Goal: Transaction & Acquisition: Purchase product/service

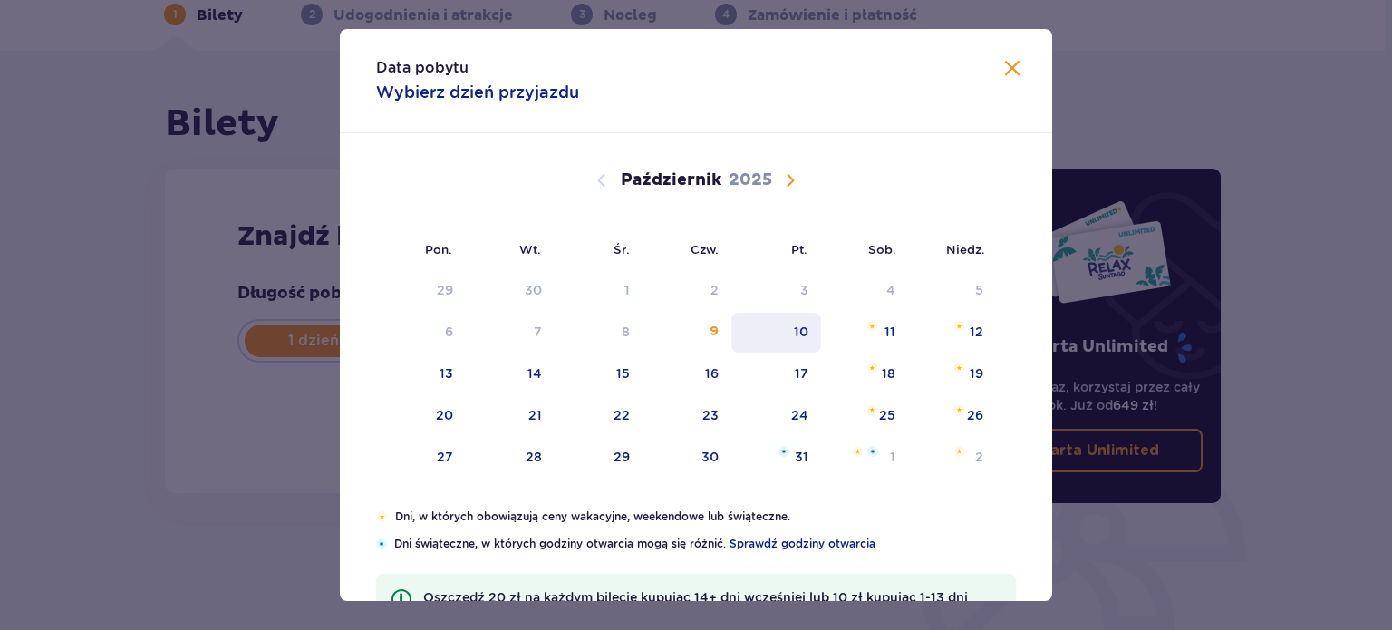
click at [797, 337] on div "10" at bounding box center [801, 332] width 15 height 18
type input "[DATE]"
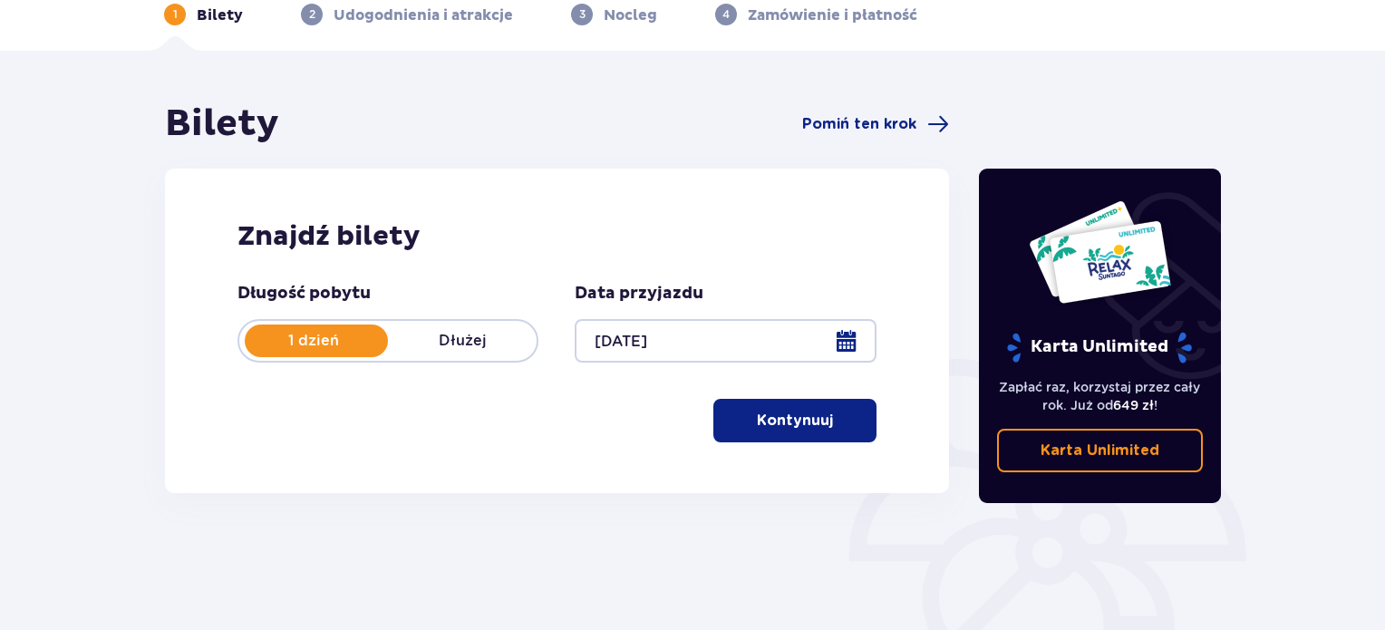
click at [794, 420] on p "Kontynuuj" at bounding box center [795, 421] width 76 height 20
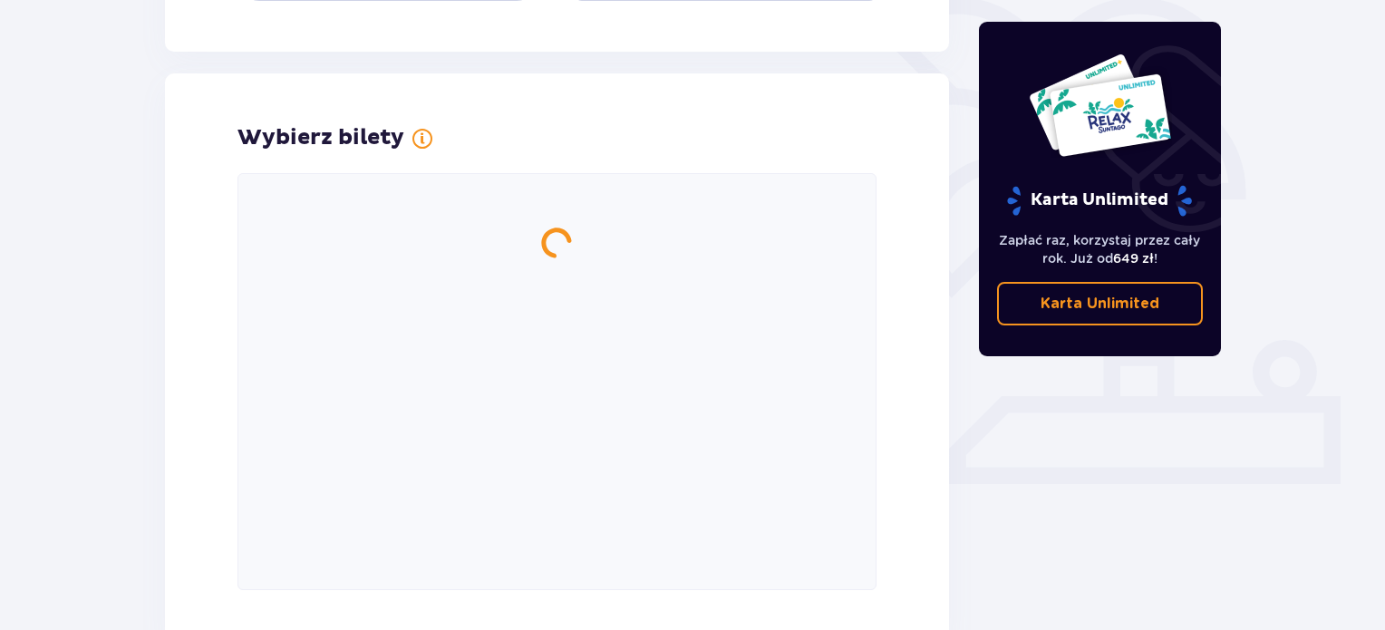
scroll to position [504, 0]
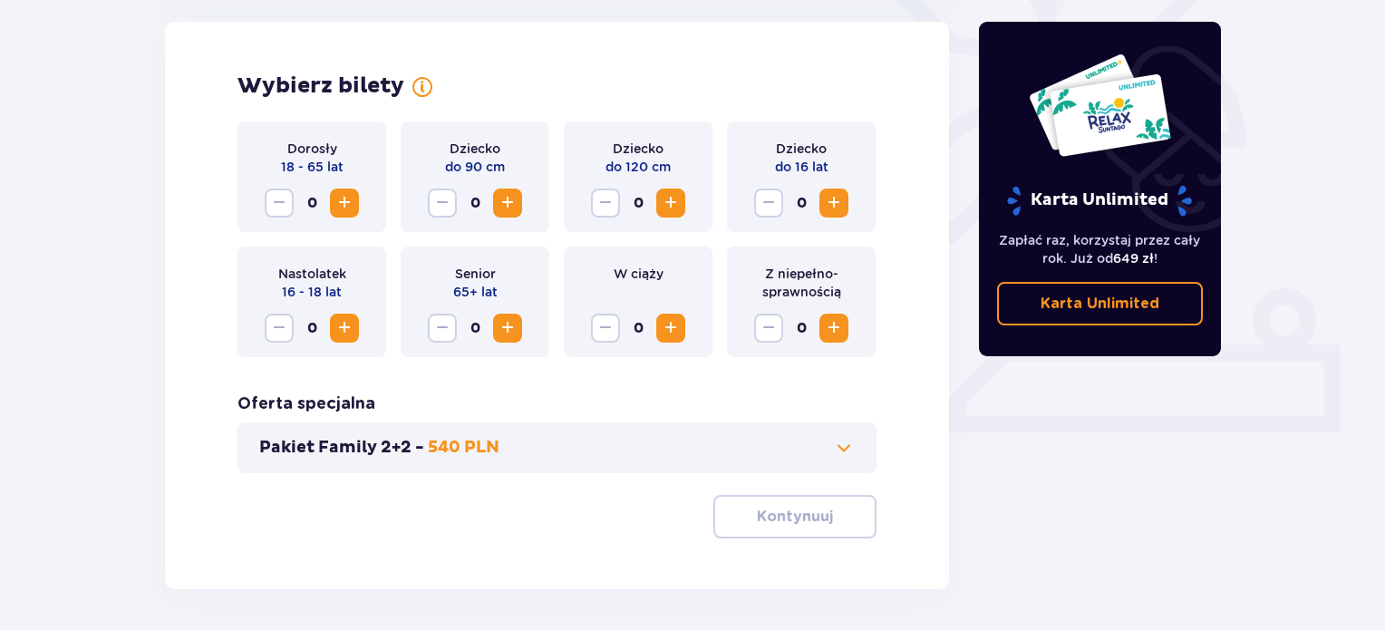
click at [841, 448] on span at bounding box center [844, 448] width 22 height 22
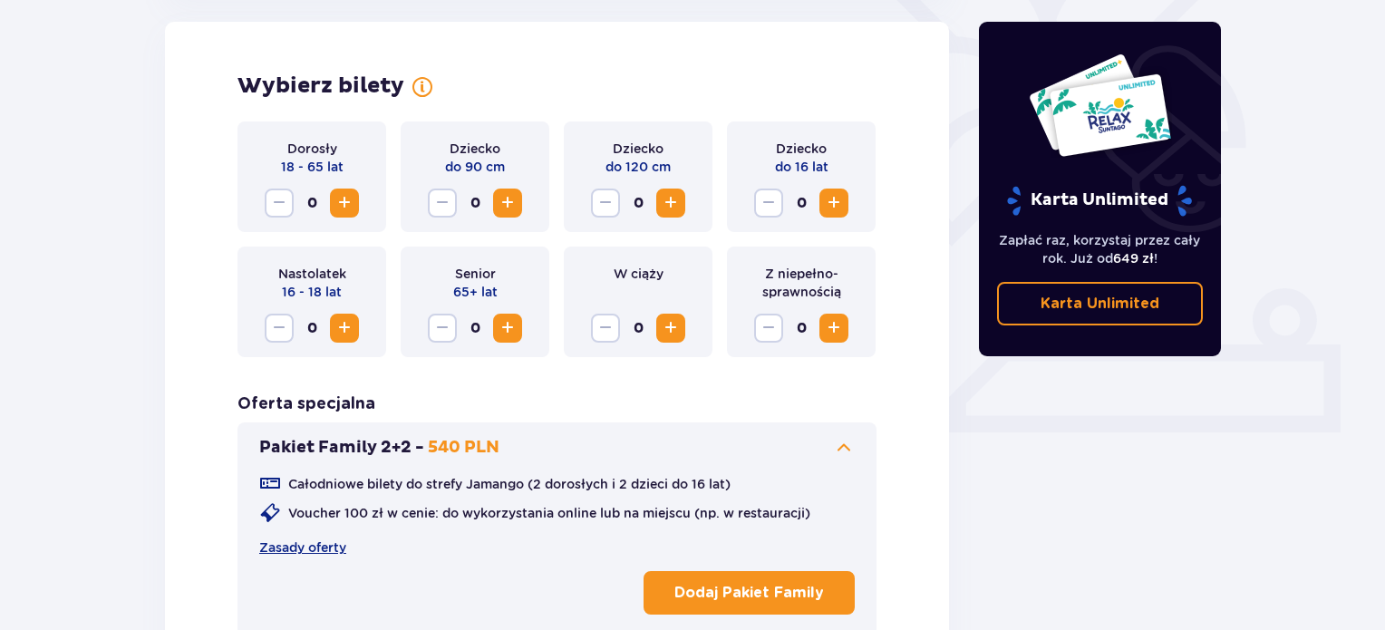
click at [337, 214] on button "Zwiększ" at bounding box center [344, 203] width 29 height 29
click at [280, 200] on span "Zmniejsz" at bounding box center [279, 203] width 22 height 22
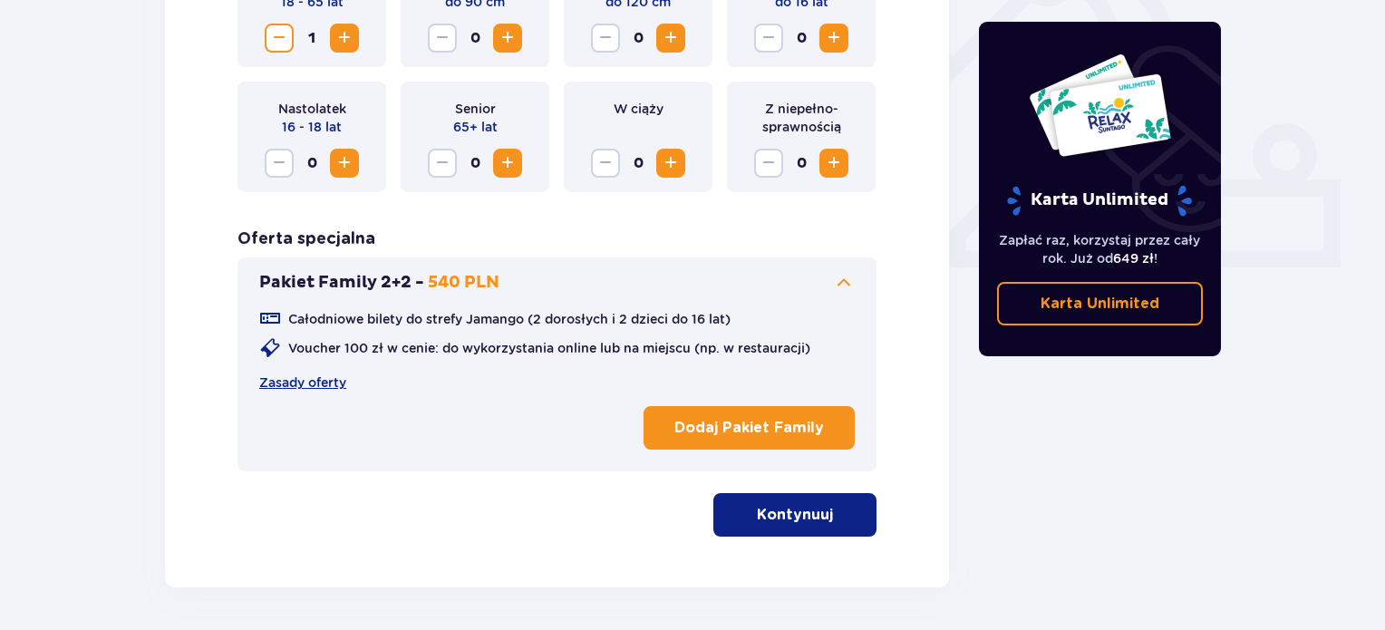
scroll to position [735, 0]
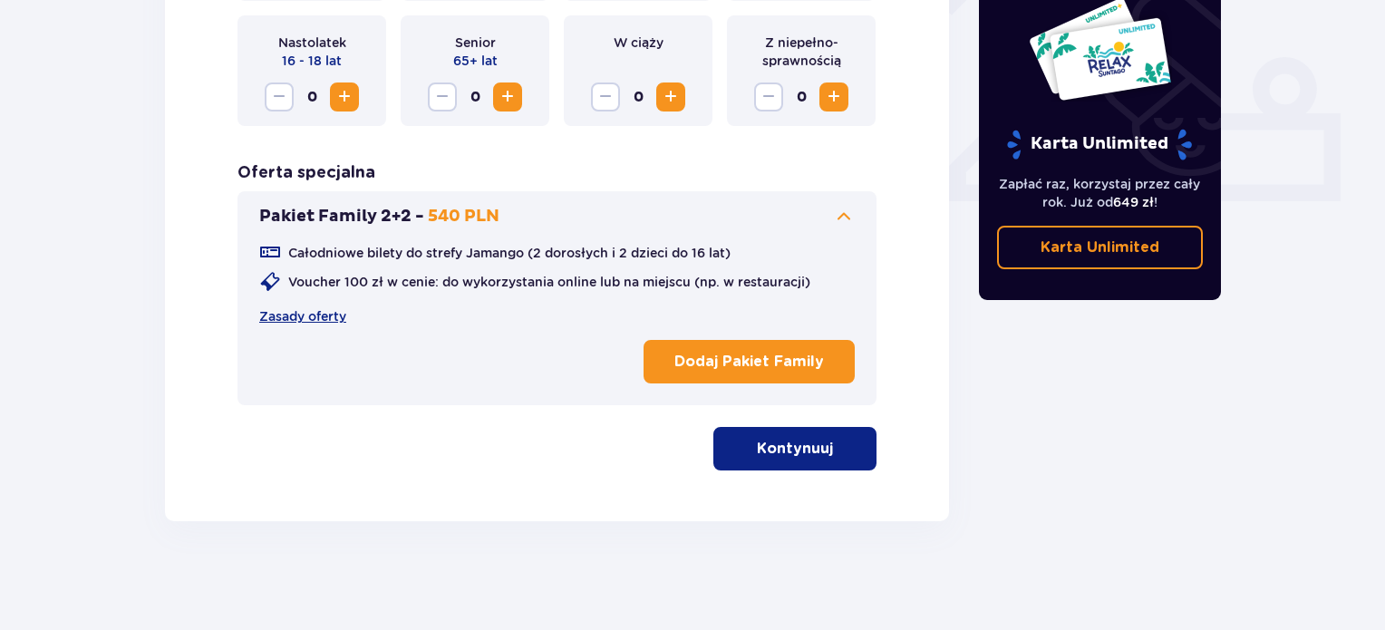
click at [775, 445] on p "Kontynuuj" at bounding box center [795, 449] width 76 height 20
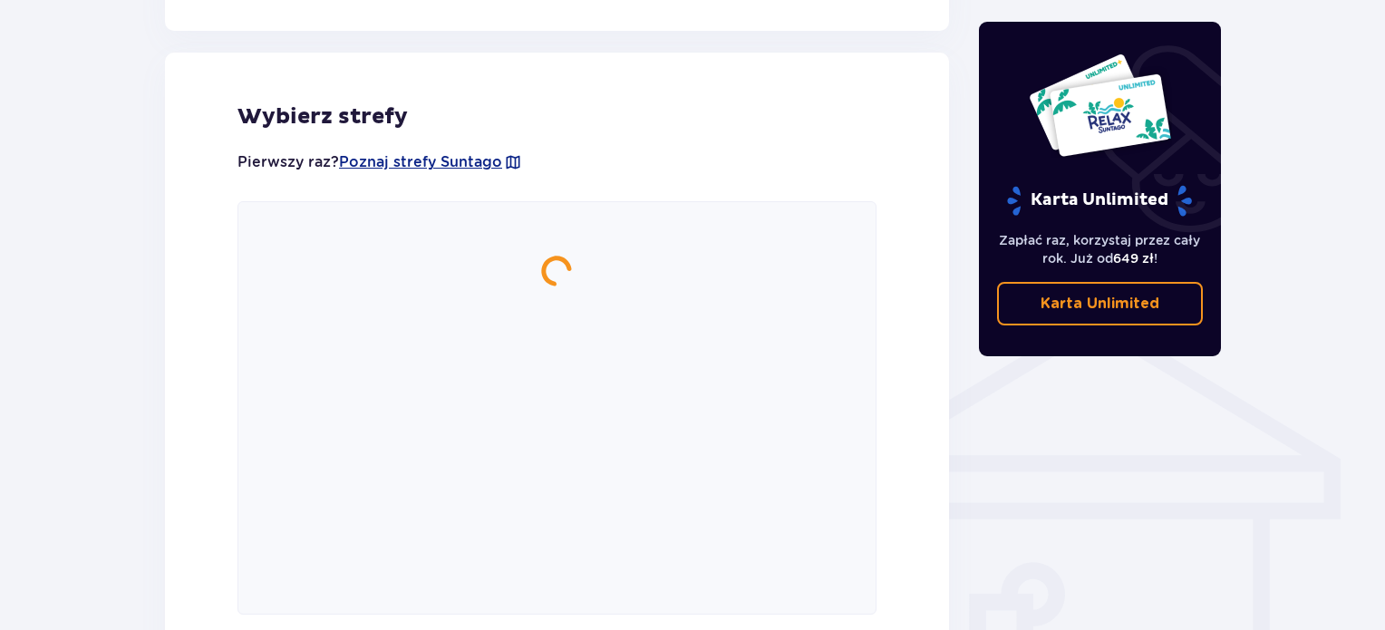
scroll to position [1169, 0]
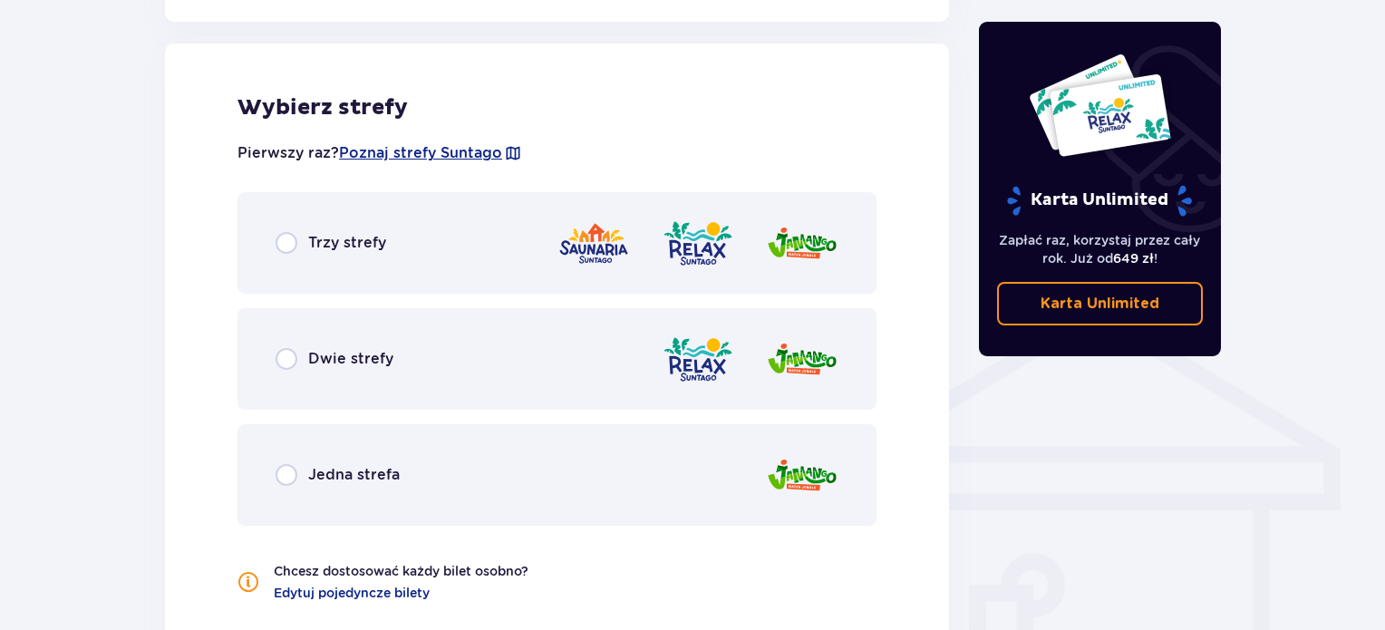
click at [276, 257] on div "Trzy strefy" at bounding box center [557, 243] width 639 height 102
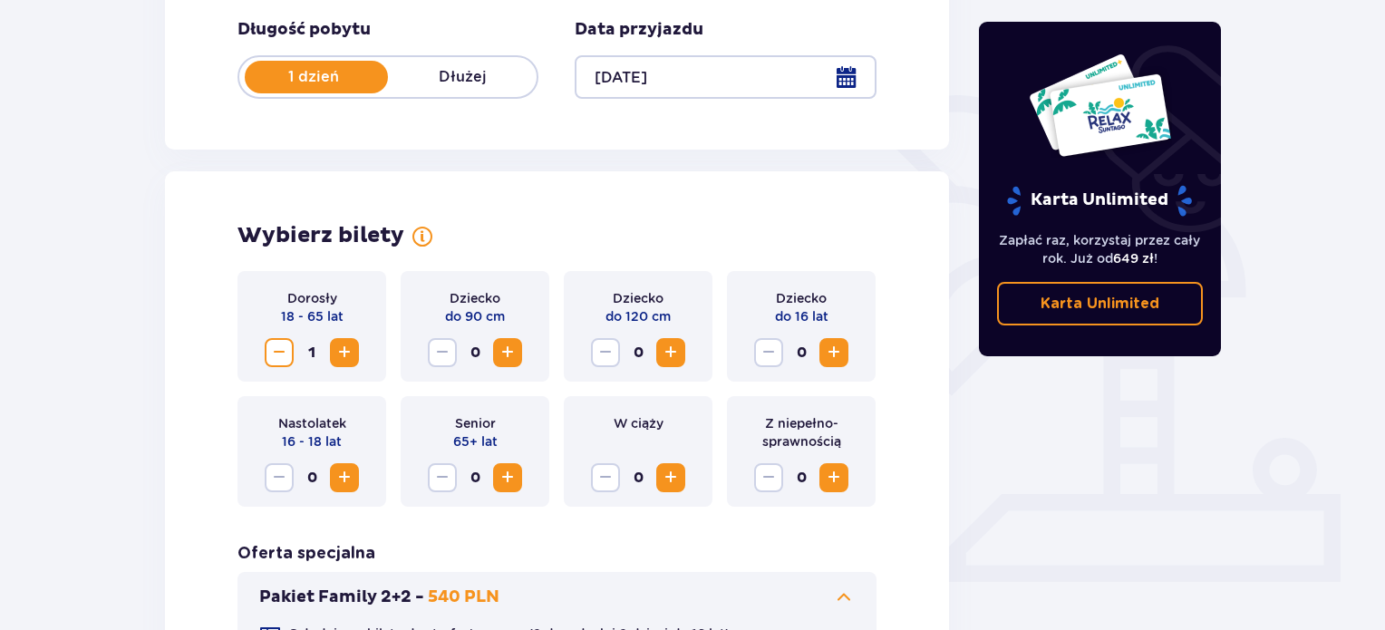
scroll to position [361, 0]
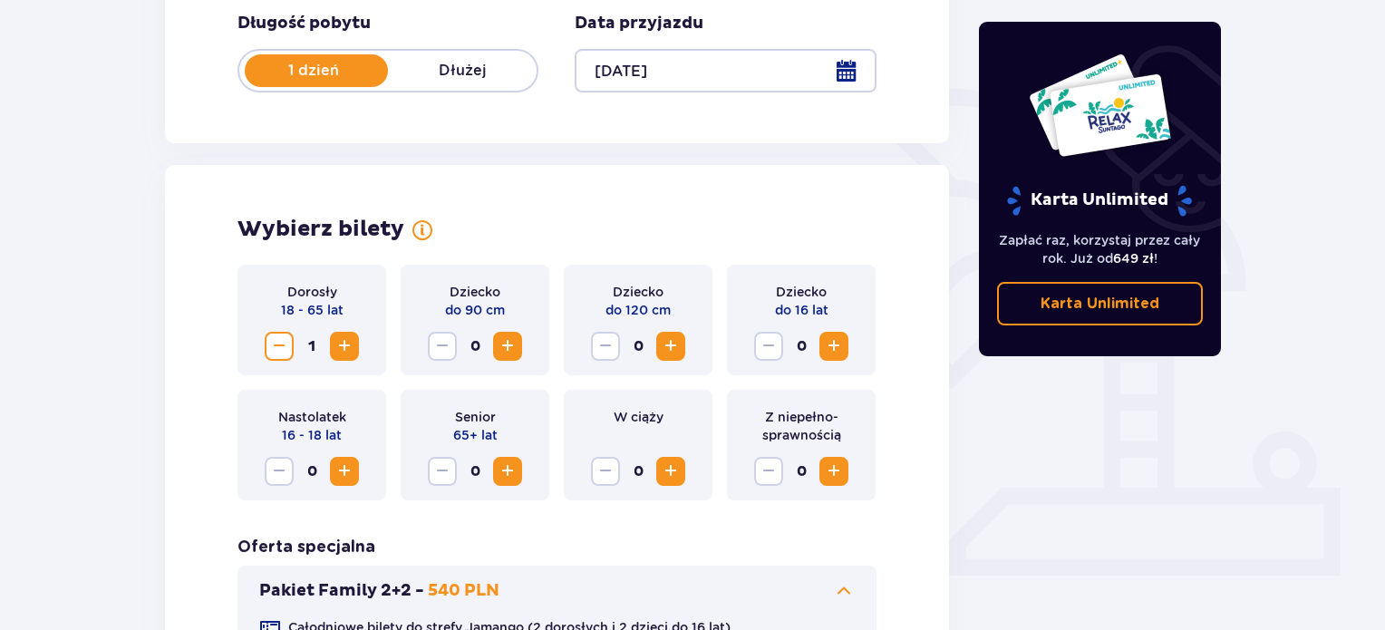
click at [344, 338] on span "Zwiększ" at bounding box center [345, 346] width 22 height 22
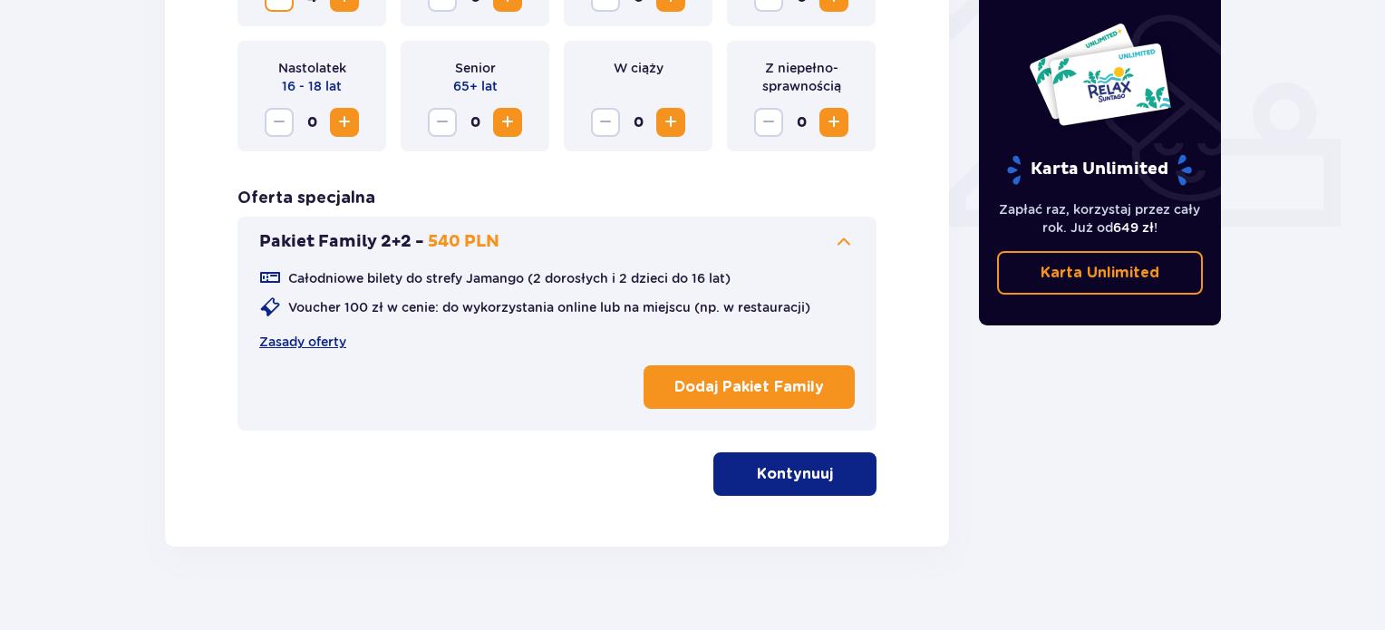
scroll to position [735, 0]
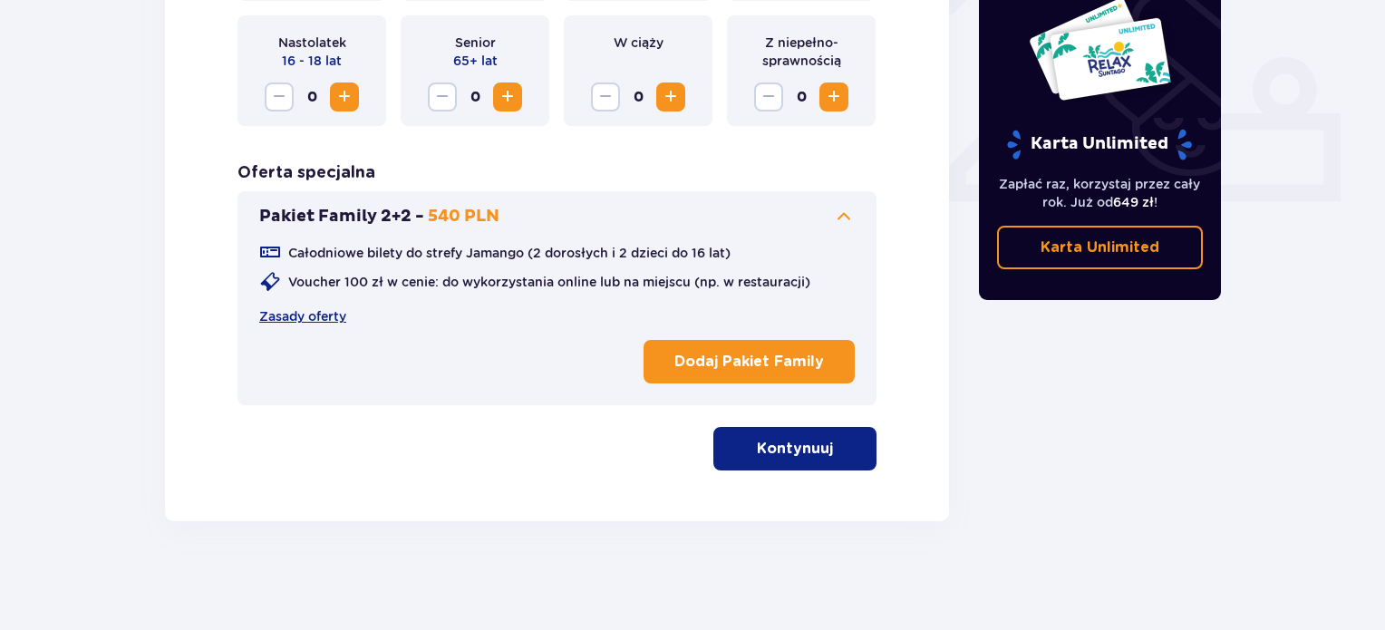
click at [761, 449] on p "Kontynuuj" at bounding box center [795, 449] width 76 height 20
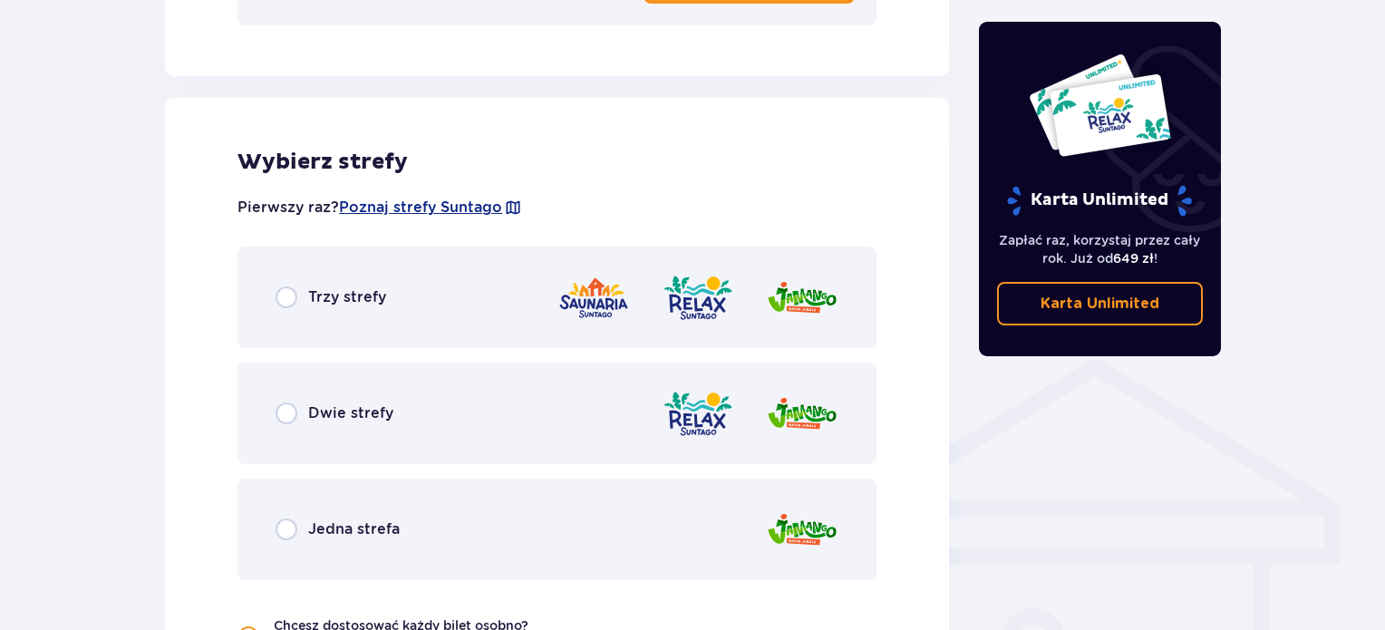
scroll to position [1169, 0]
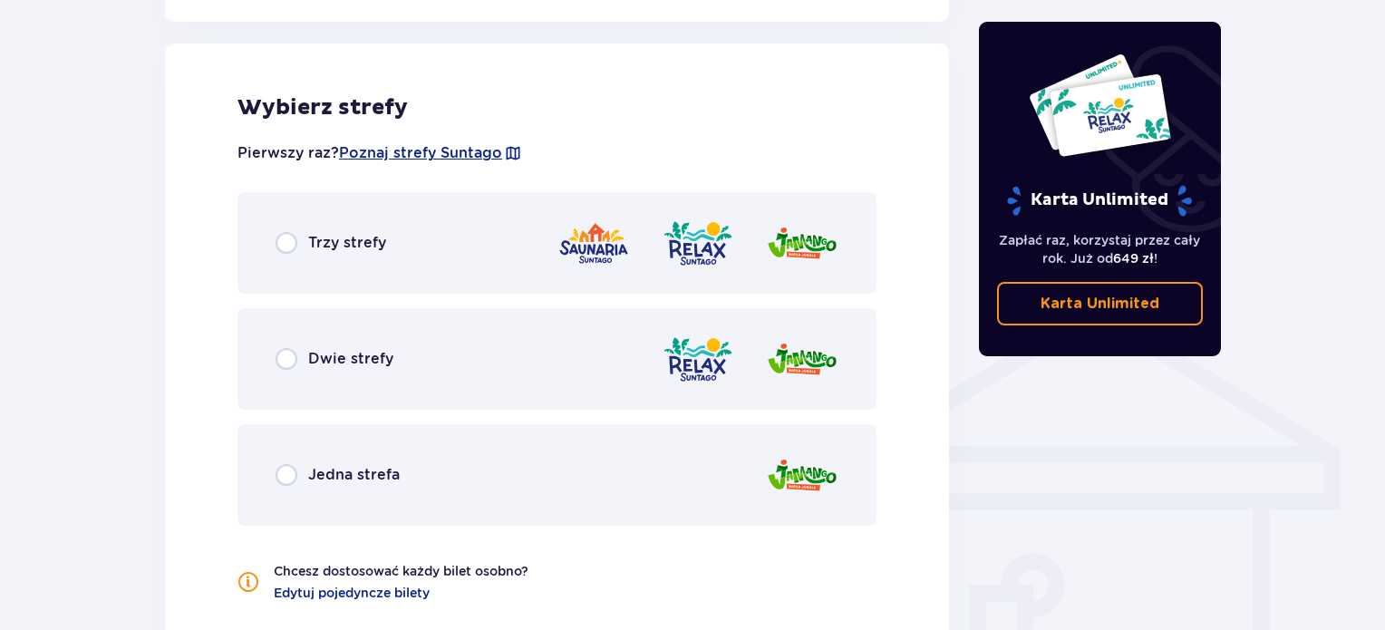
click at [380, 264] on div "Trzy strefy" at bounding box center [557, 243] width 639 height 102
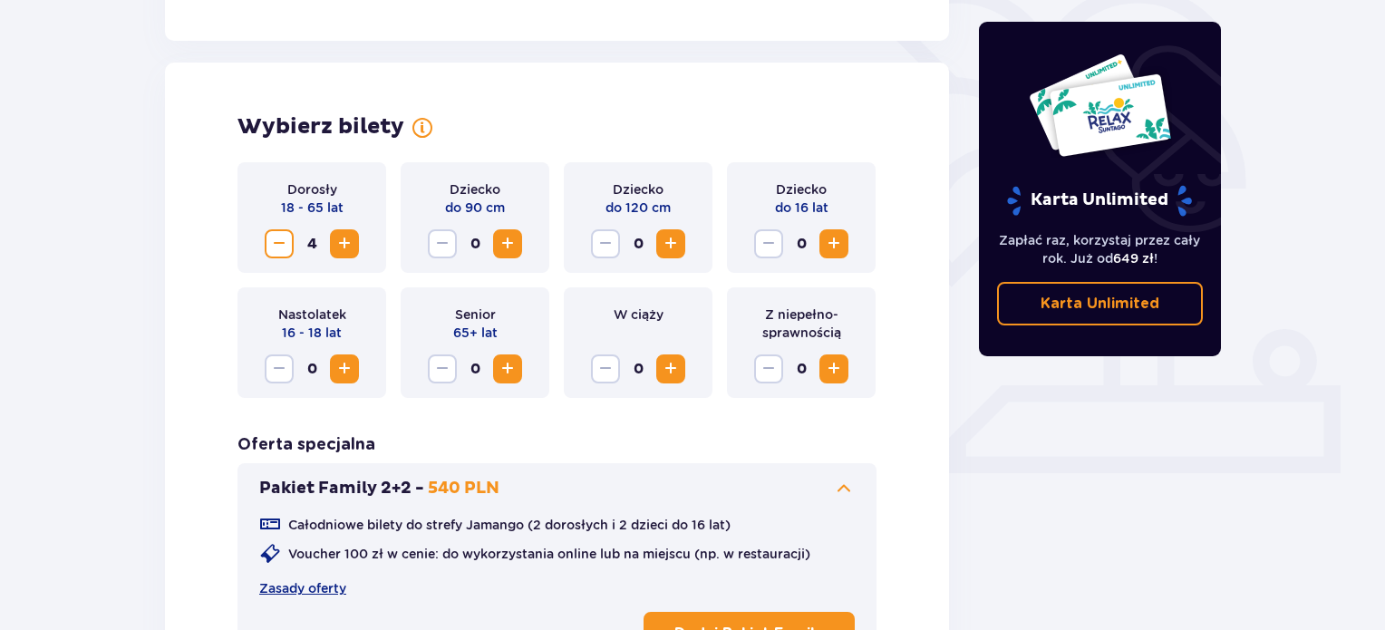
scroll to position [464, 0]
click at [286, 251] on span "Zmniejsz" at bounding box center [279, 243] width 22 height 22
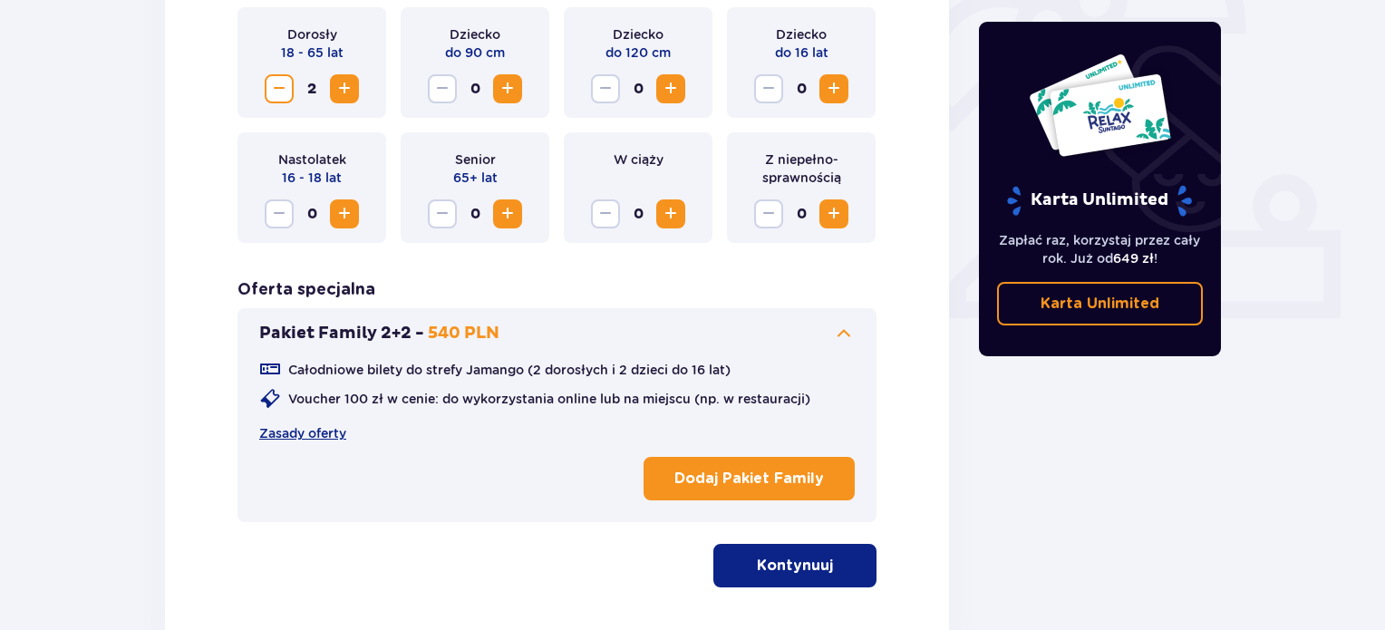
scroll to position [623, 0]
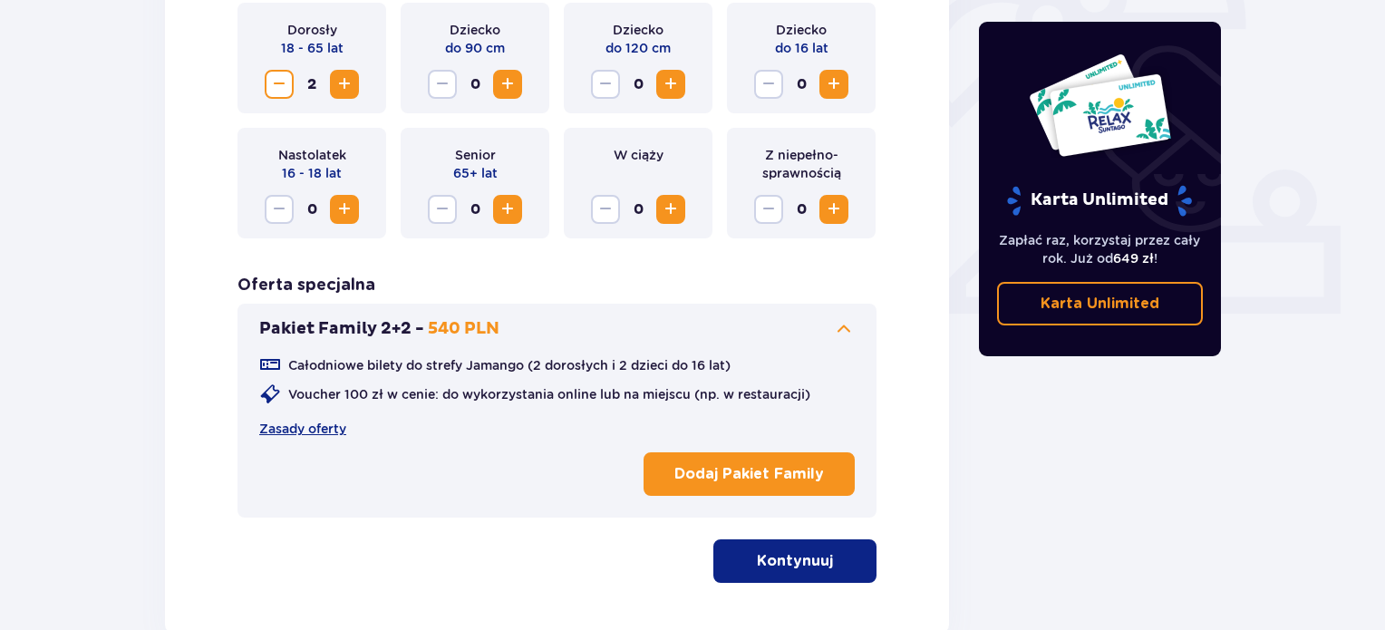
click at [740, 558] on button "Kontynuuj" at bounding box center [794, 561] width 163 height 44
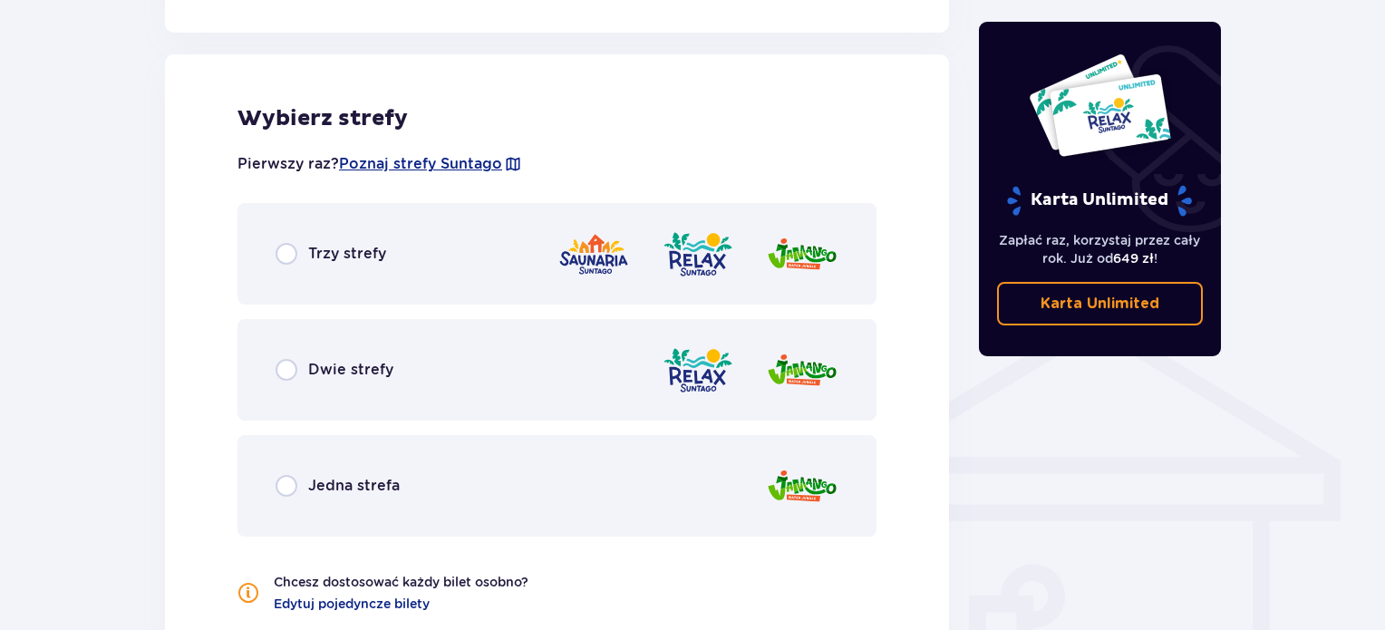
scroll to position [1169, 0]
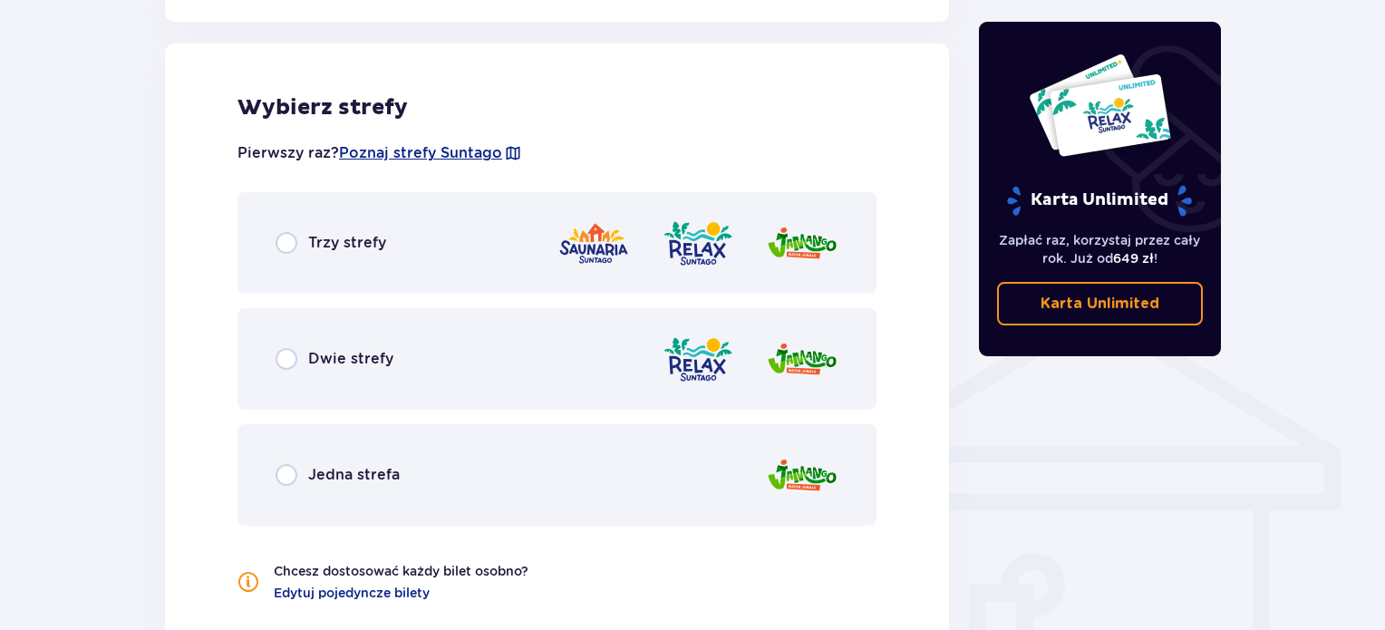
click at [519, 224] on div "Trzy strefy" at bounding box center [557, 243] width 639 height 102
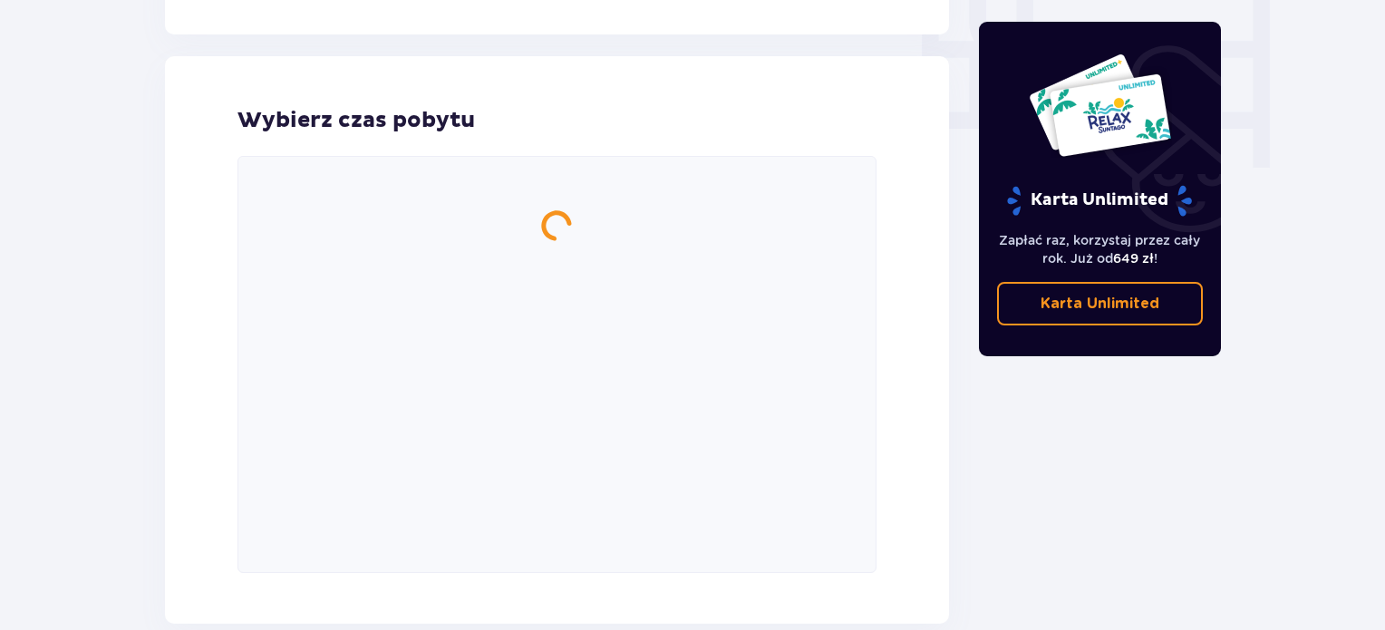
scroll to position [1800, 0]
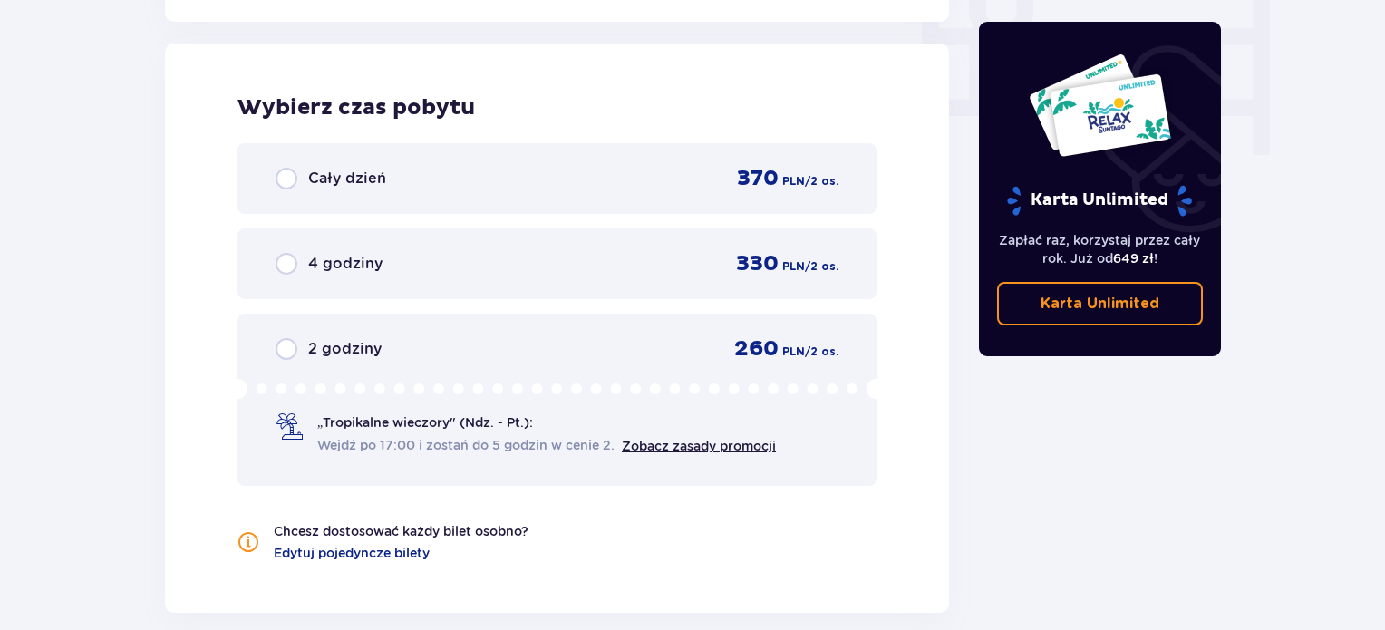
click at [493, 173] on div "Cały dzień 370 PLN / 2 os." at bounding box center [557, 178] width 563 height 27
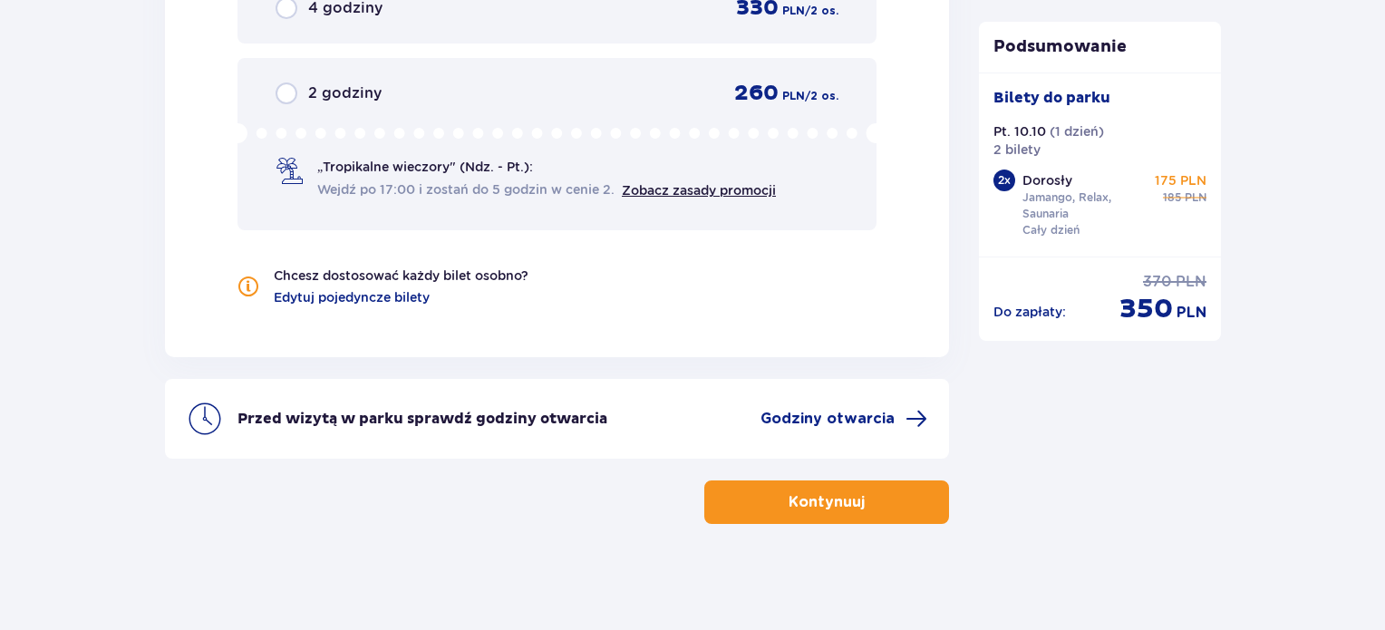
scroll to position [2056, 0]
click at [846, 509] on p "Kontynuuj" at bounding box center [827, 502] width 76 height 20
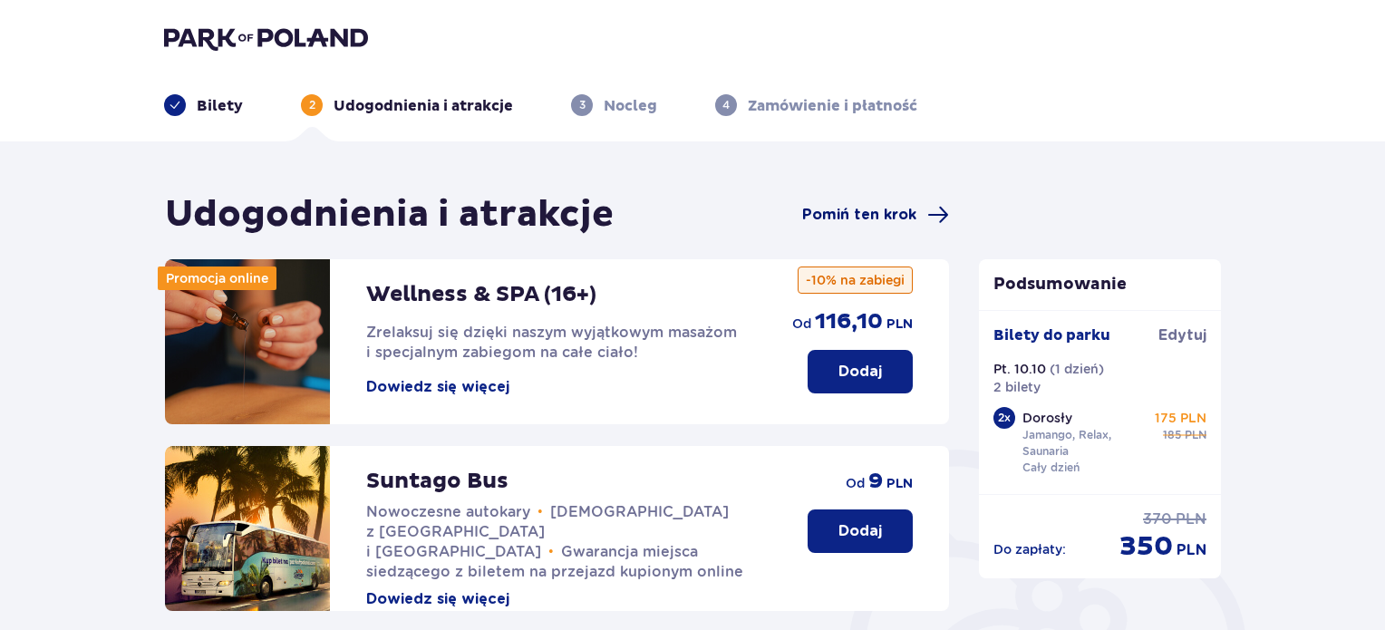
click at [843, 217] on span "Pomiń ten krok" at bounding box center [859, 215] width 114 height 20
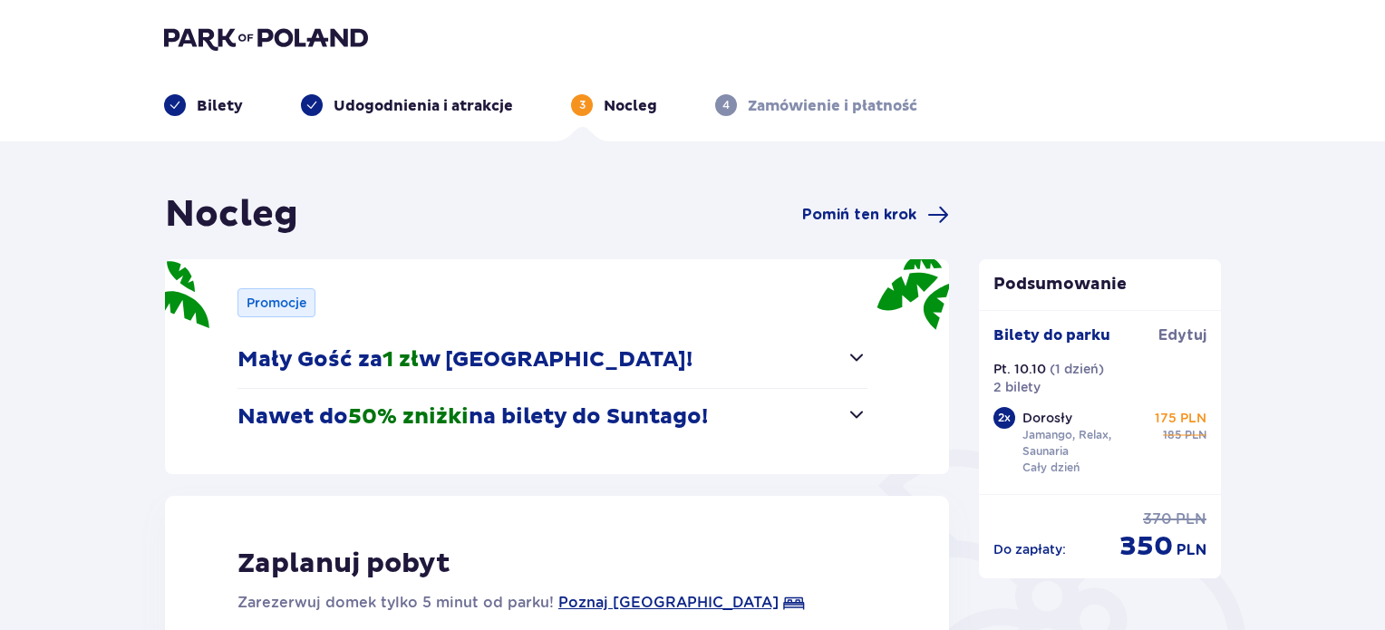
click at [843, 217] on span "Pomiń ten krok" at bounding box center [859, 215] width 114 height 20
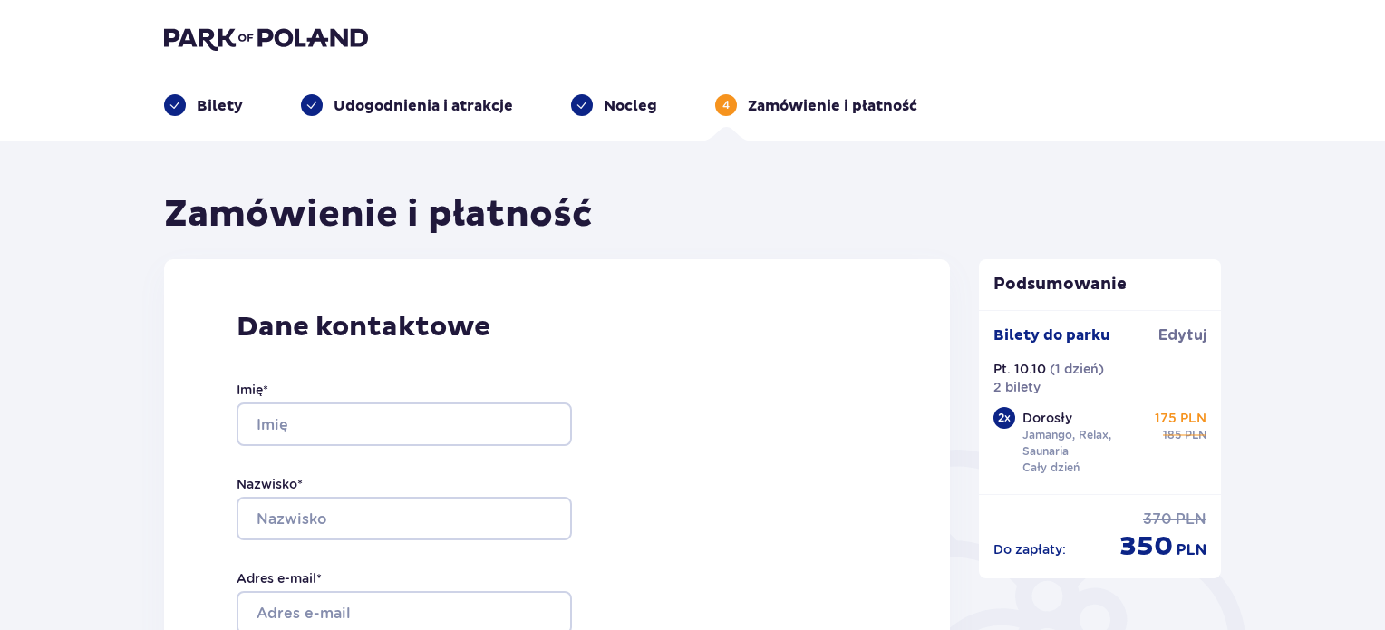
click at [222, 101] on p "Bilety" at bounding box center [220, 106] width 46 height 20
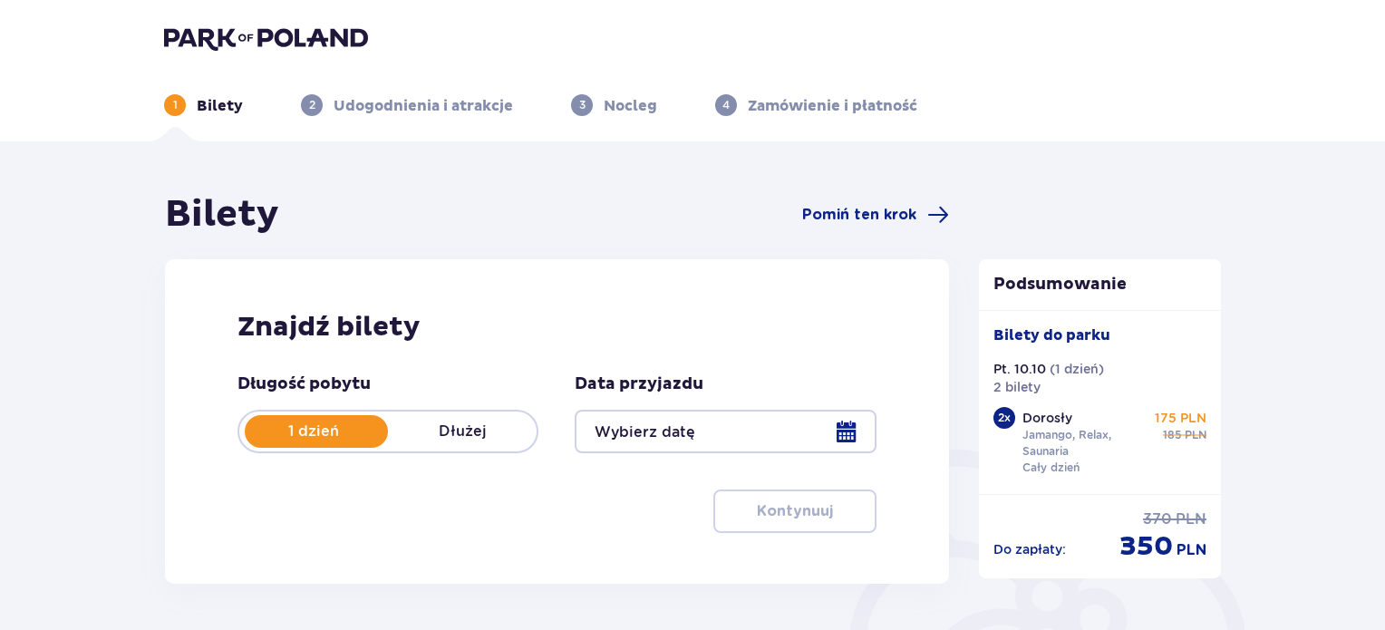
type input "[DATE]"
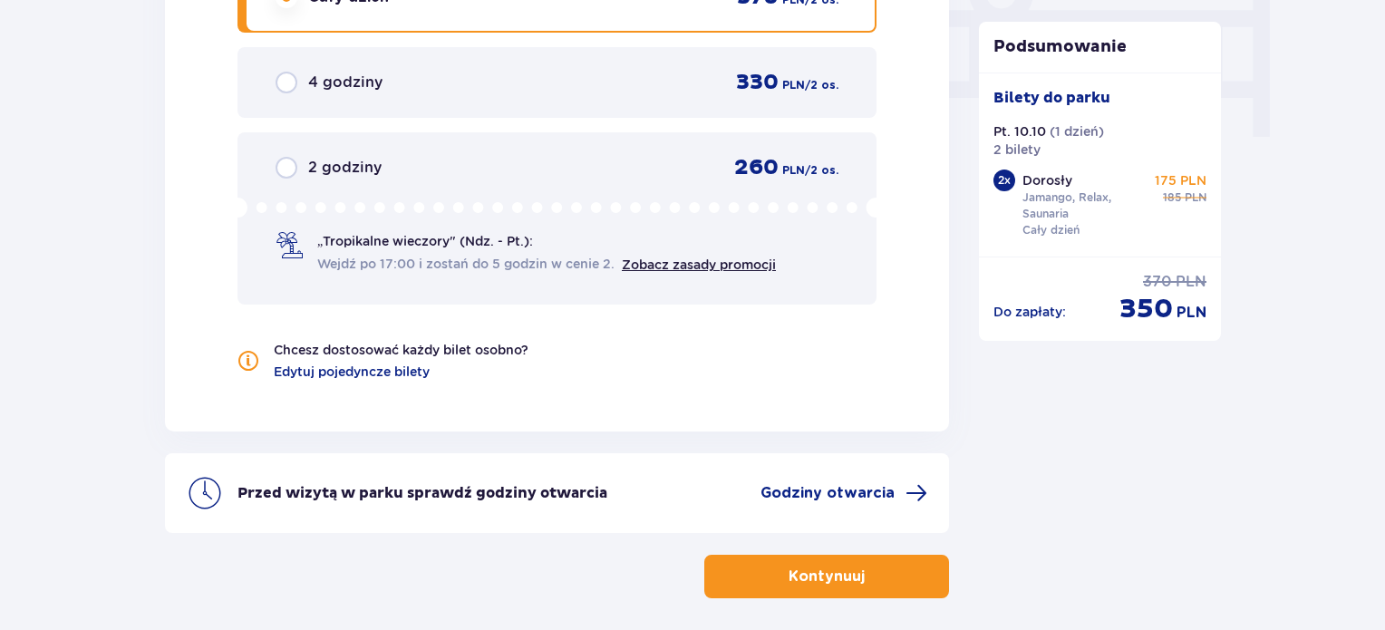
scroll to position [1893, 0]
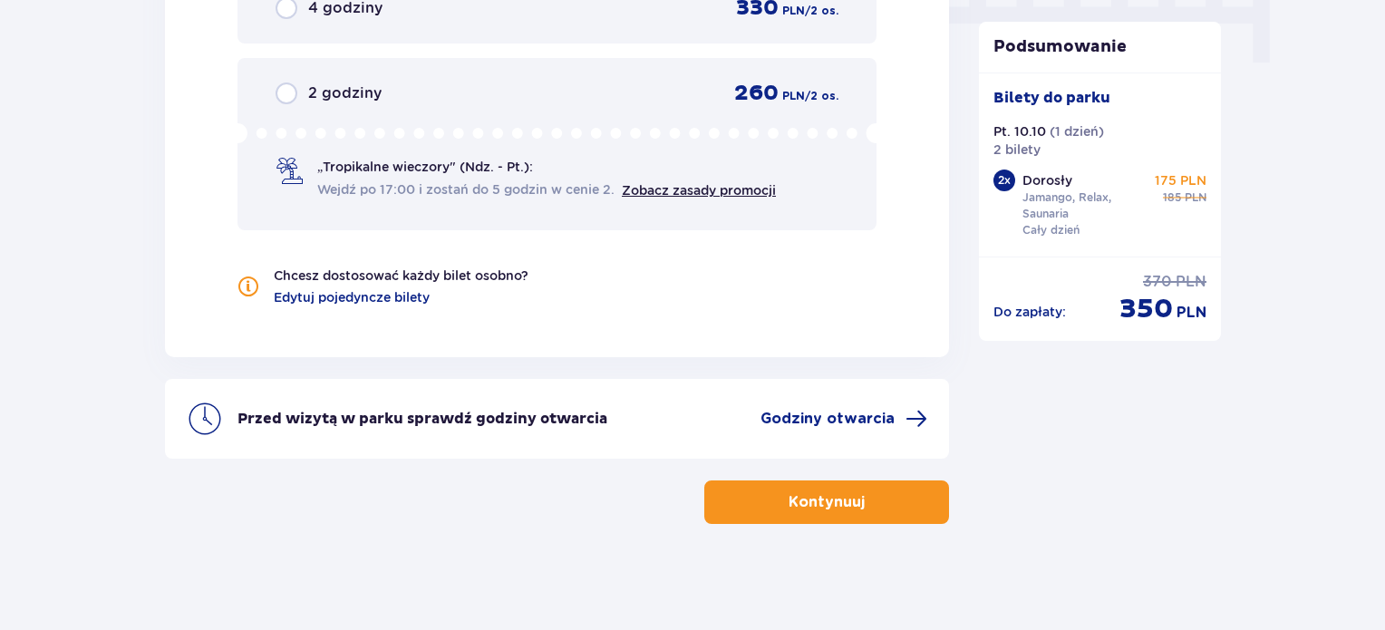
click at [816, 488] on button "Kontynuuj" at bounding box center [826, 502] width 245 height 44
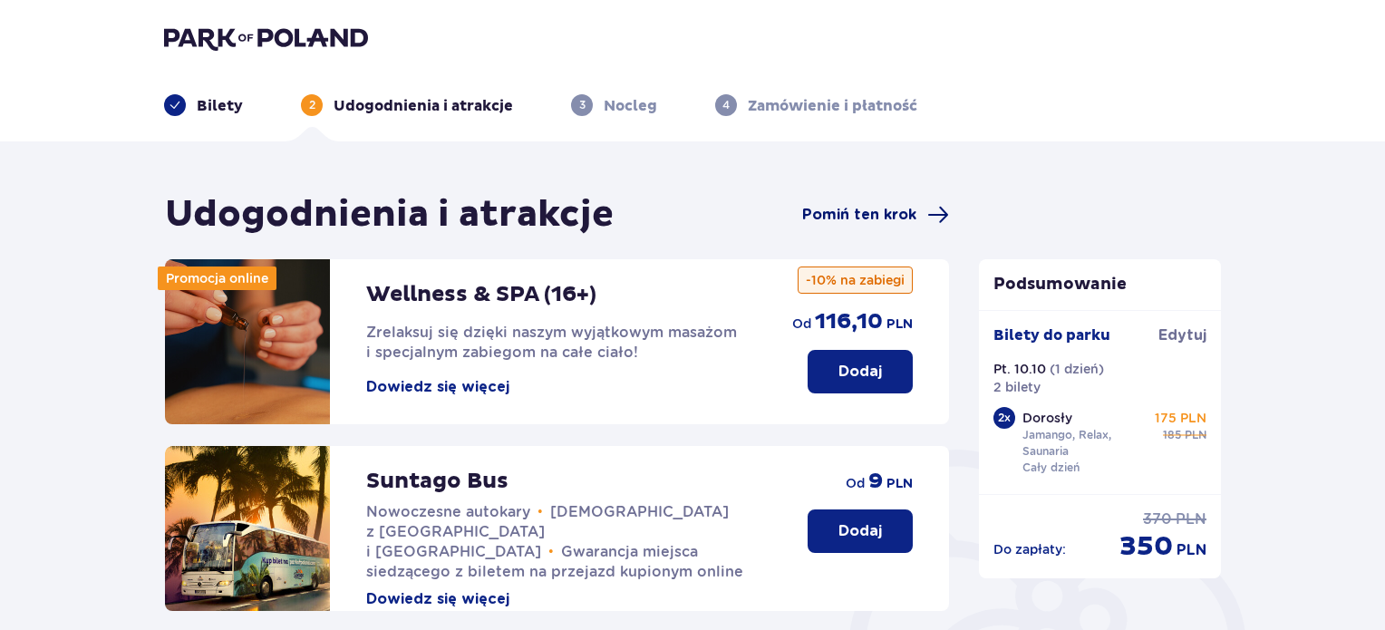
click at [886, 209] on span "Pomiń ten krok" at bounding box center [859, 215] width 114 height 20
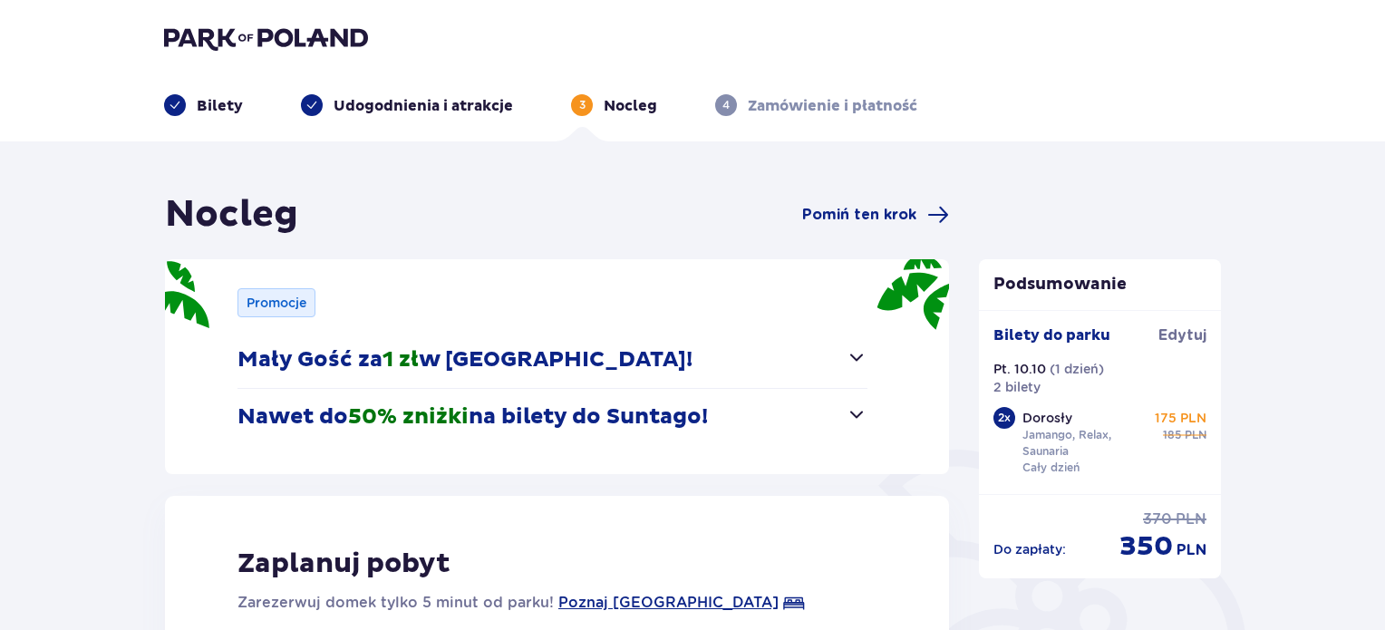
click at [886, 209] on span "Pomiń ten krok" at bounding box center [859, 215] width 114 height 20
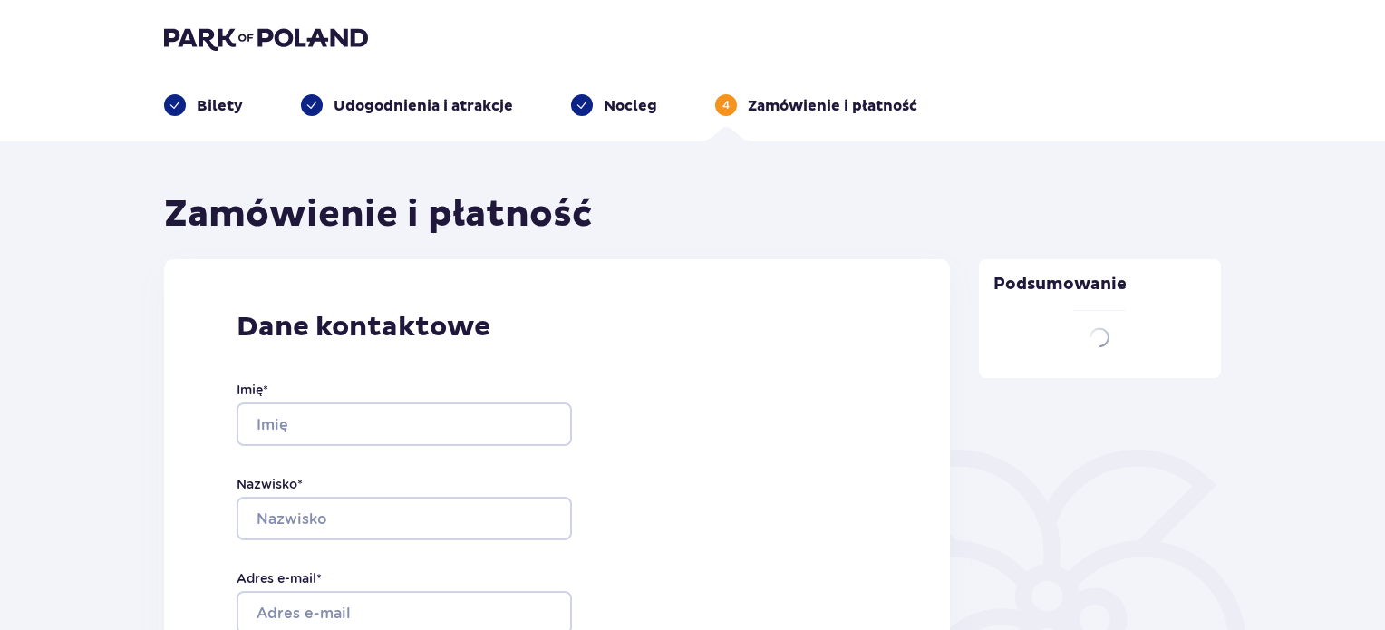
click at [428, 450] on div "Imię * Nazwisko * Adres e-mail * Potwierdź adres e-mail * Numer telefonu * Nume…" at bounding box center [404, 611] width 335 height 535
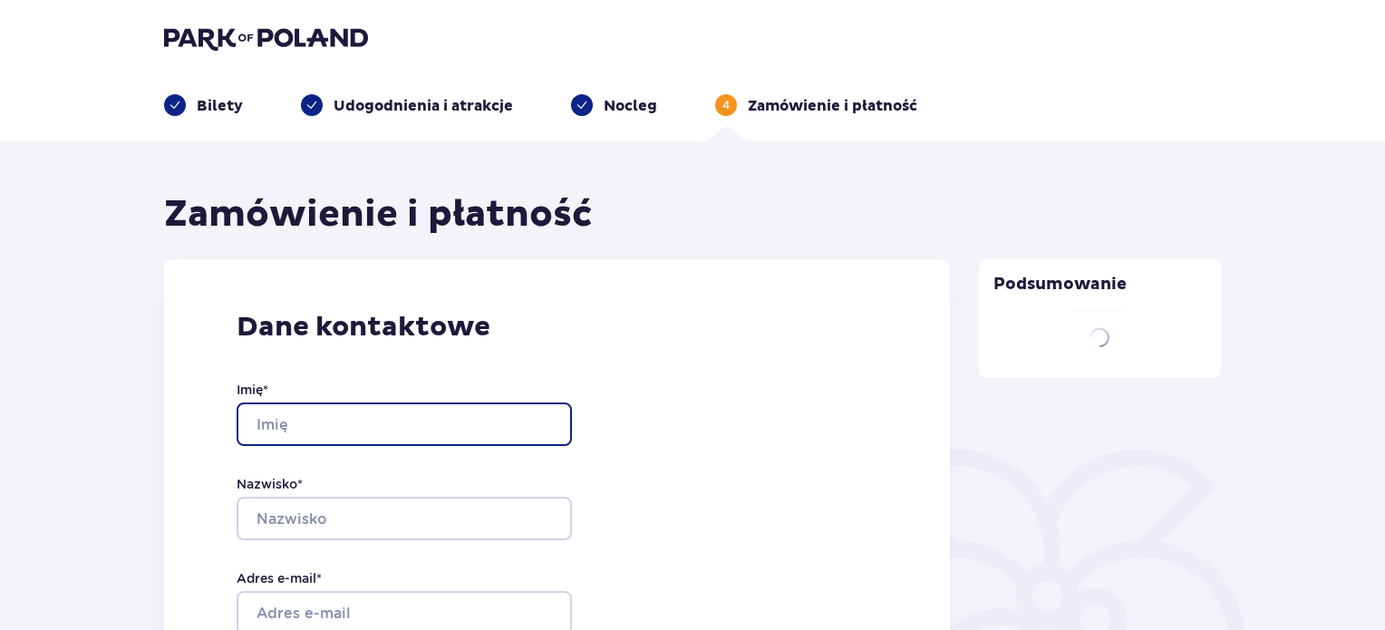
click at [432, 432] on input "Imię *" at bounding box center [404, 424] width 335 height 44
type input "[PERSON_NAME]"
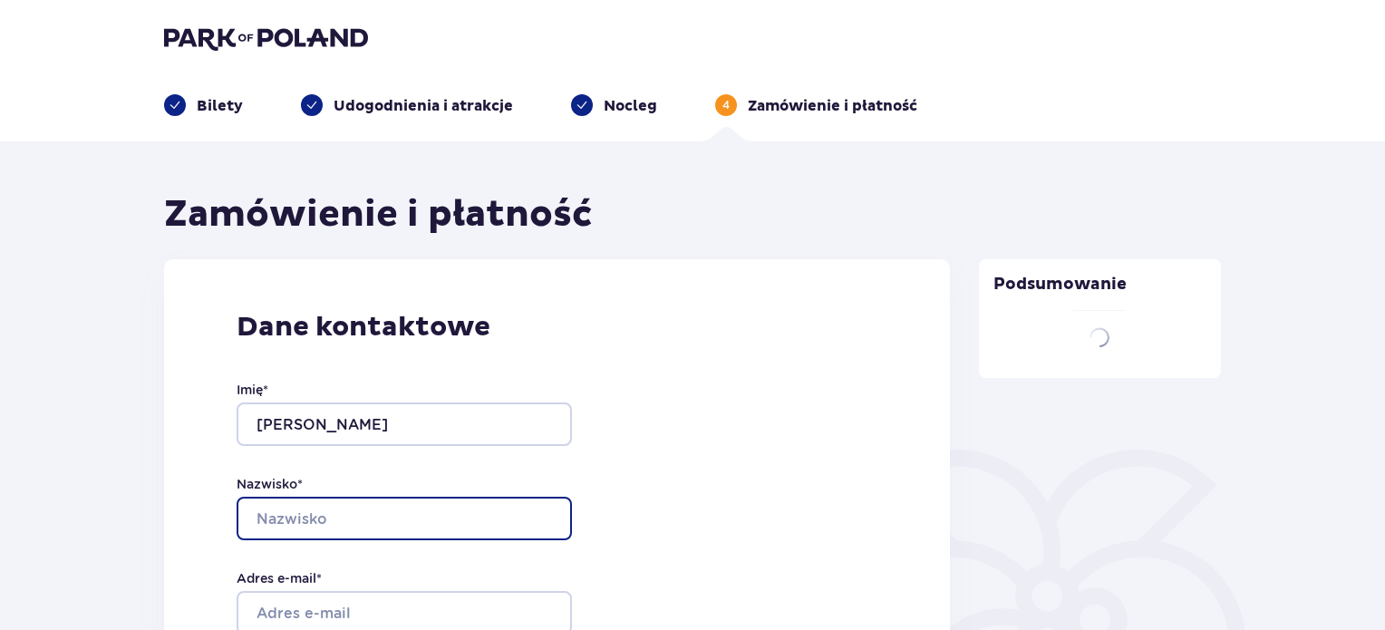
type input "Witek"
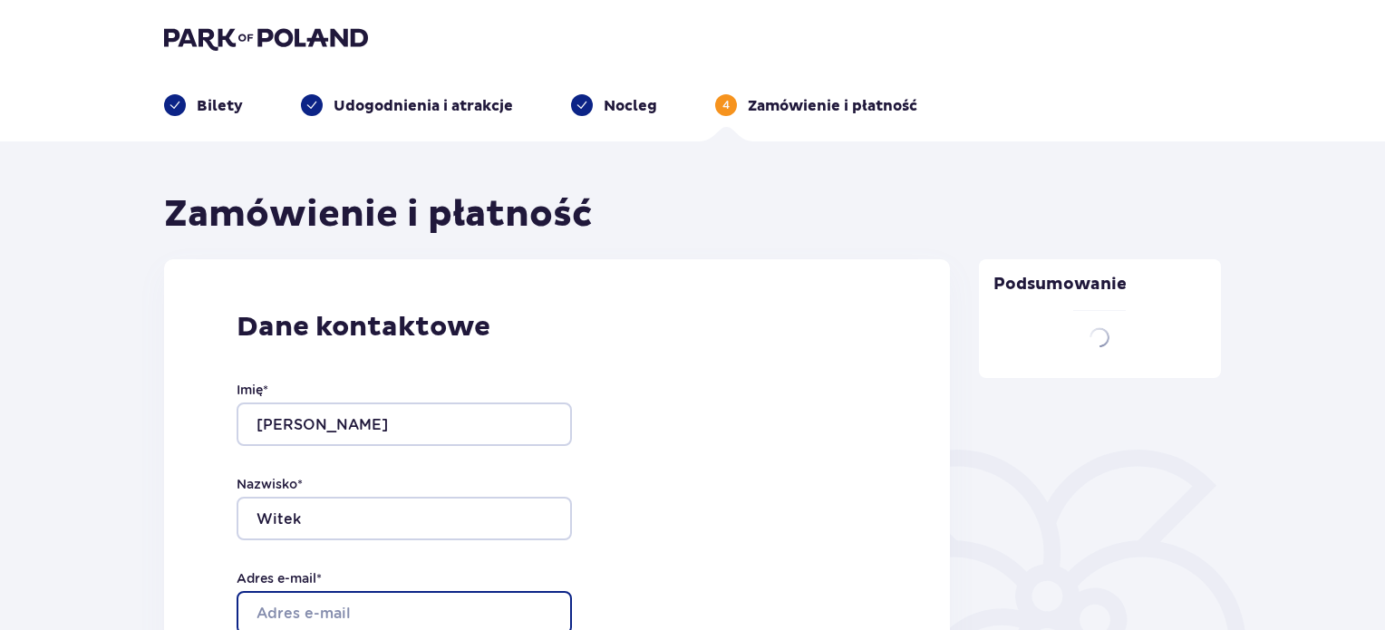
type input "[PERSON_NAME][EMAIL_ADDRESS][DOMAIN_NAME]"
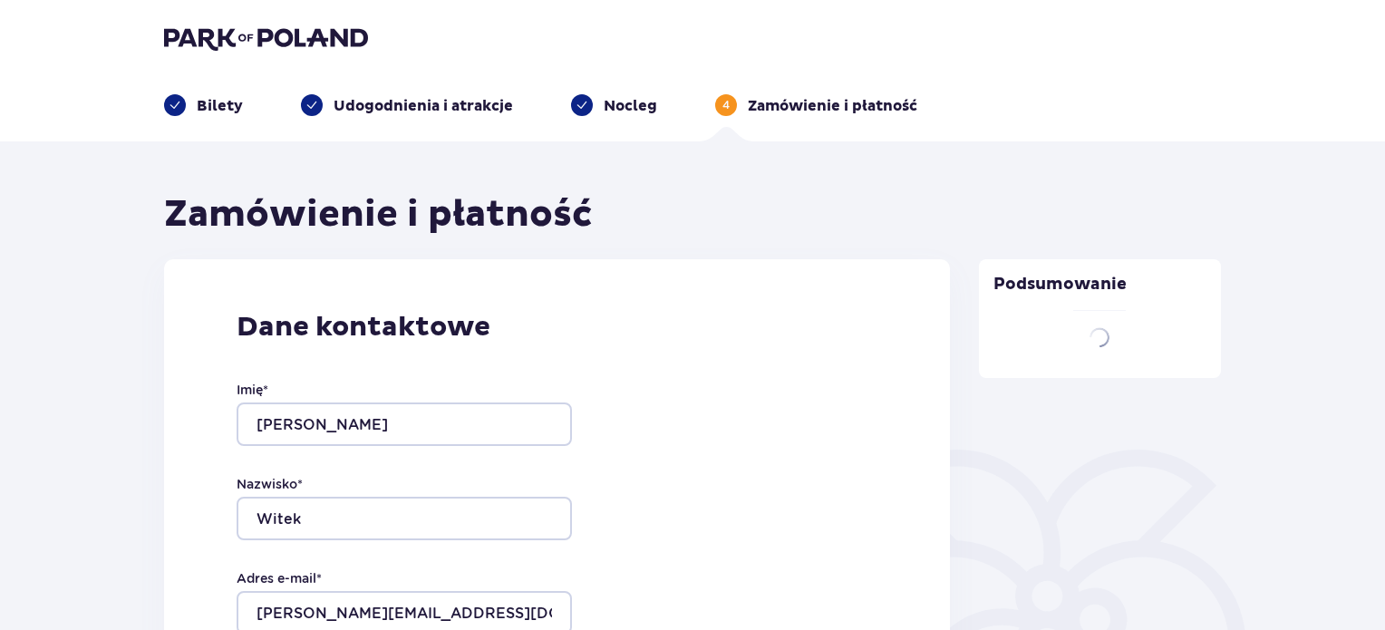
type input "[PERSON_NAME][EMAIL_ADDRESS][DOMAIN_NAME]"
type input "661366504"
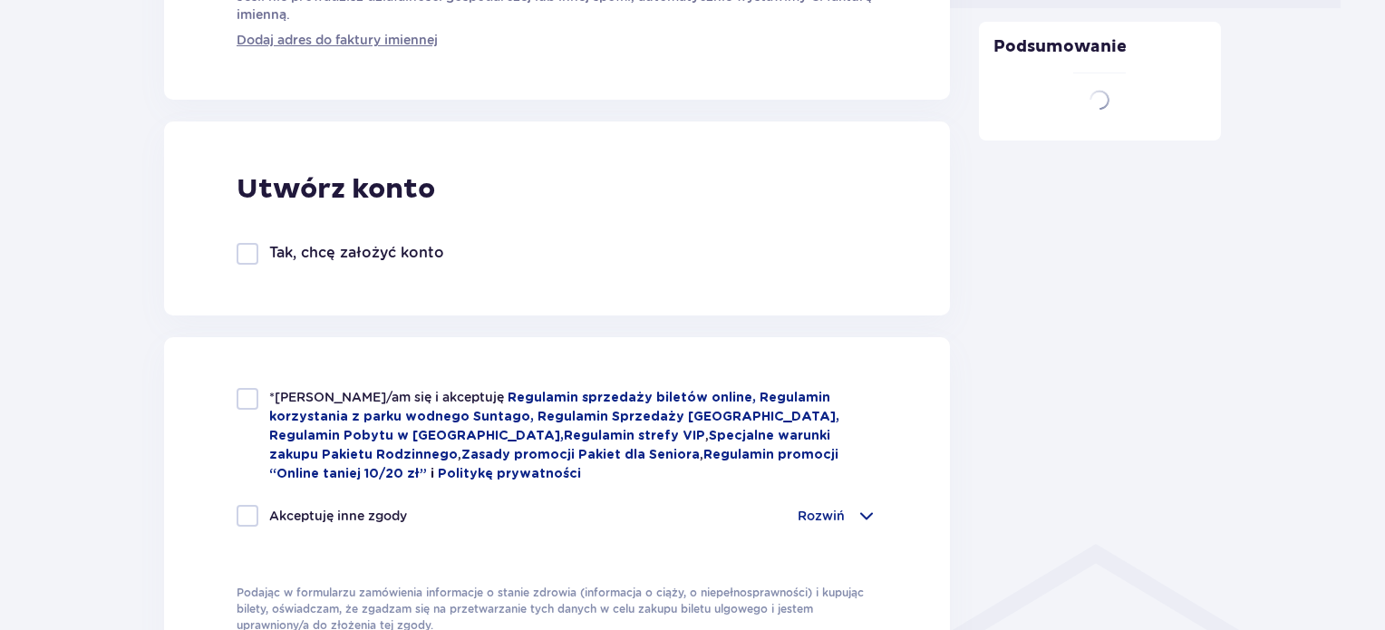
scroll to position [937, 0]
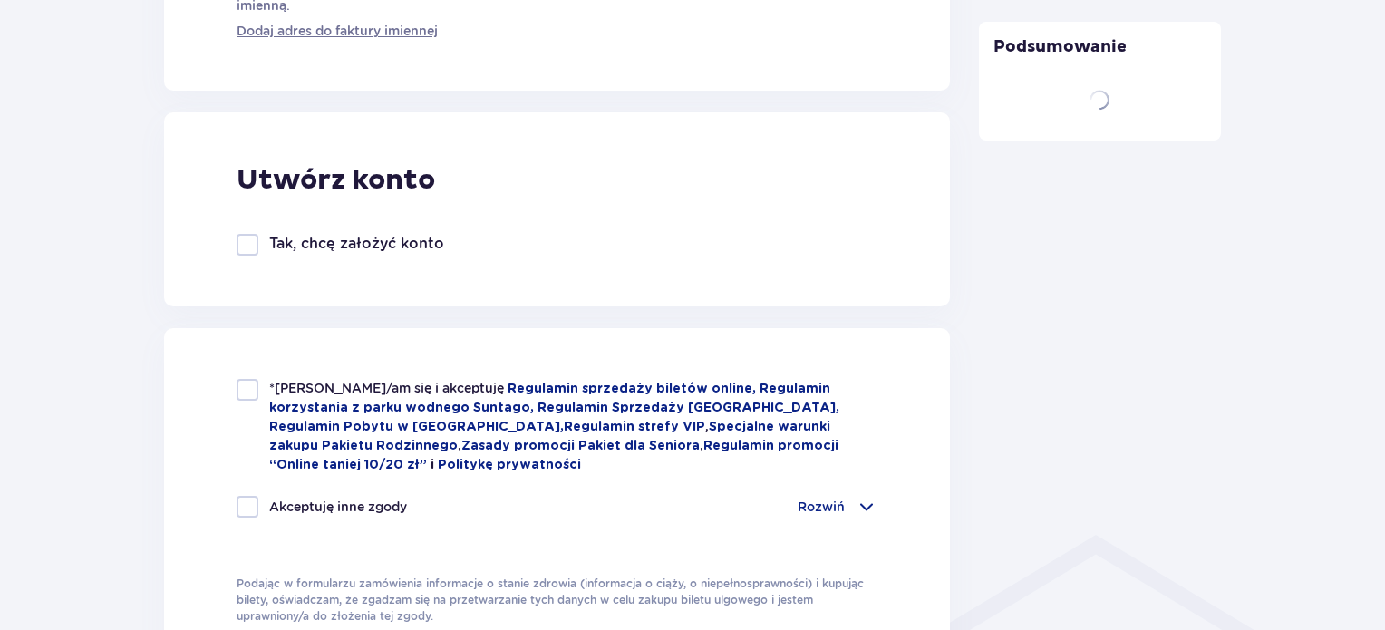
click at [250, 388] on div at bounding box center [248, 390] width 22 height 22
checkbox input "true"
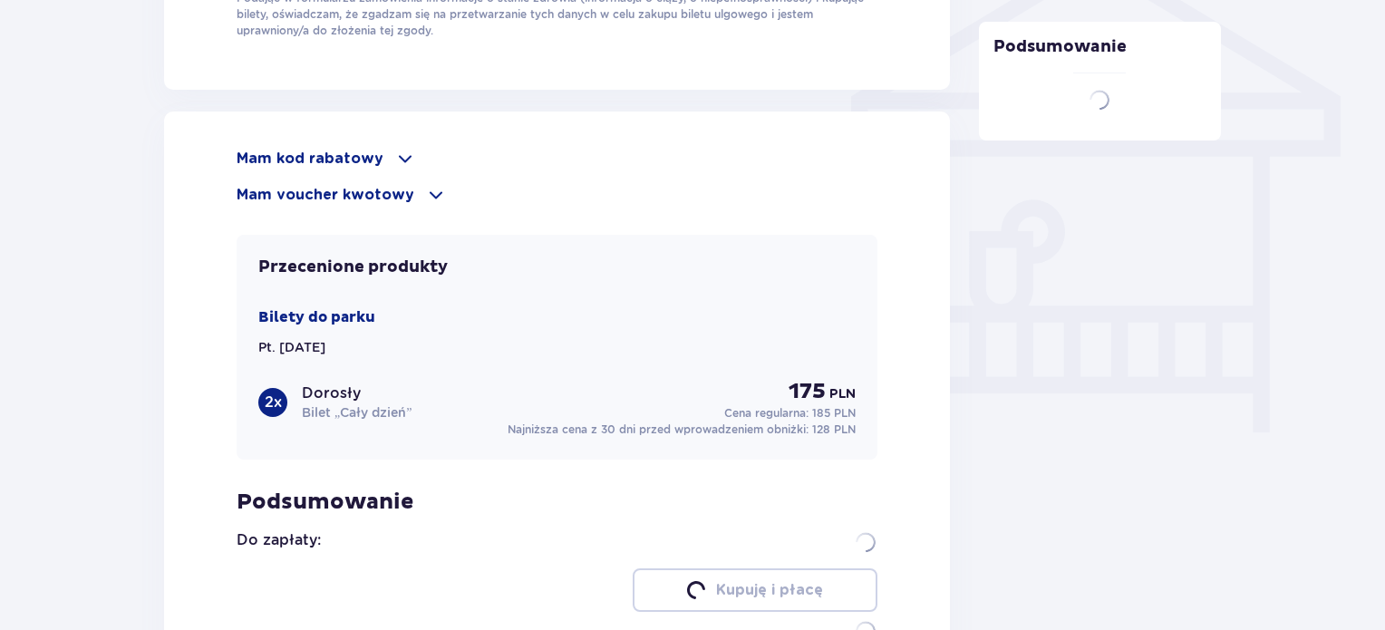
scroll to position [1523, 0]
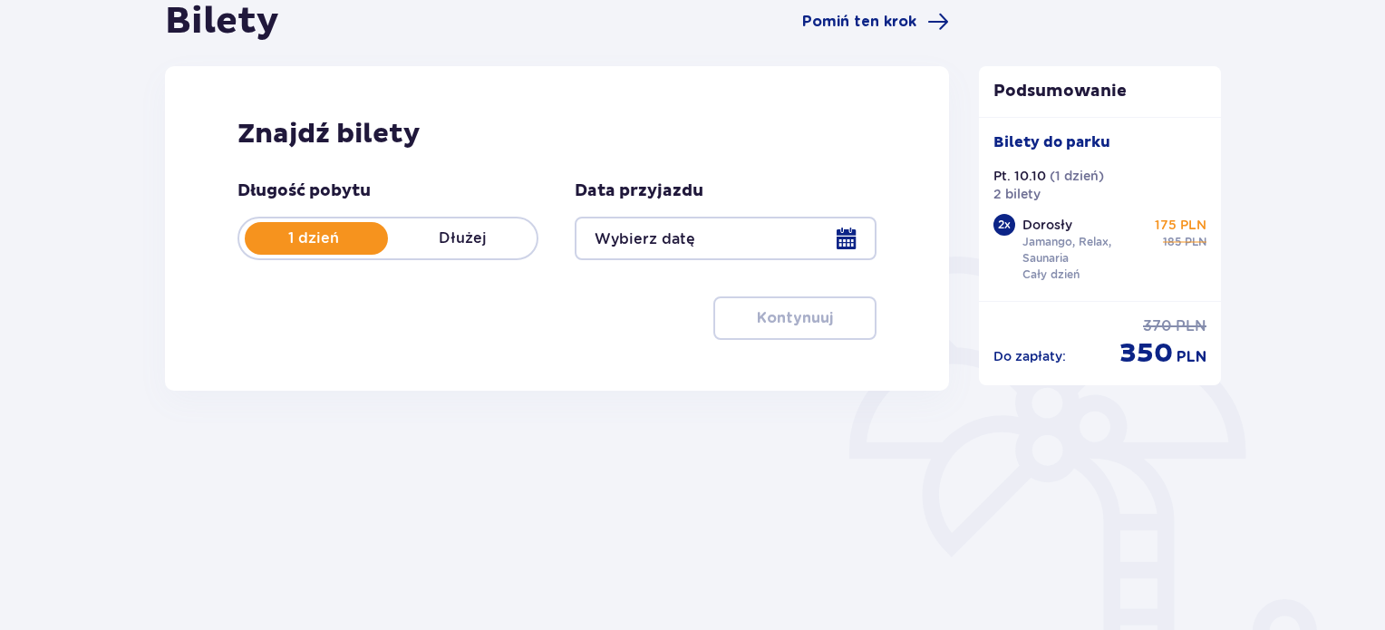
type input "[DATE]"
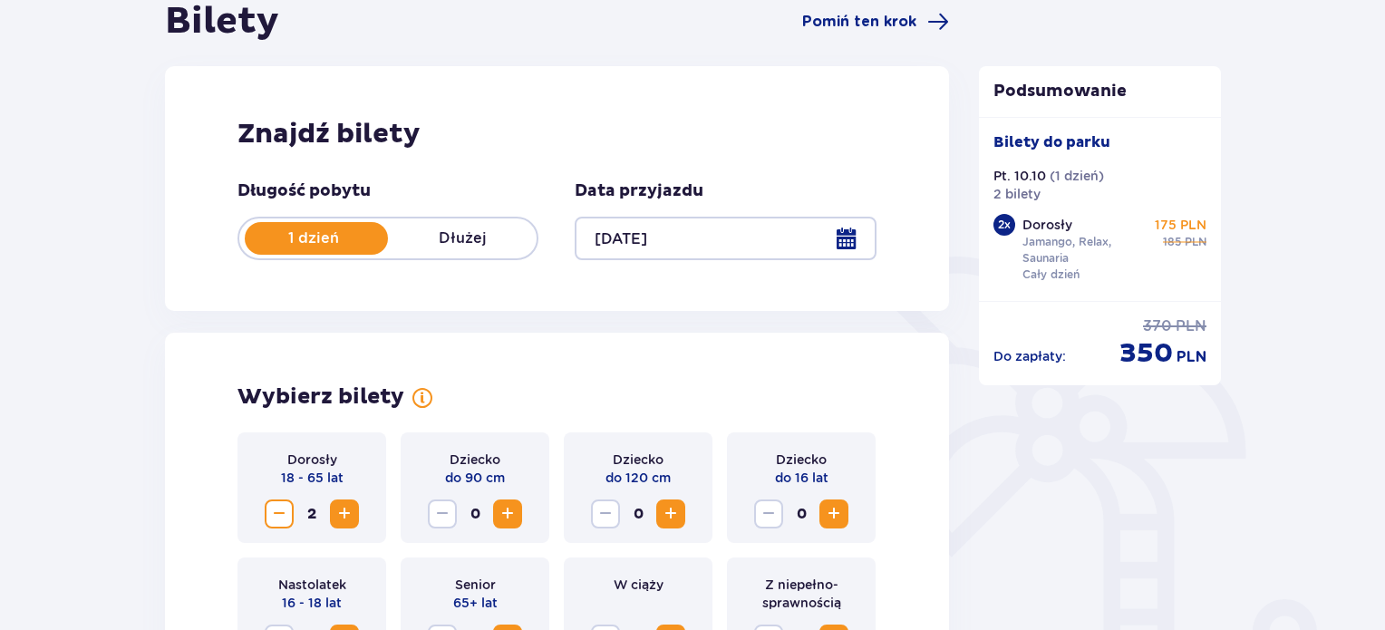
scroll to position [277, 0]
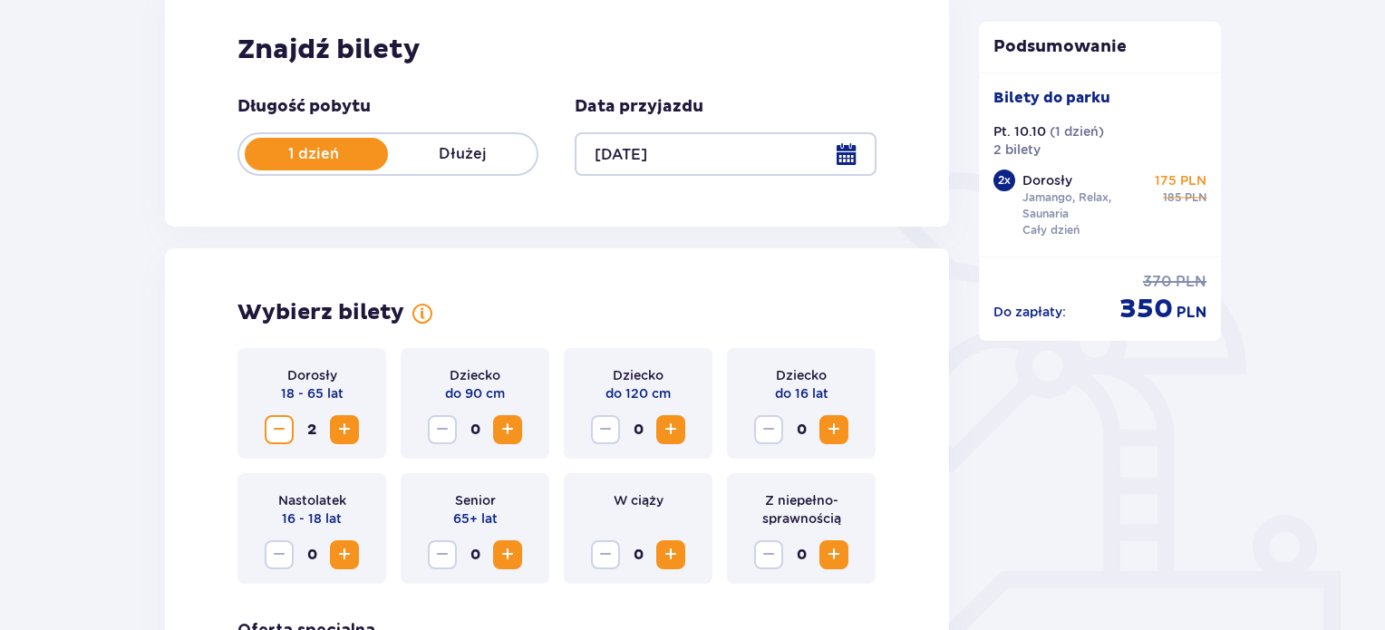
click at [352, 430] on span "Zwiększ" at bounding box center [345, 430] width 22 height 22
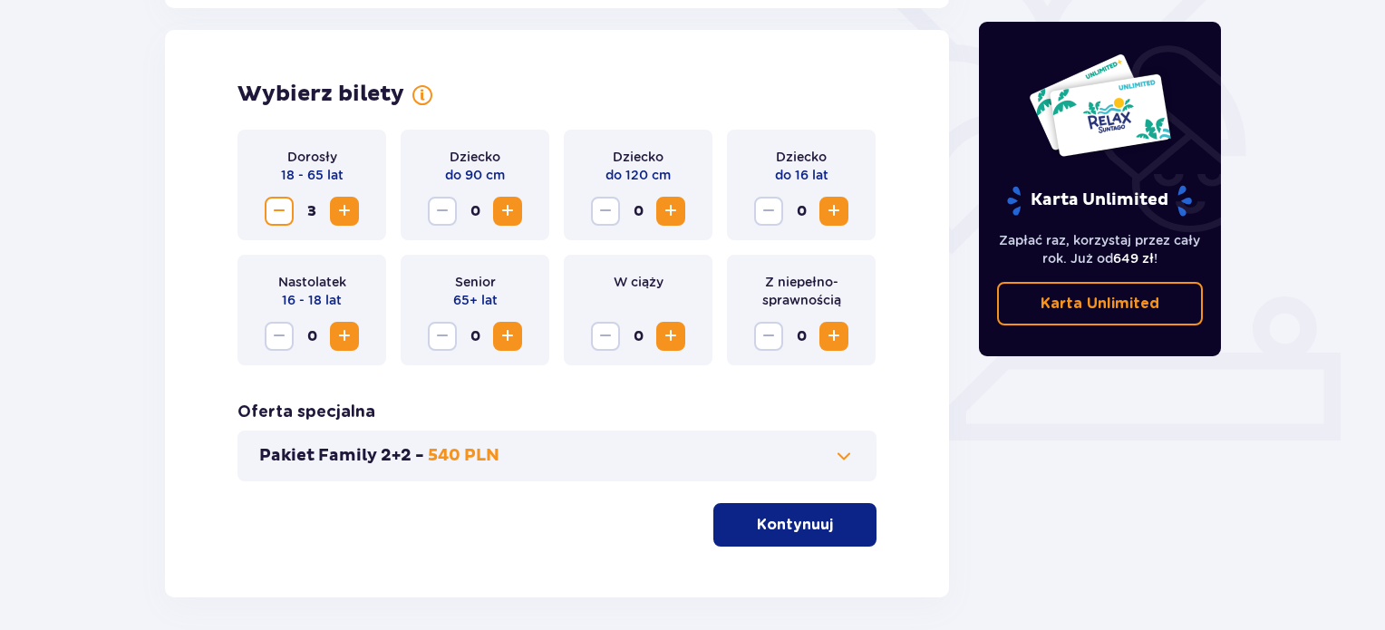
scroll to position [572, 0]
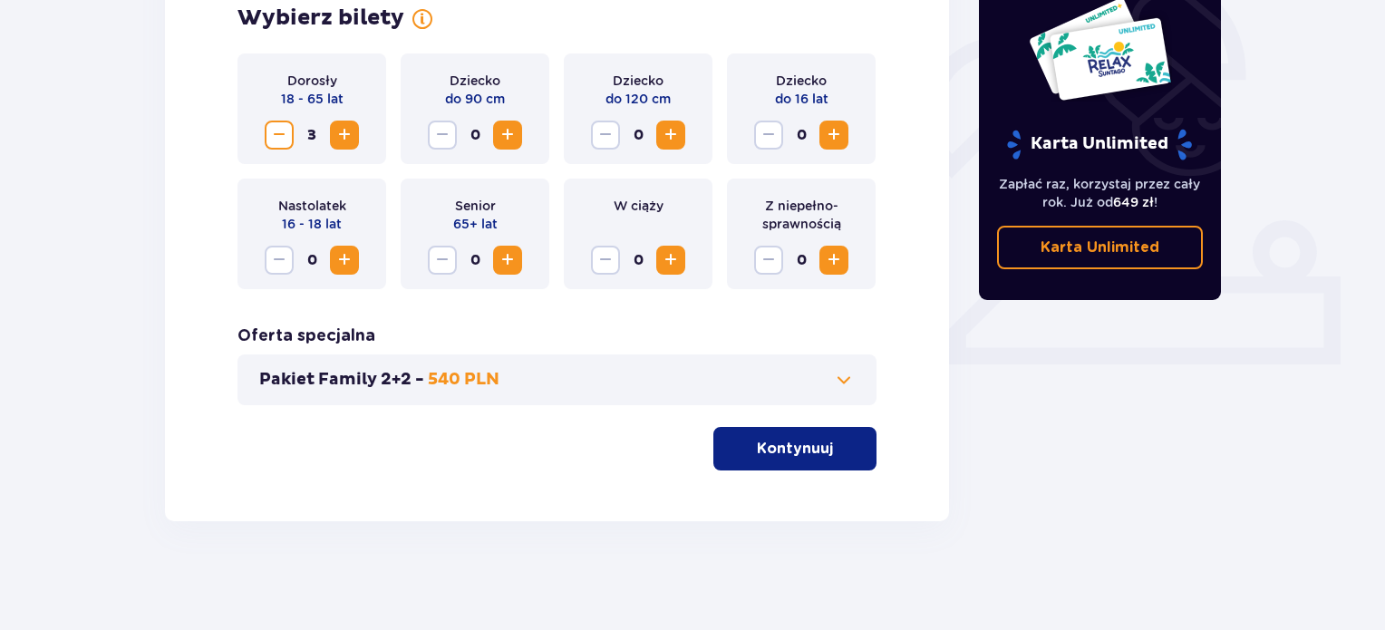
click at [342, 142] on span "Zwiększ" at bounding box center [345, 135] width 22 height 22
click at [790, 456] on p "Kontynuuj" at bounding box center [795, 449] width 76 height 20
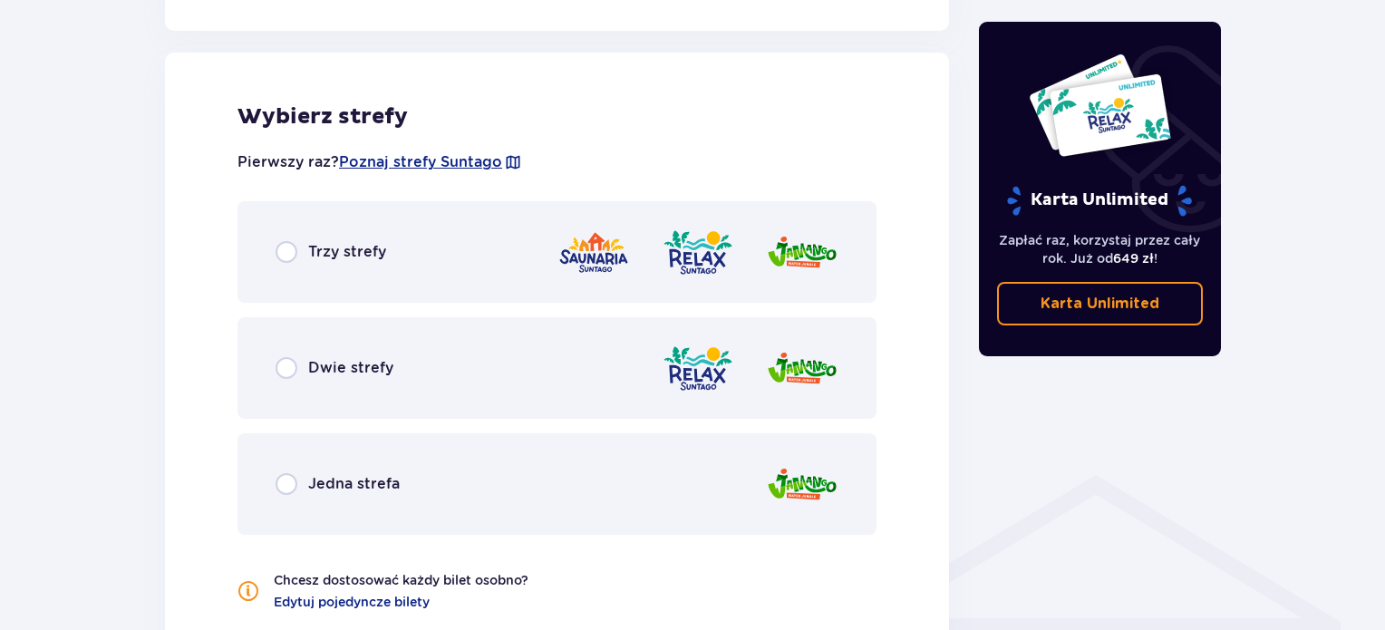
scroll to position [1006, 0]
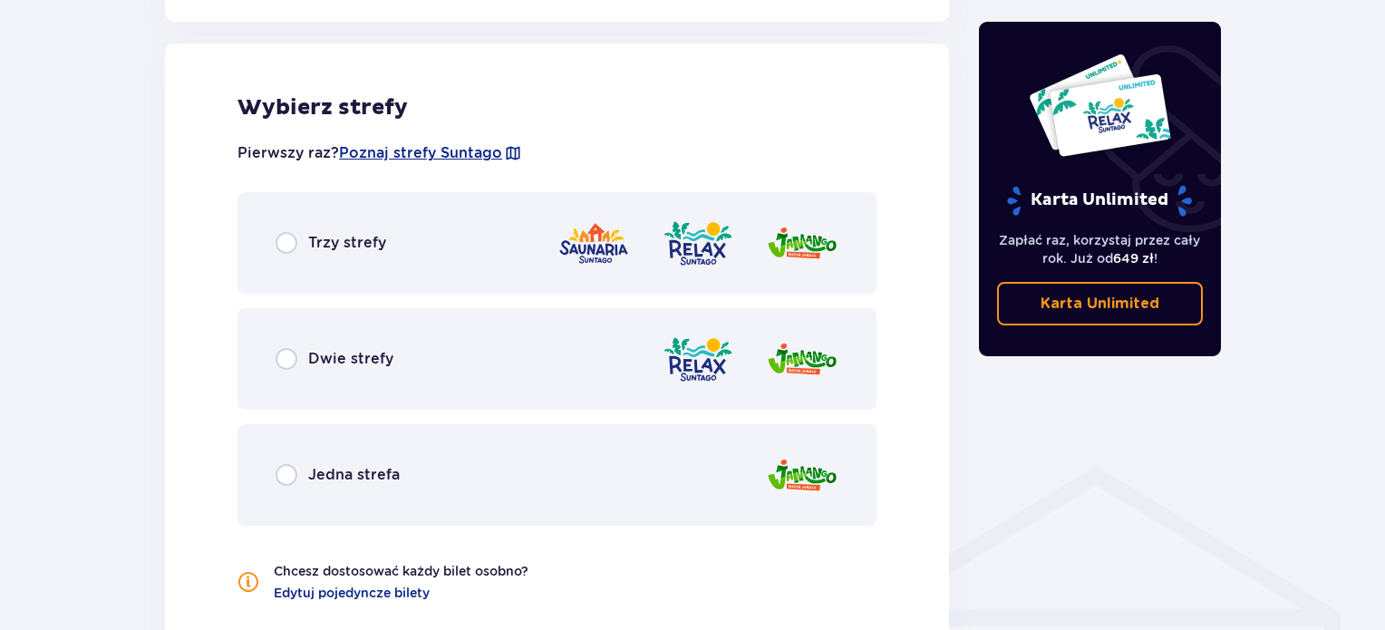
click at [712, 230] on img at bounding box center [698, 244] width 73 height 52
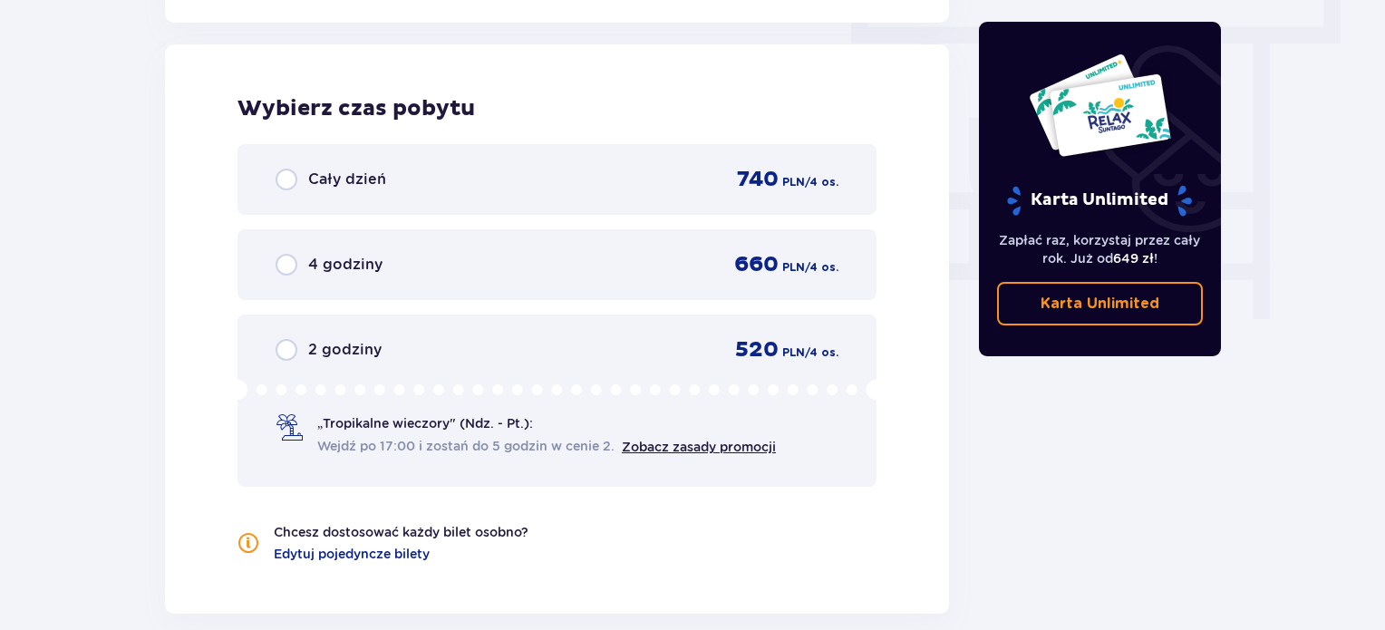
scroll to position [1637, 0]
click at [774, 173] on span "740" at bounding box center [758, 178] width 42 height 27
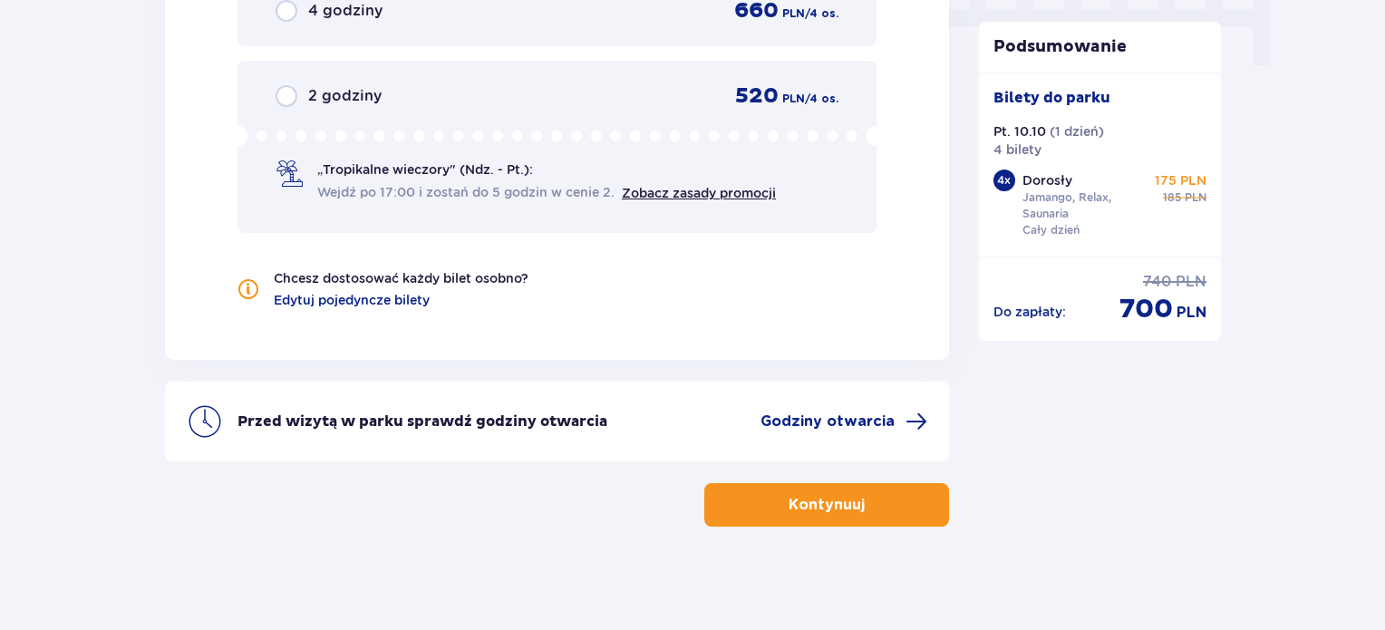
scroll to position [1893, 0]
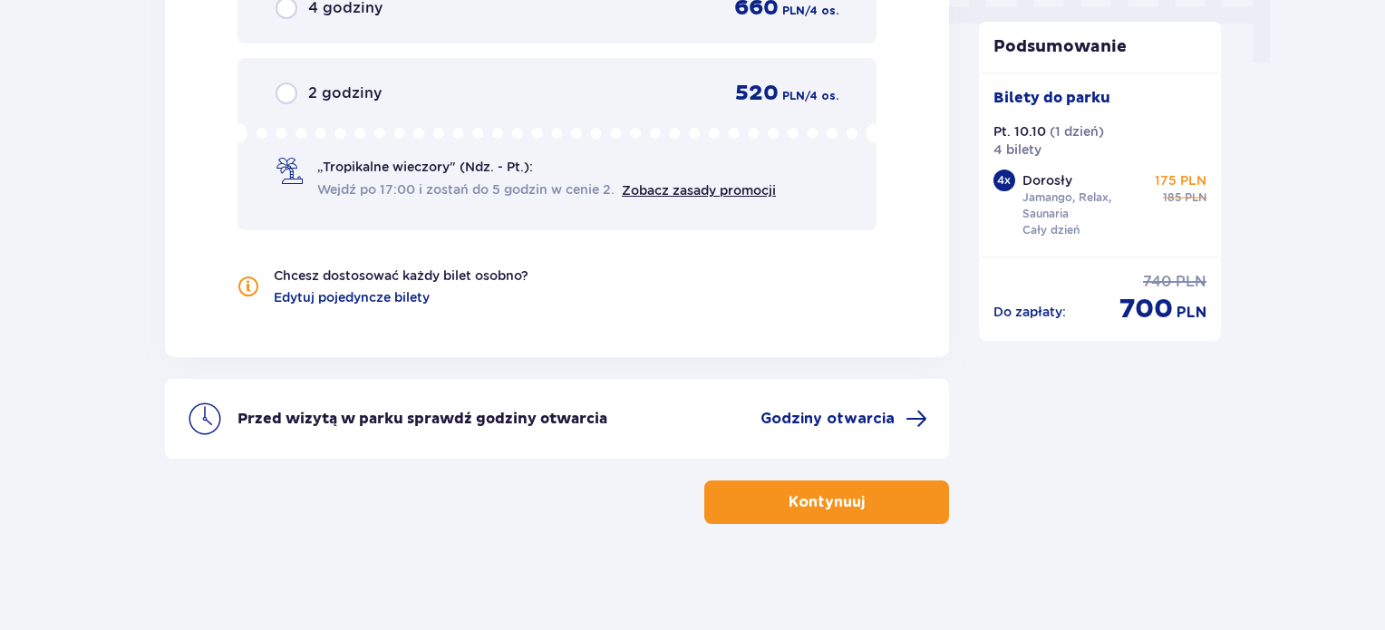
click at [769, 493] on button "Kontynuuj" at bounding box center [826, 502] width 245 height 44
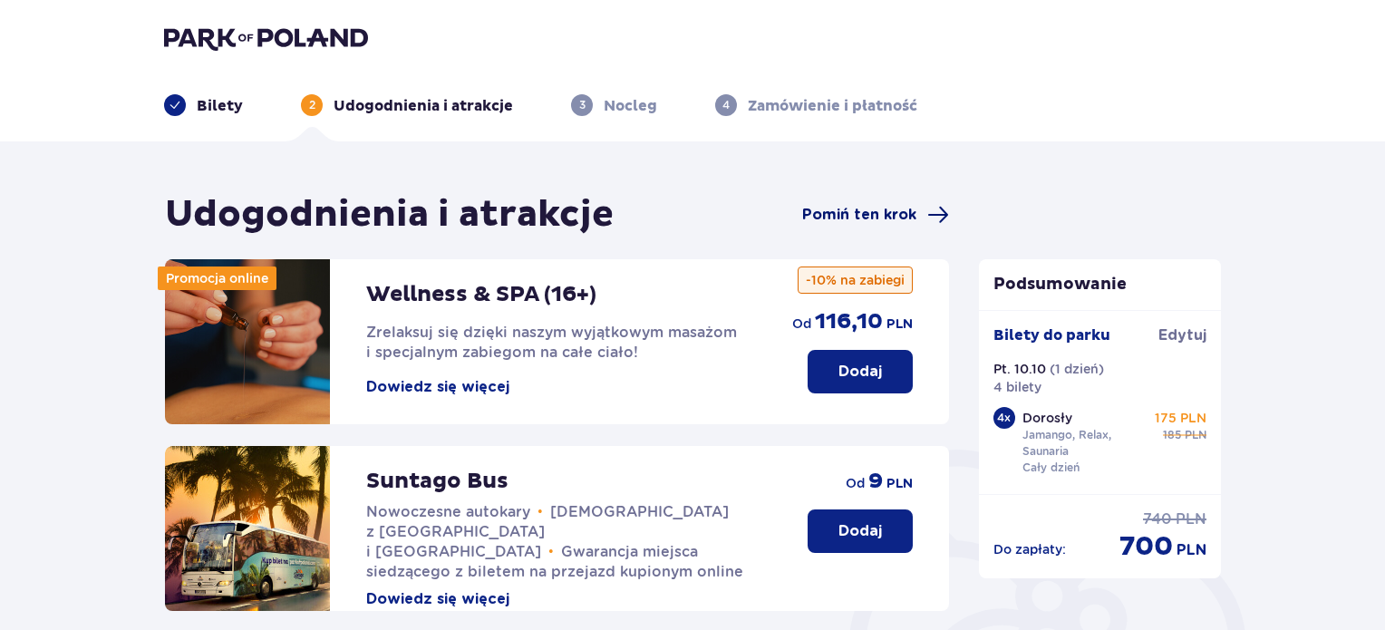
click at [907, 218] on span "Pomiń ten krok" at bounding box center [859, 215] width 114 height 20
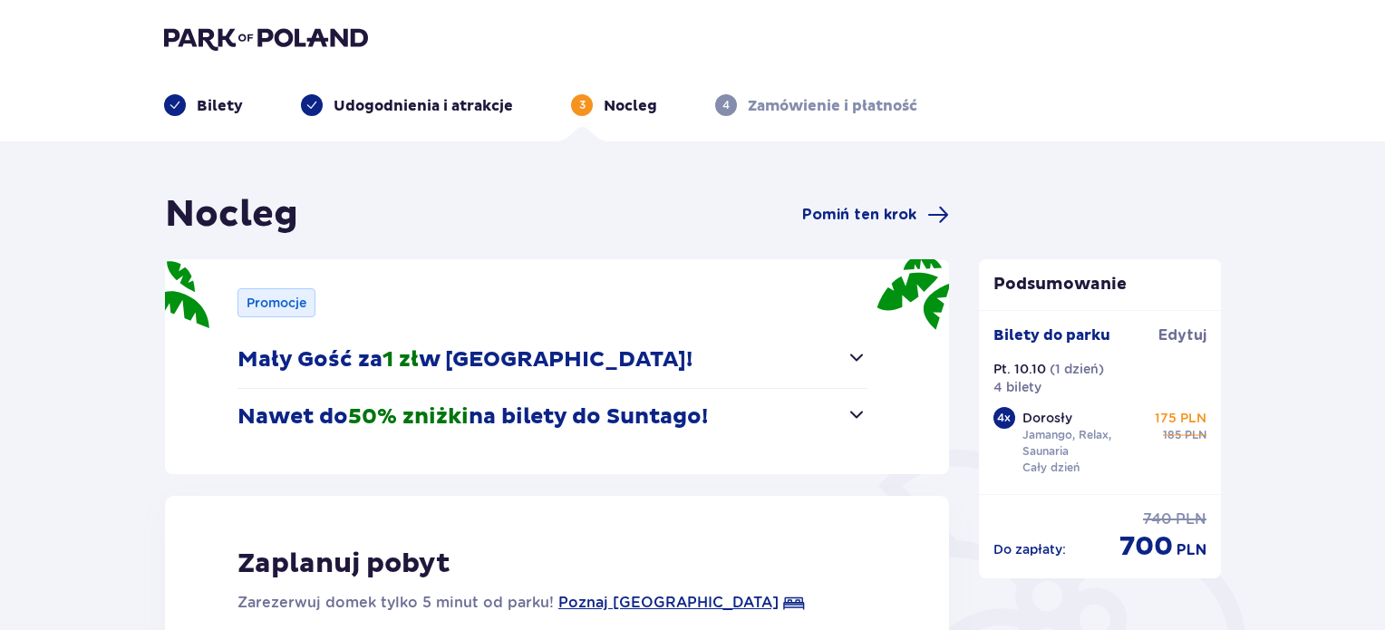
click at [907, 218] on span "Pomiń ten krok" at bounding box center [859, 215] width 114 height 20
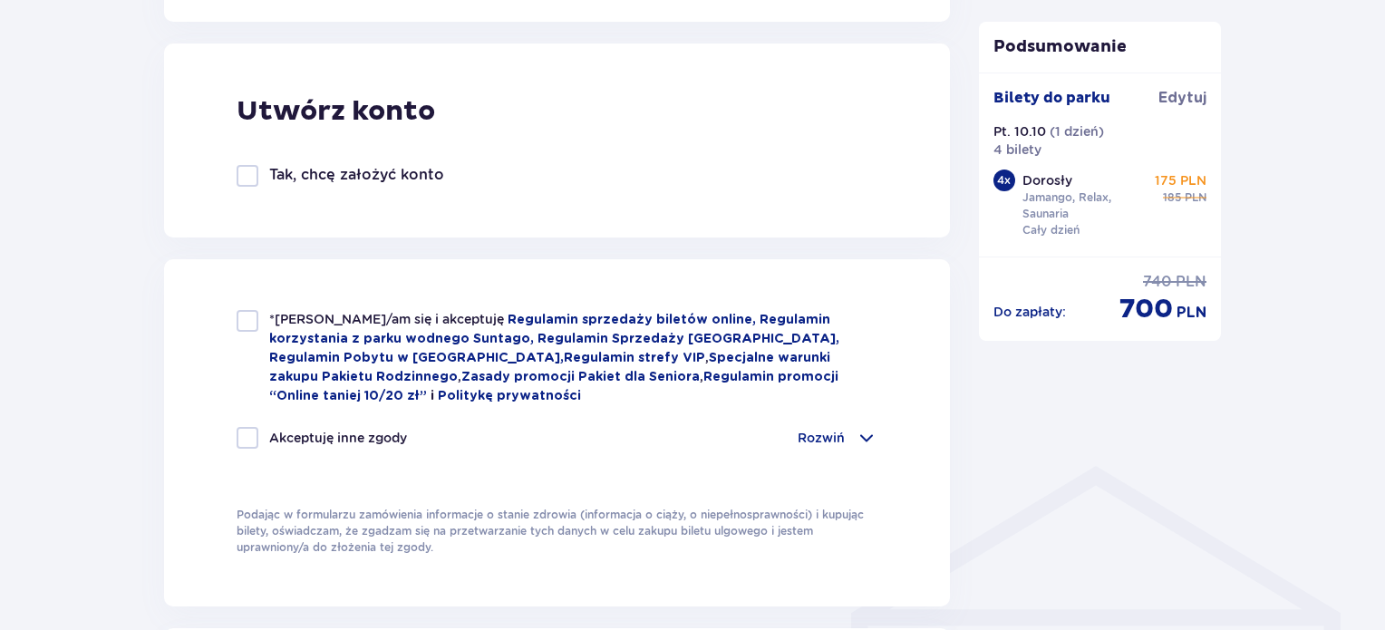
scroll to position [1007, 0]
click at [254, 321] on div at bounding box center [248, 320] width 22 height 22
checkbox input "true"
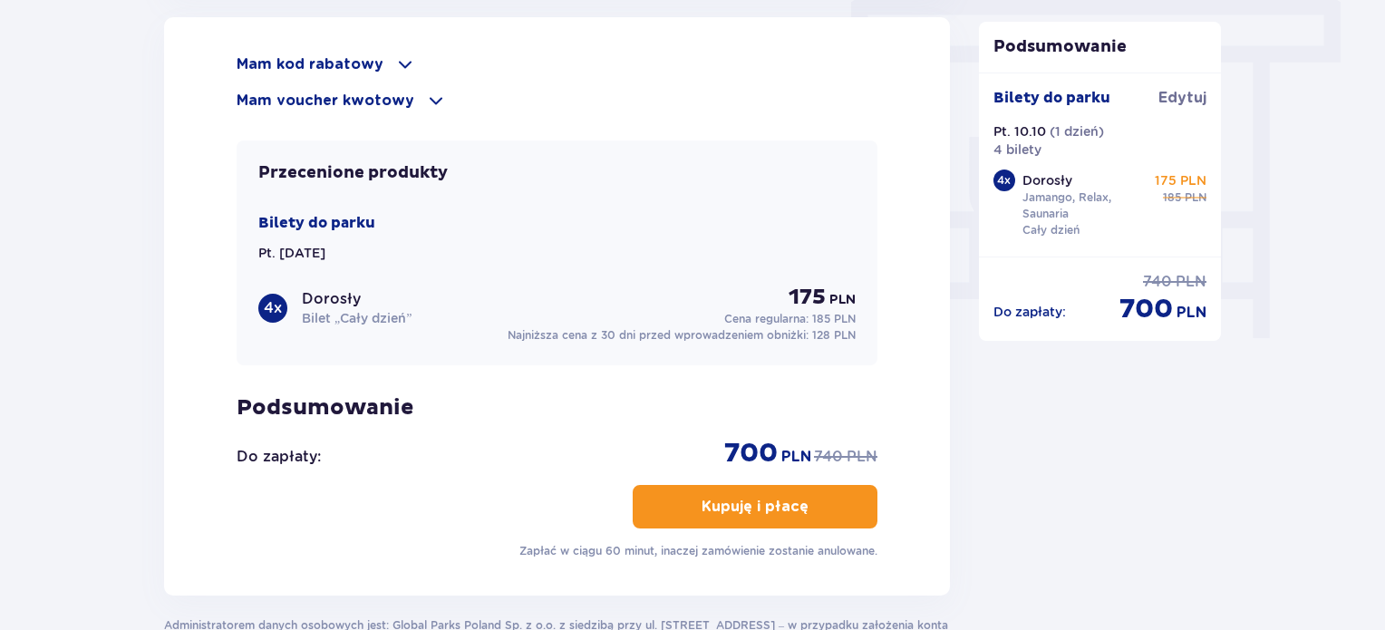
scroll to position [1619, 0]
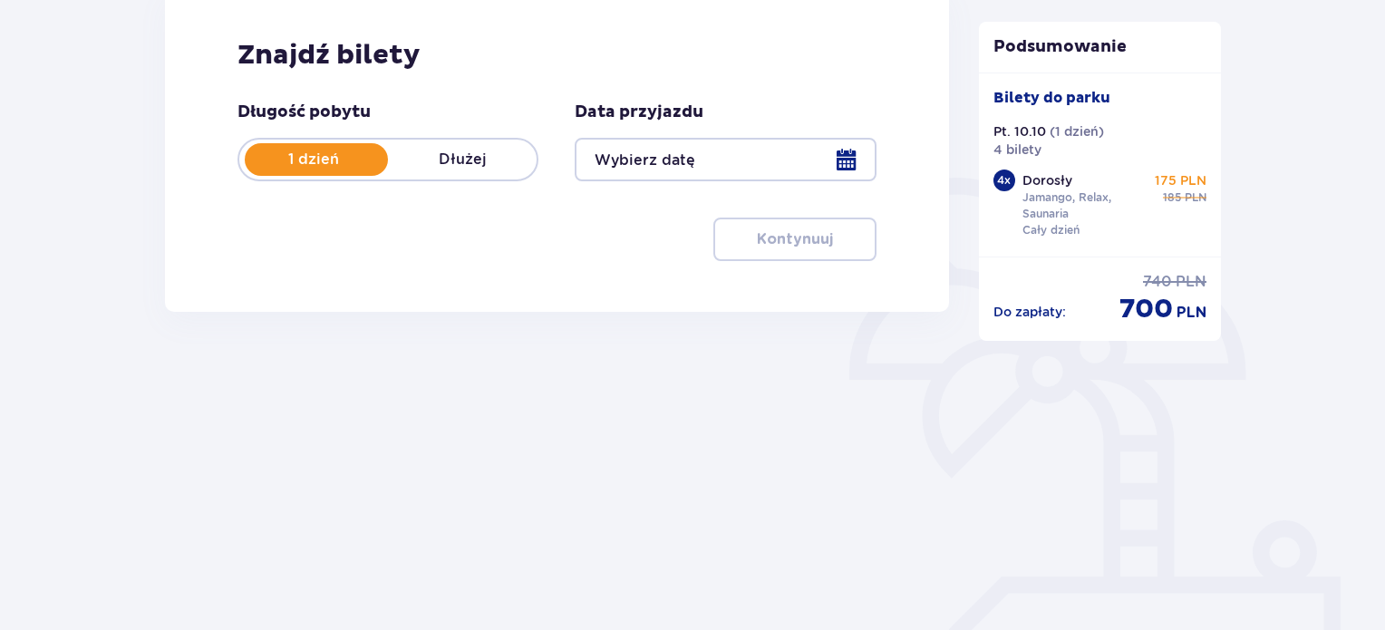
scroll to position [277, 0]
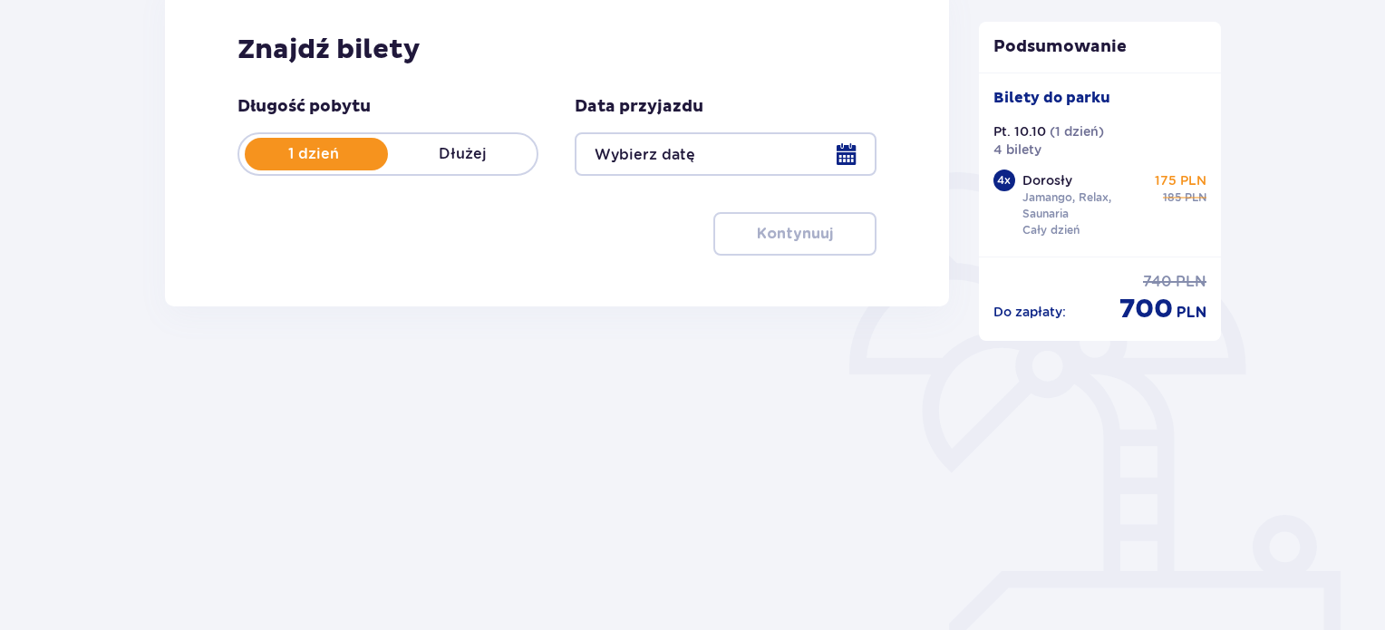
type input "[DATE]"
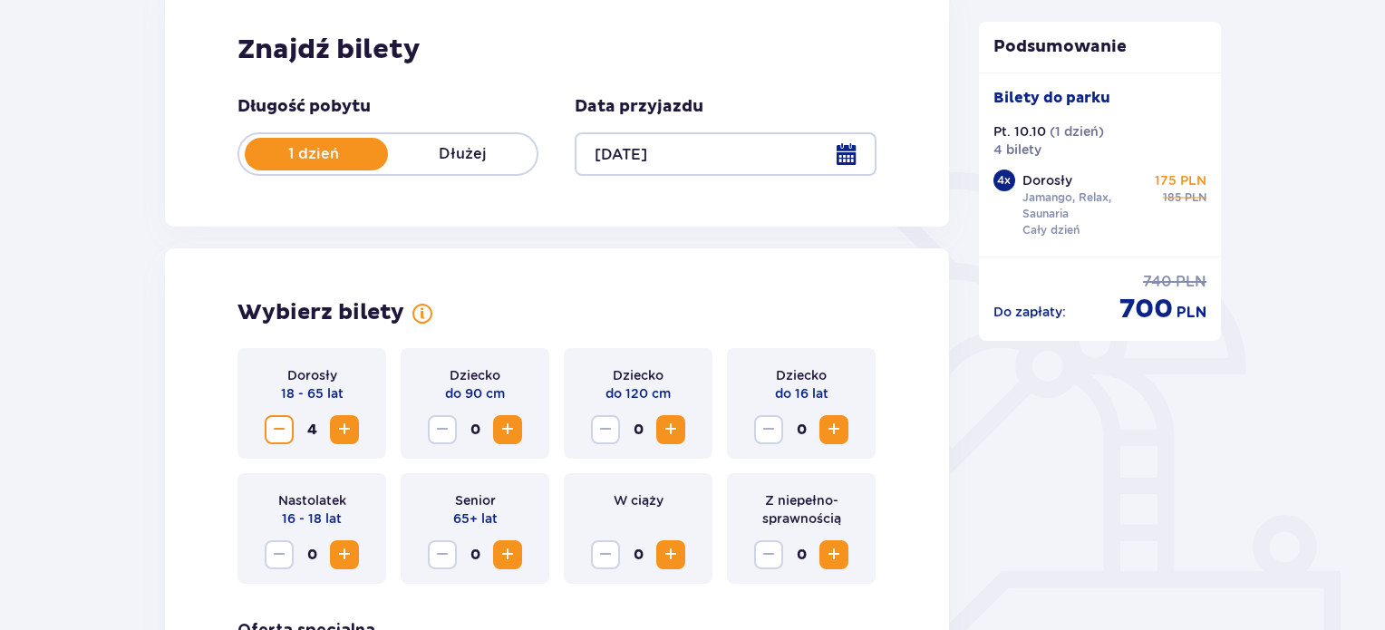
click at [284, 433] on span "Zmniejsz" at bounding box center [279, 430] width 22 height 22
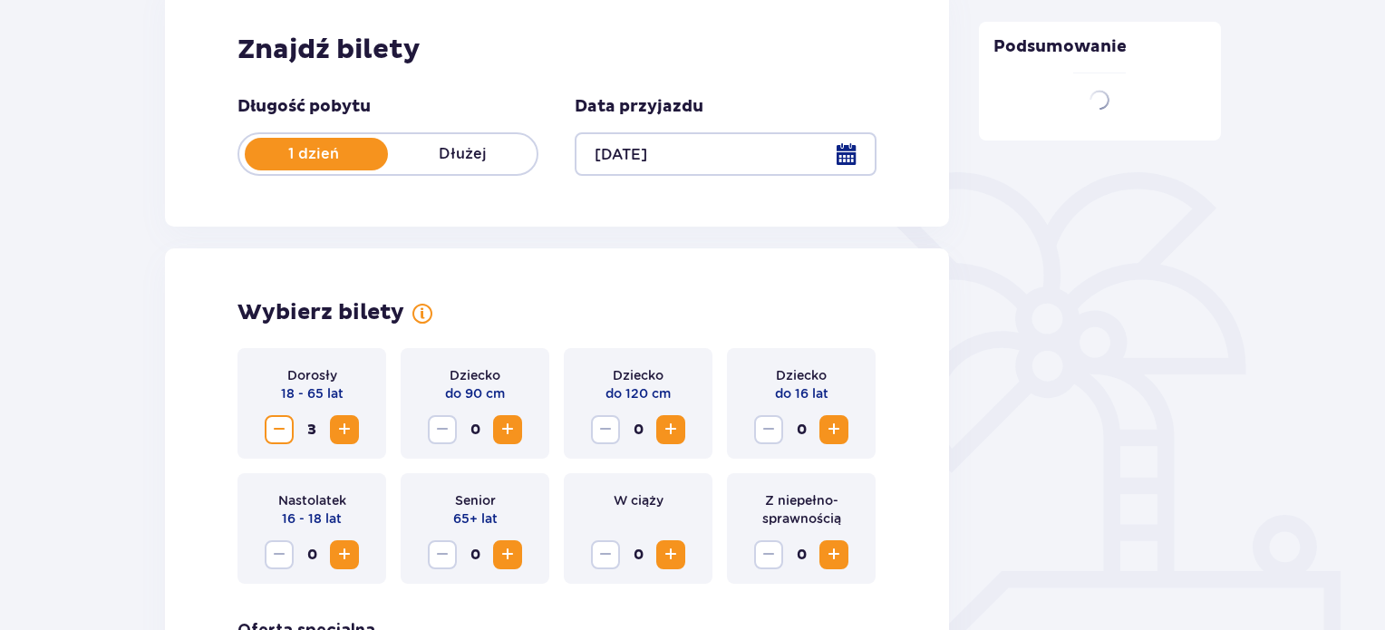
click at [284, 433] on span "Zmniejsz" at bounding box center [279, 430] width 22 height 22
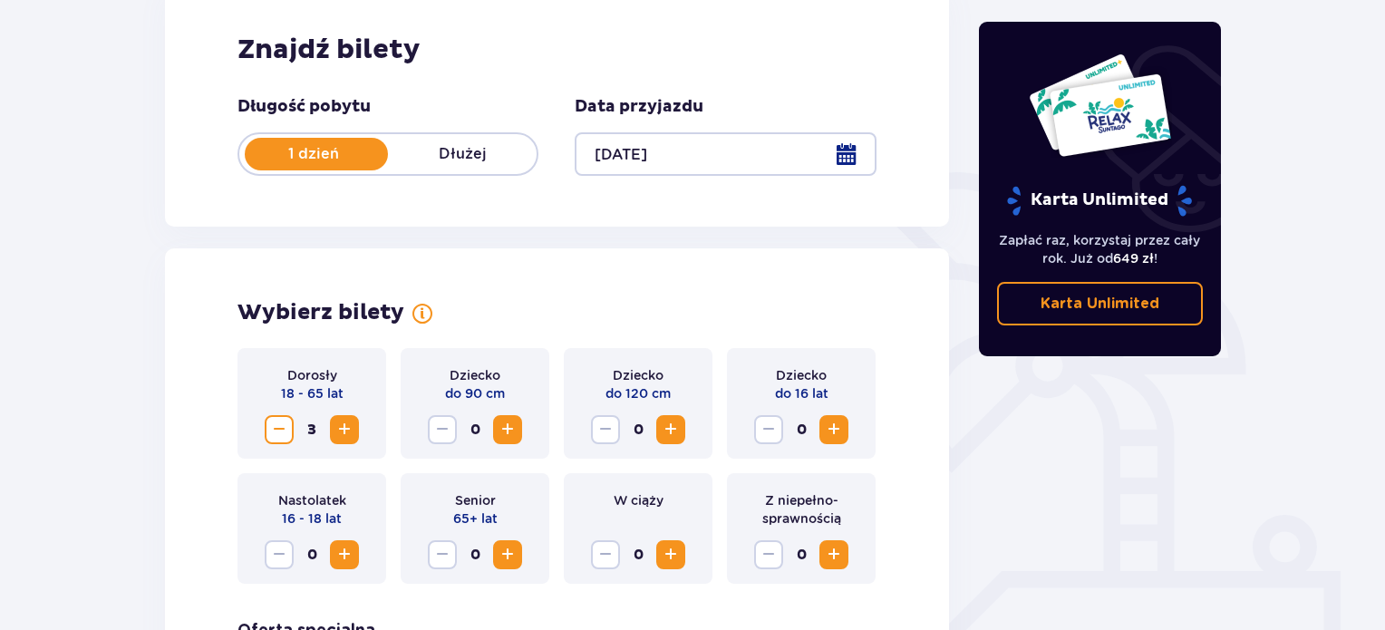
click at [276, 440] on span "Zmniejsz" at bounding box center [279, 430] width 22 height 22
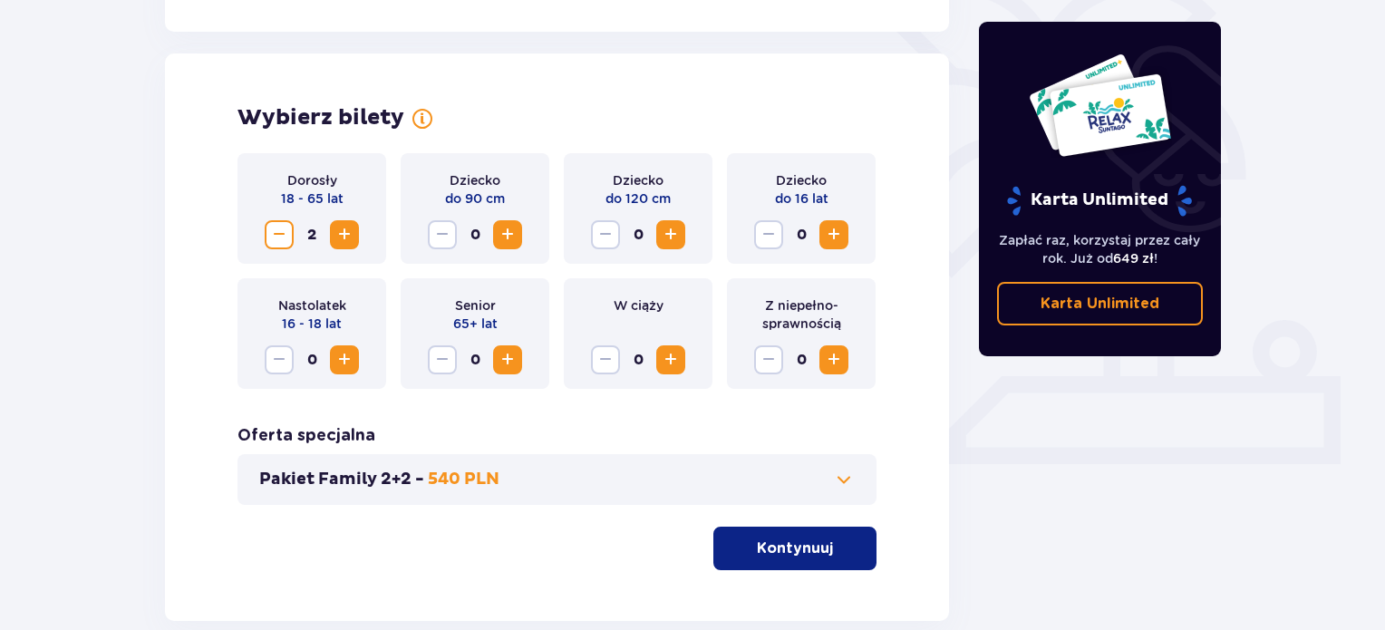
scroll to position [572, 0]
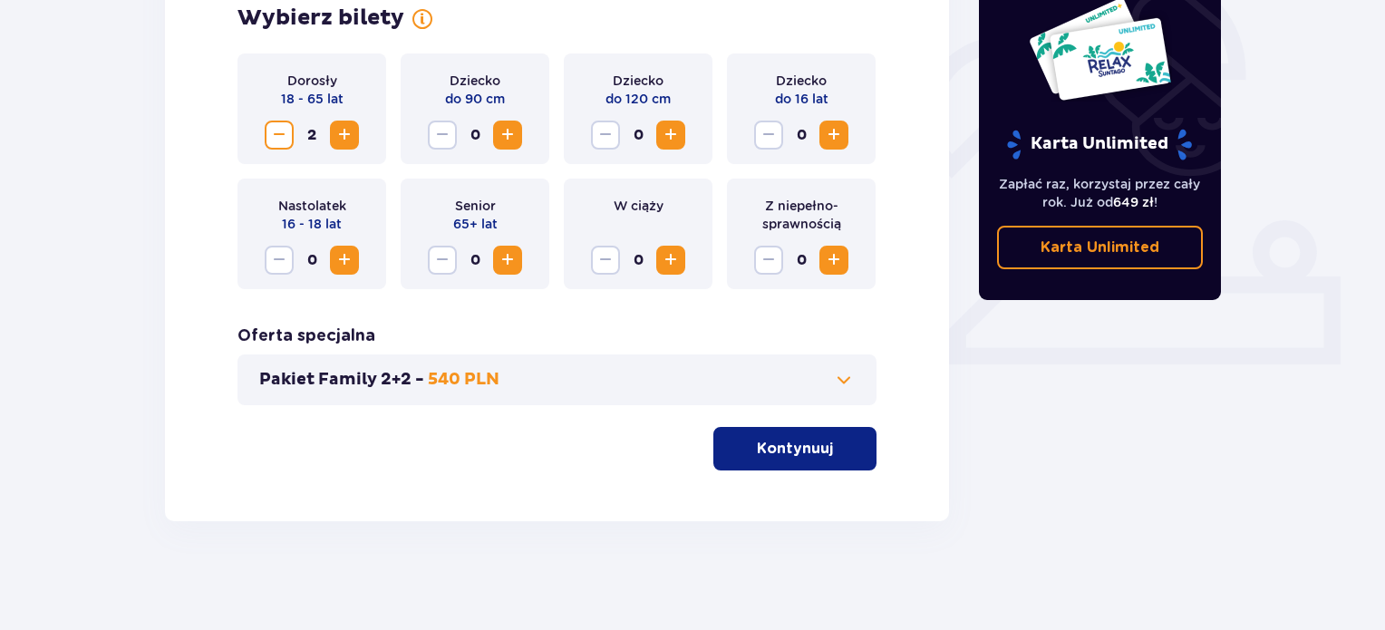
click at [823, 436] on button "Kontynuuj" at bounding box center [794, 449] width 163 height 44
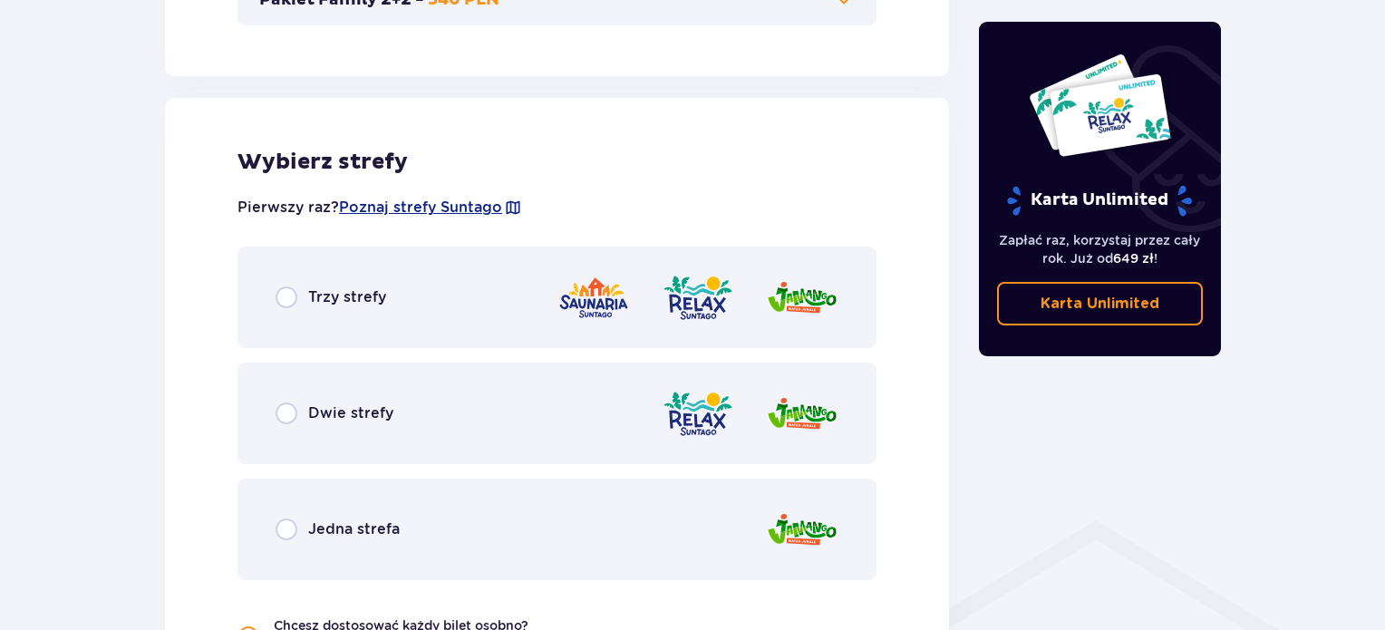
scroll to position [1006, 0]
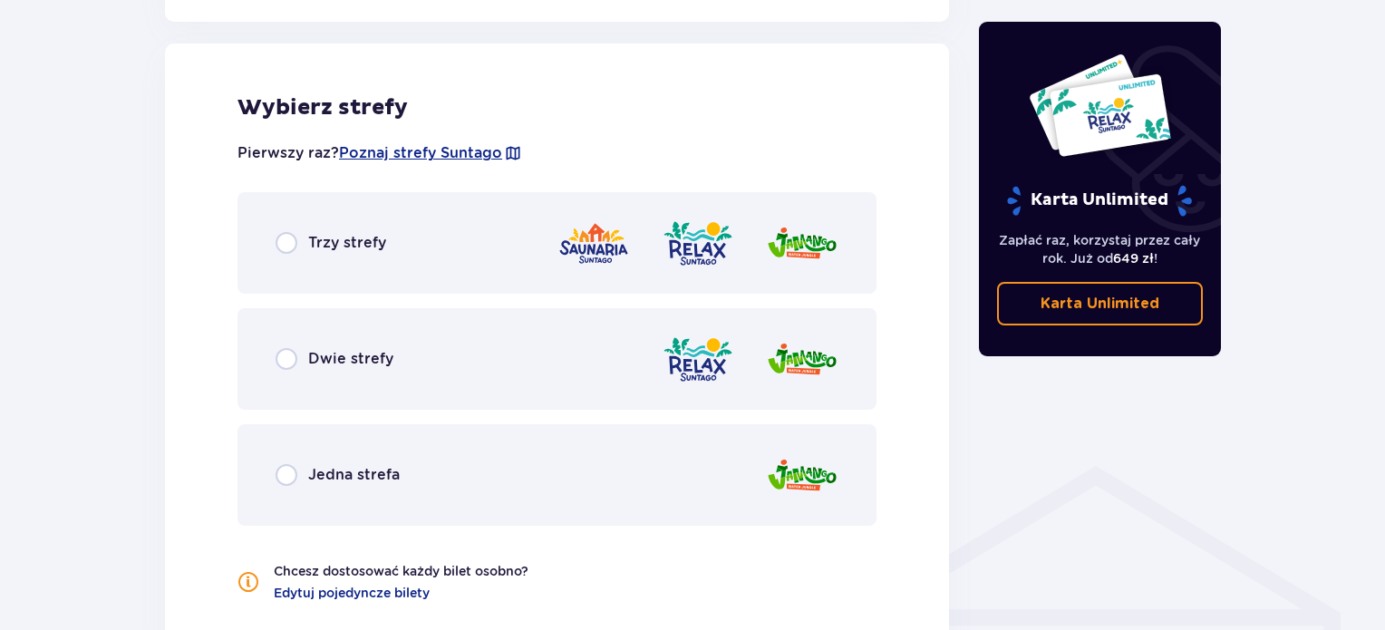
click at [740, 260] on div at bounding box center [698, 244] width 281 height 52
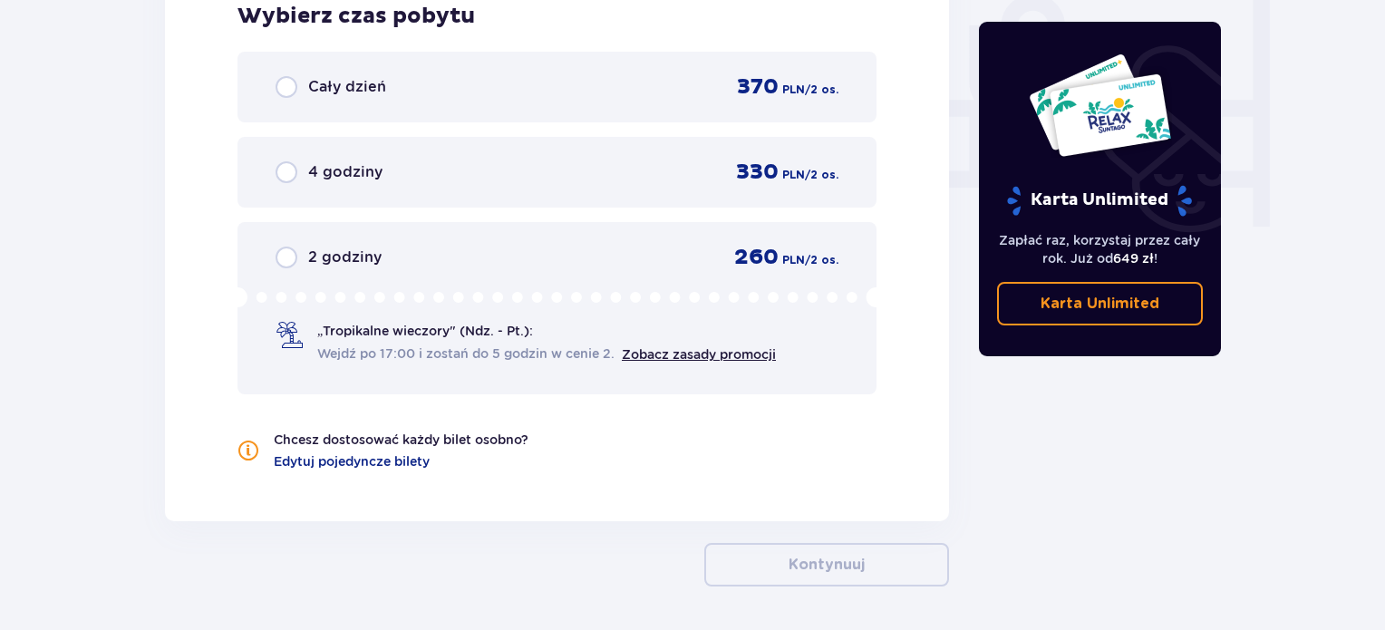
scroll to position [1730, 0]
click at [651, 86] on div "Cały dzień 370 PLN / 2 os." at bounding box center [557, 86] width 563 height 27
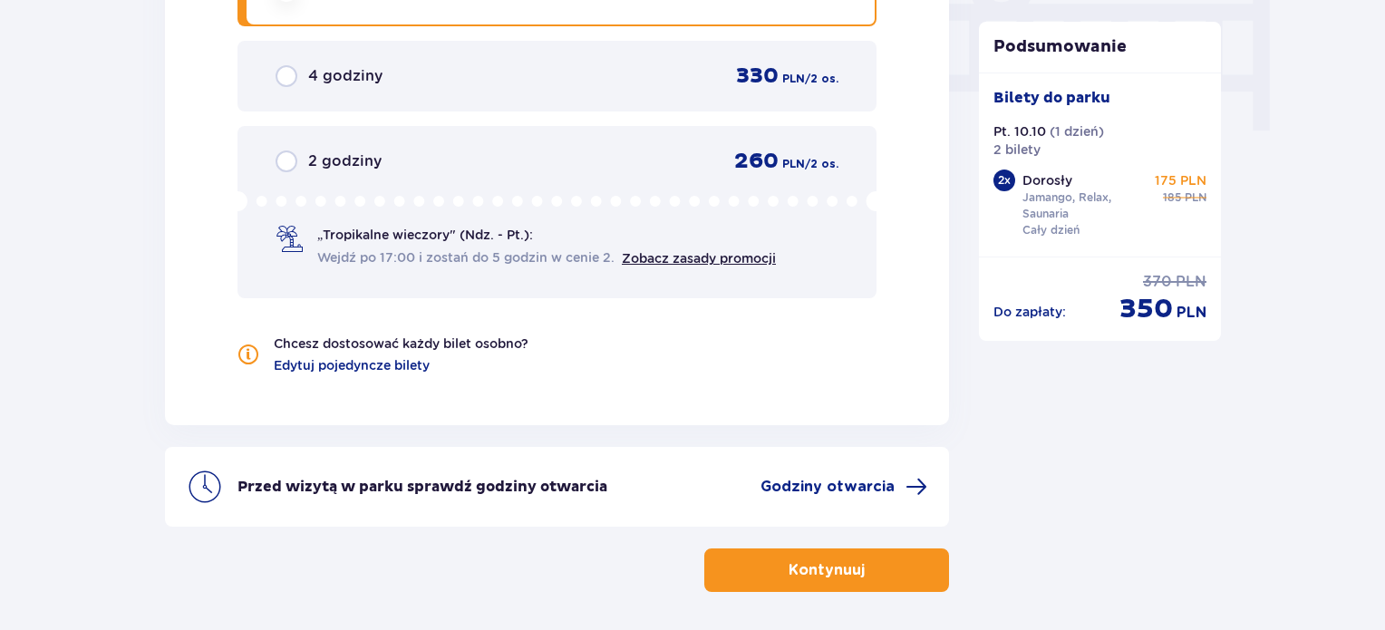
scroll to position [1893, 0]
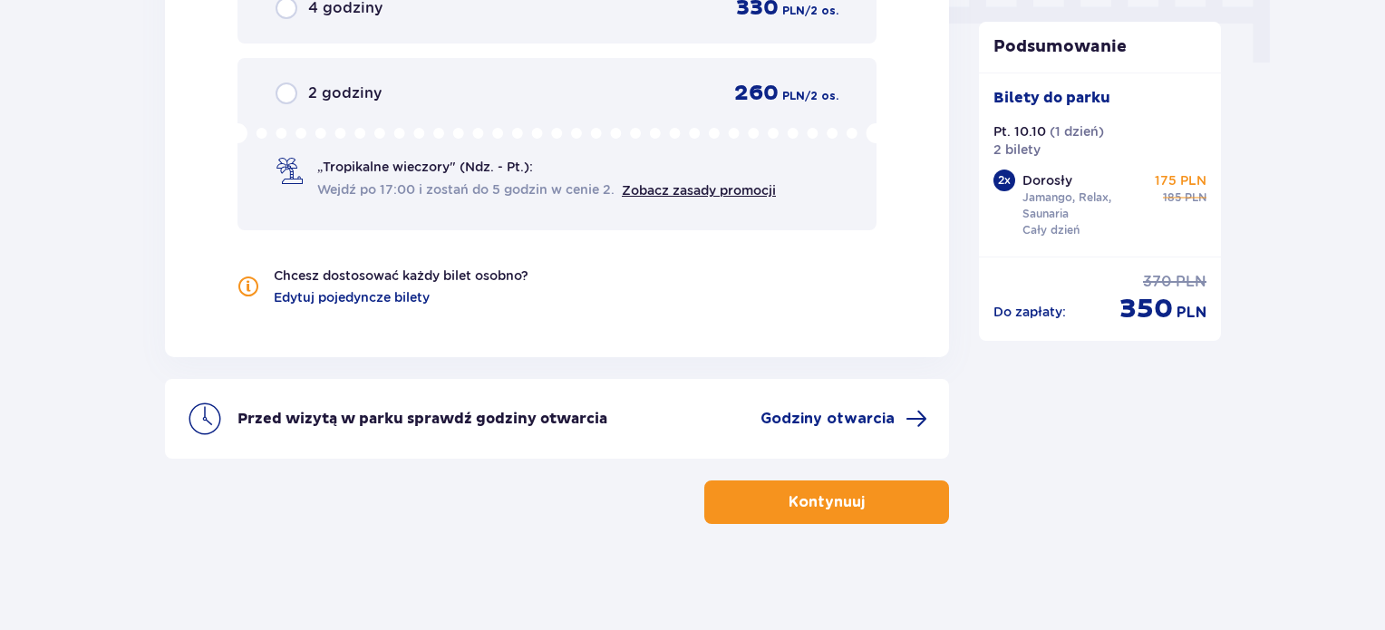
click at [887, 509] on button "Kontynuuj" at bounding box center [826, 502] width 245 height 44
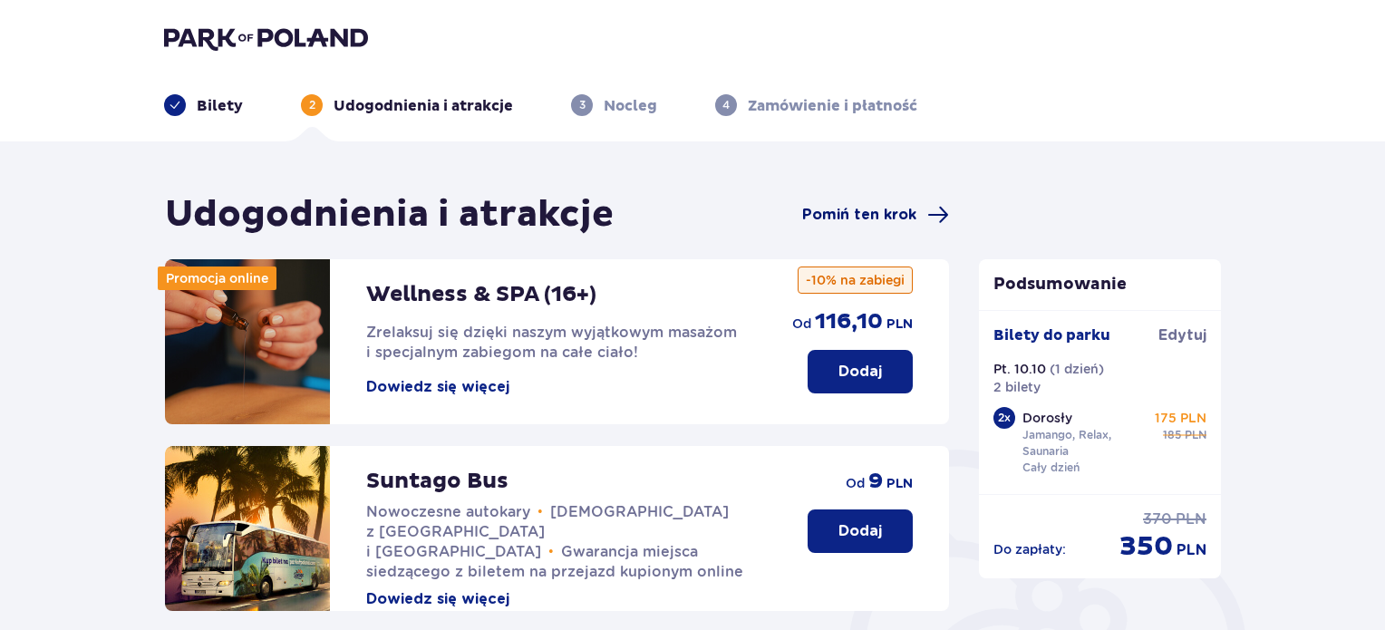
click at [874, 218] on span "Pomiń ten krok" at bounding box center [859, 215] width 114 height 20
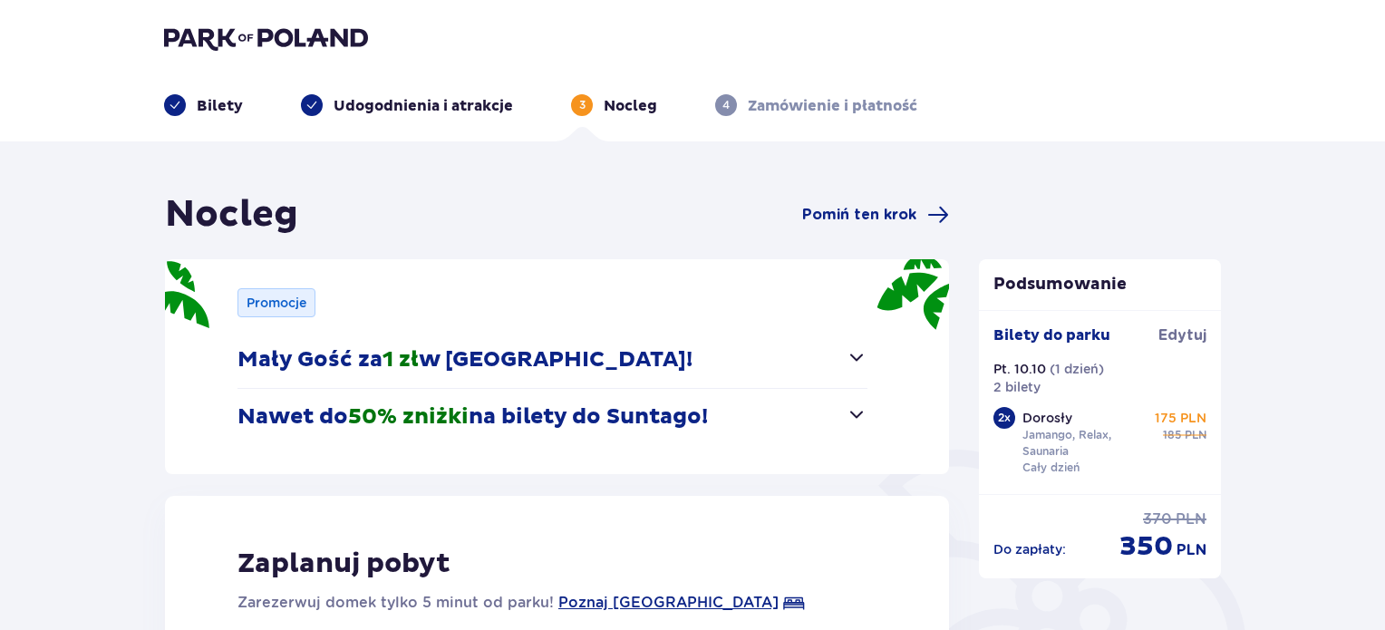
click at [874, 218] on span "Pomiń ten krok" at bounding box center [859, 215] width 114 height 20
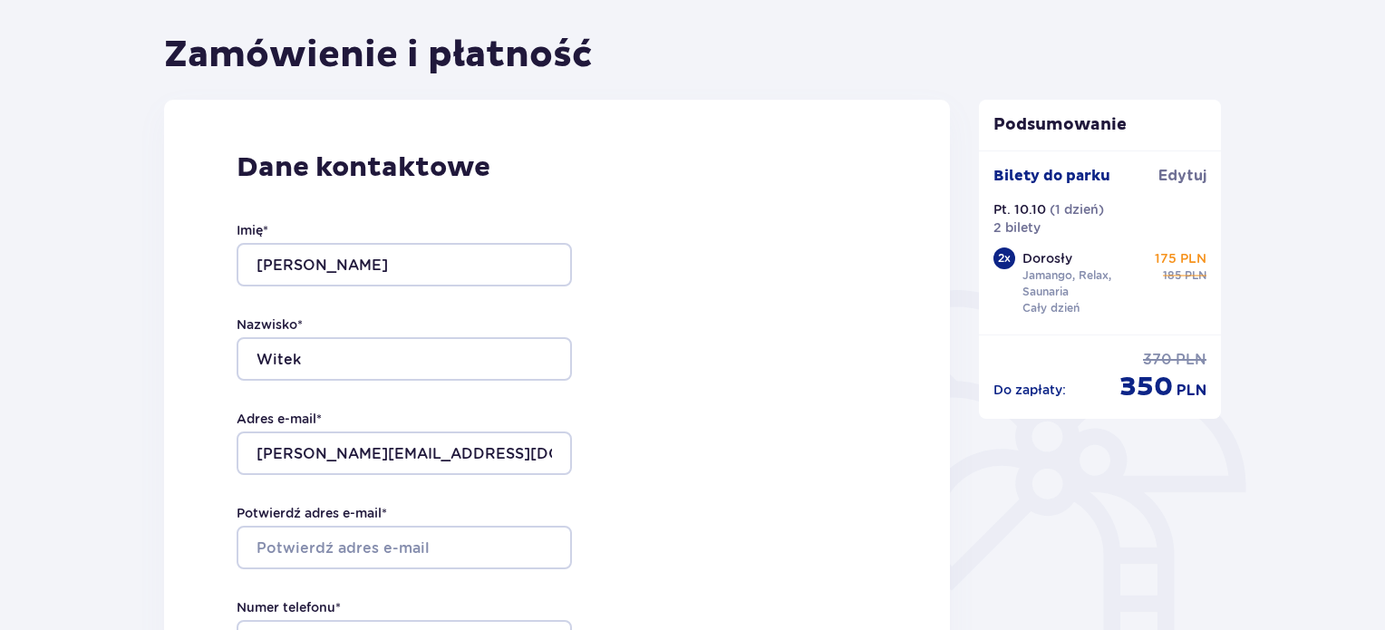
scroll to position [455, 0]
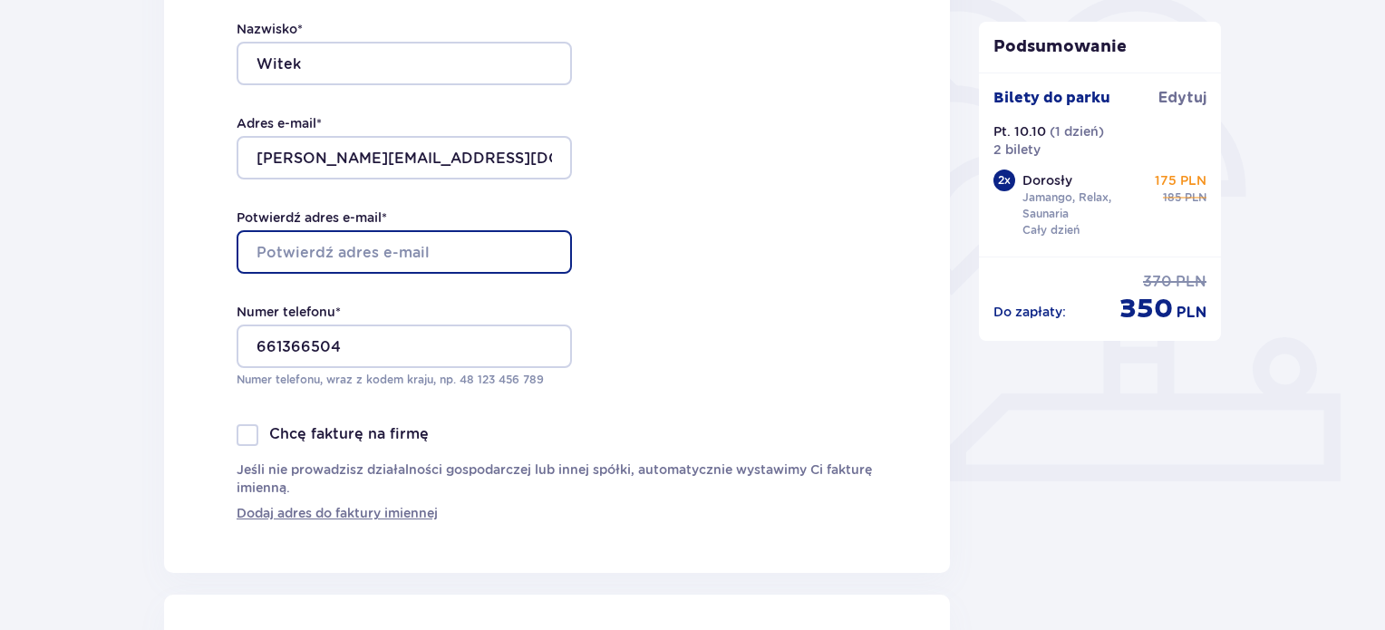
click at [482, 238] on input "Potwierdź adres e-mail *" at bounding box center [404, 252] width 335 height 44
type input "[PERSON_NAME][EMAIL_ADDRESS][DOMAIN_NAME]"
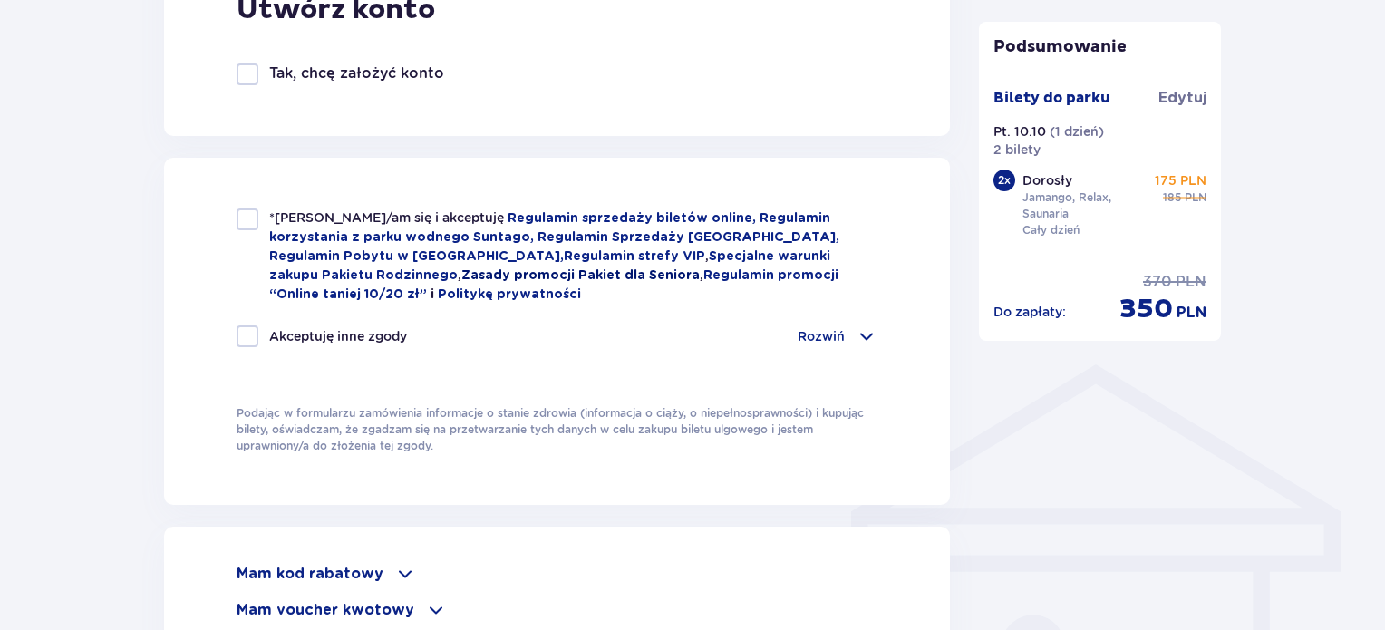
scroll to position [1110, 0]
click at [247, 223] on div at bounding box center [248, 218] width 22 height 22
checkbox input "true"
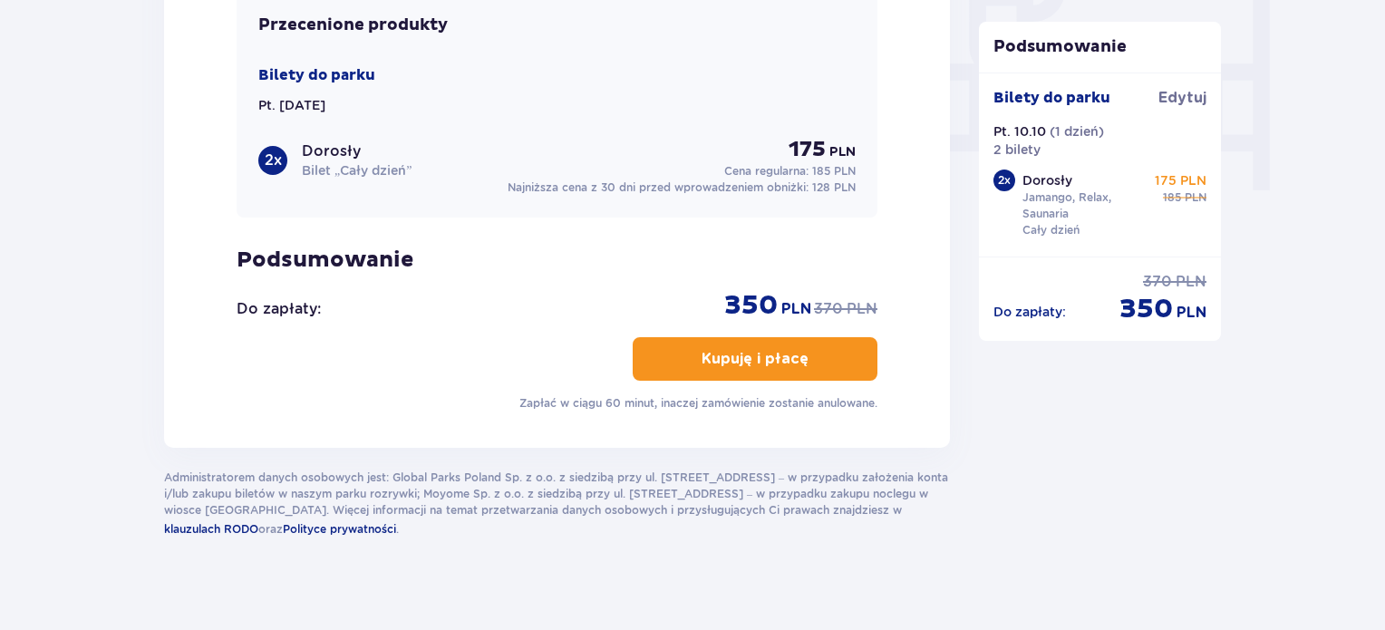
scroll to position [1770, 0]
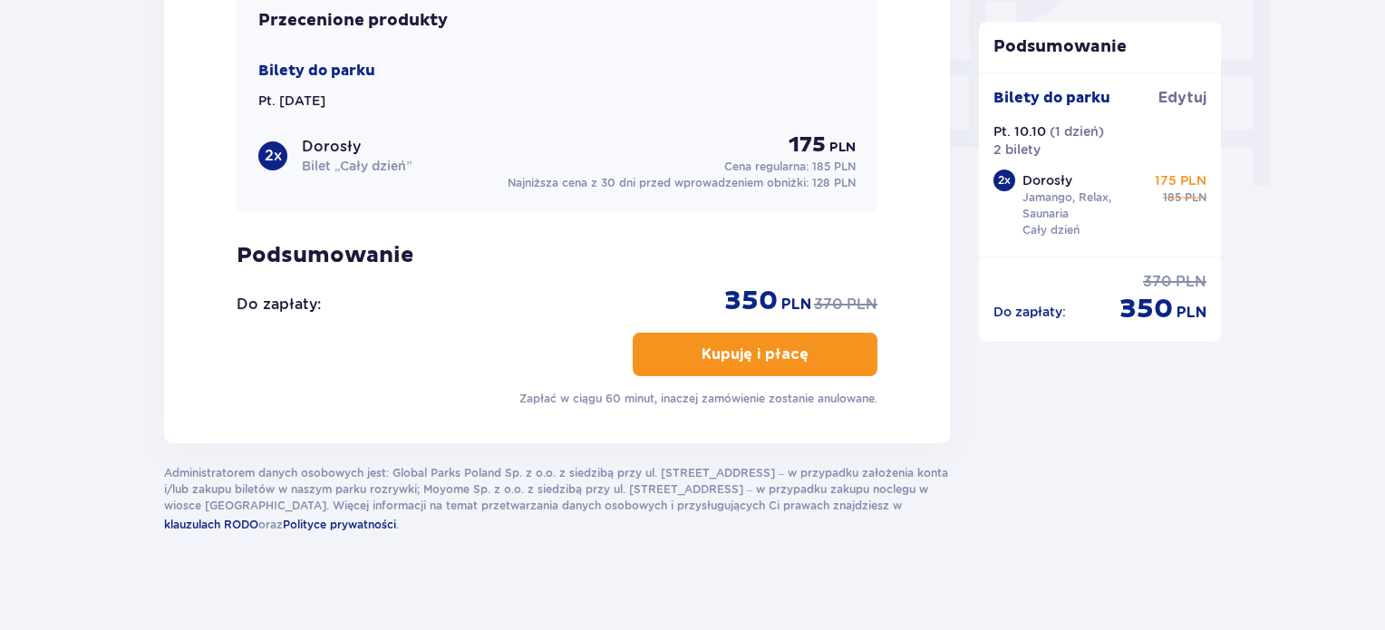
click at [774, 350] on p "Kupuję i płacę" at bounding box center [755, 354] width 107 height 20
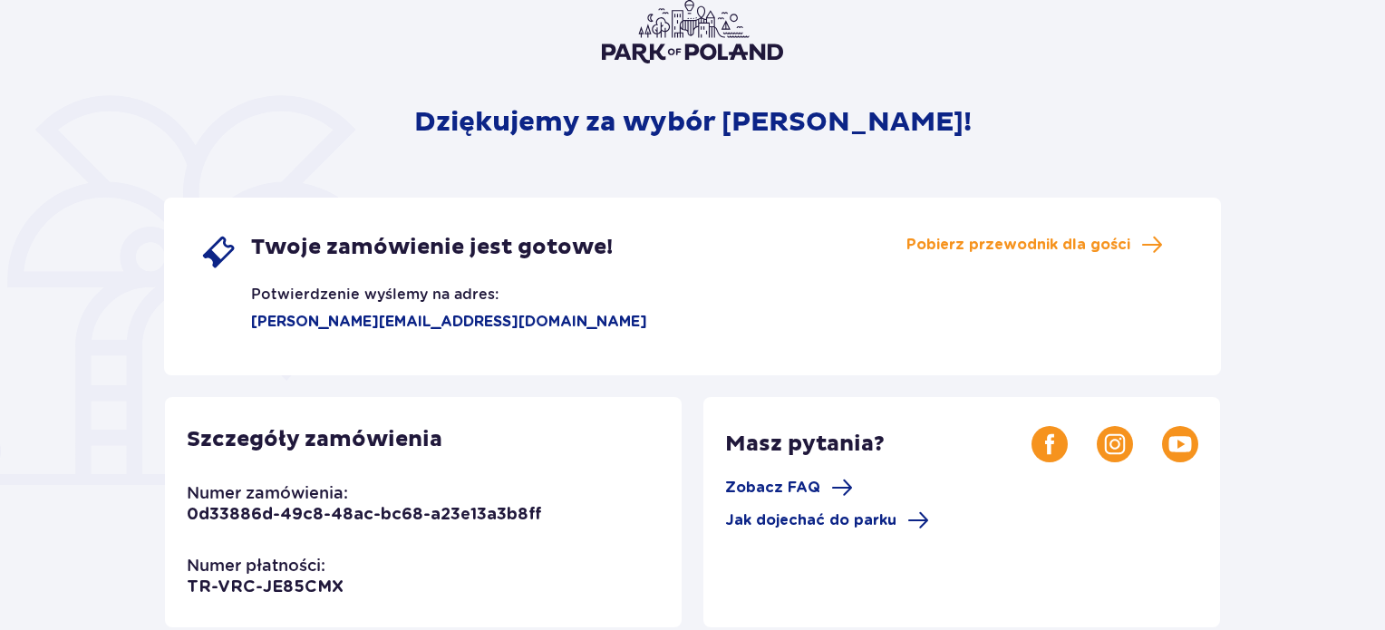
scroll to position [144, 0]
click at [1107, 246] on span "Pobierz przewodnik dla gości" at bounding box center [1019, 246] width 224 height 20
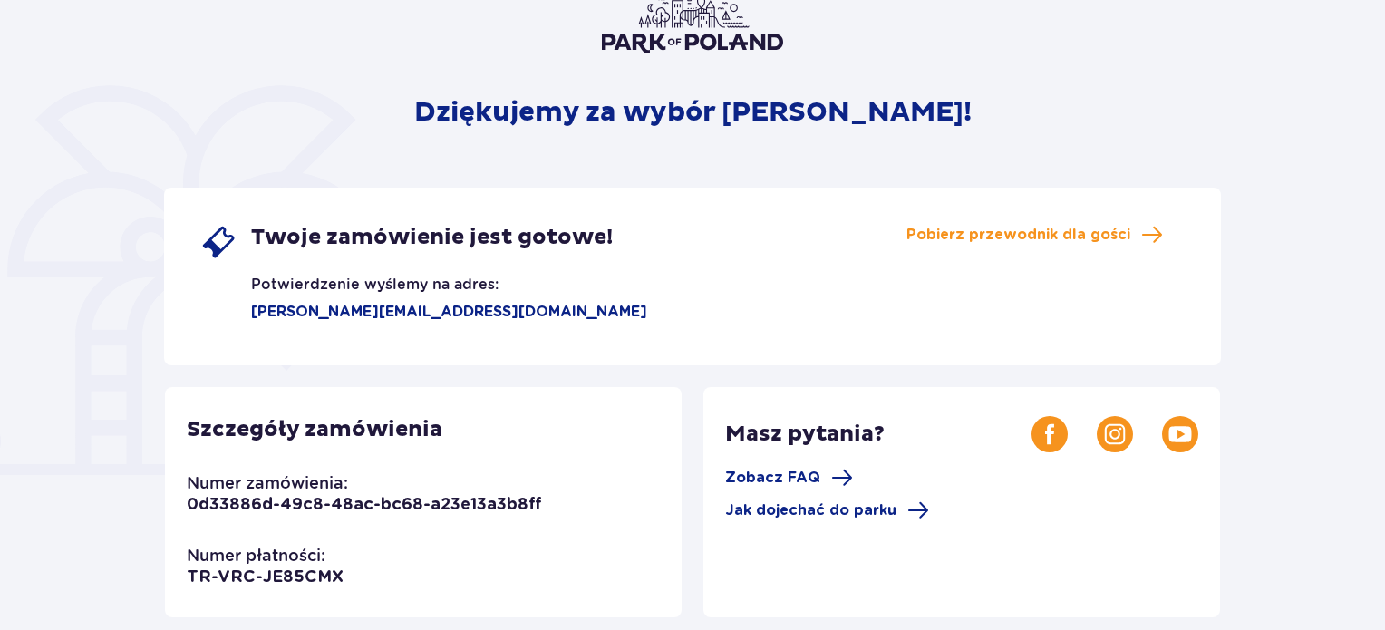
scroll to position [0, 0]
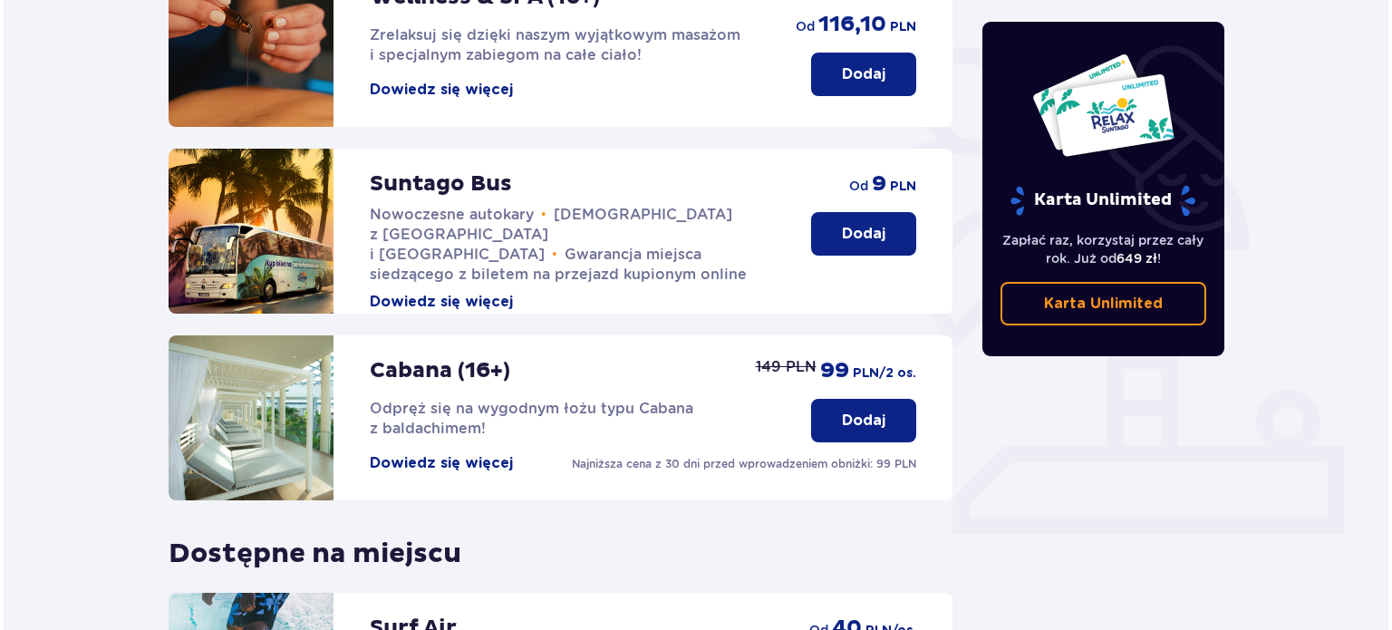
scroll to position [401, 0]
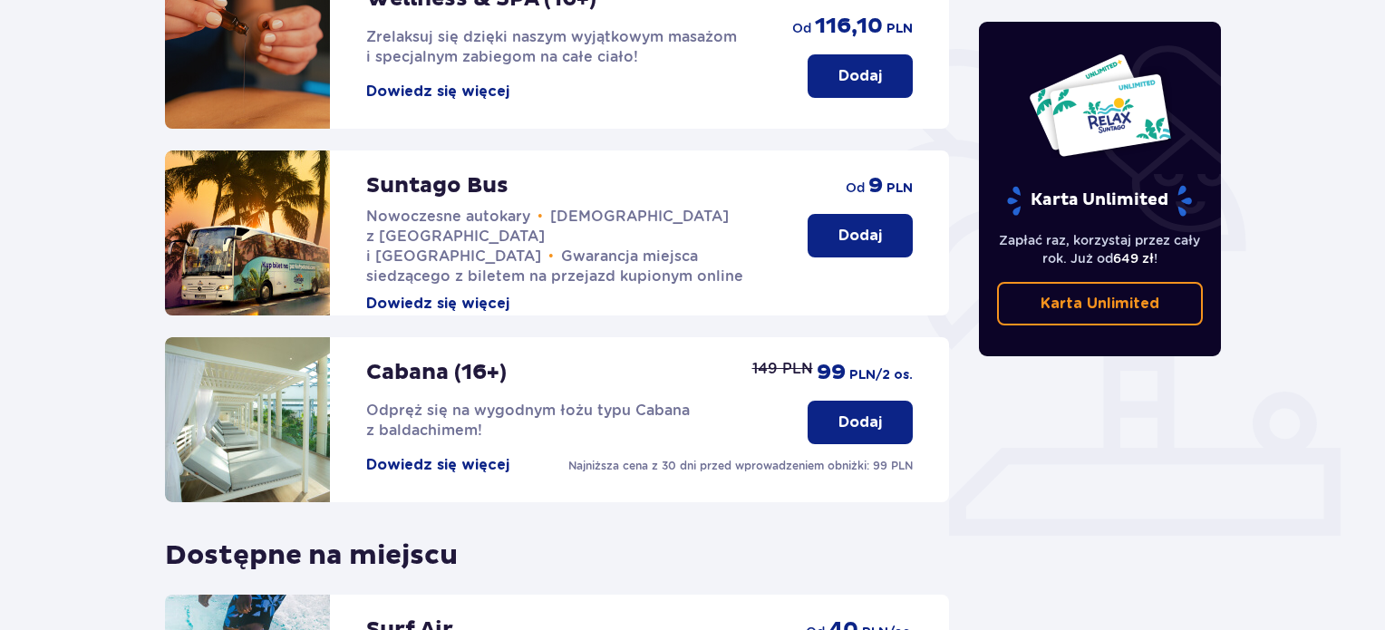
click at [439, 455] on button "Dowiedz się więcej" at bounding box center [437, 465] width 143 height 20
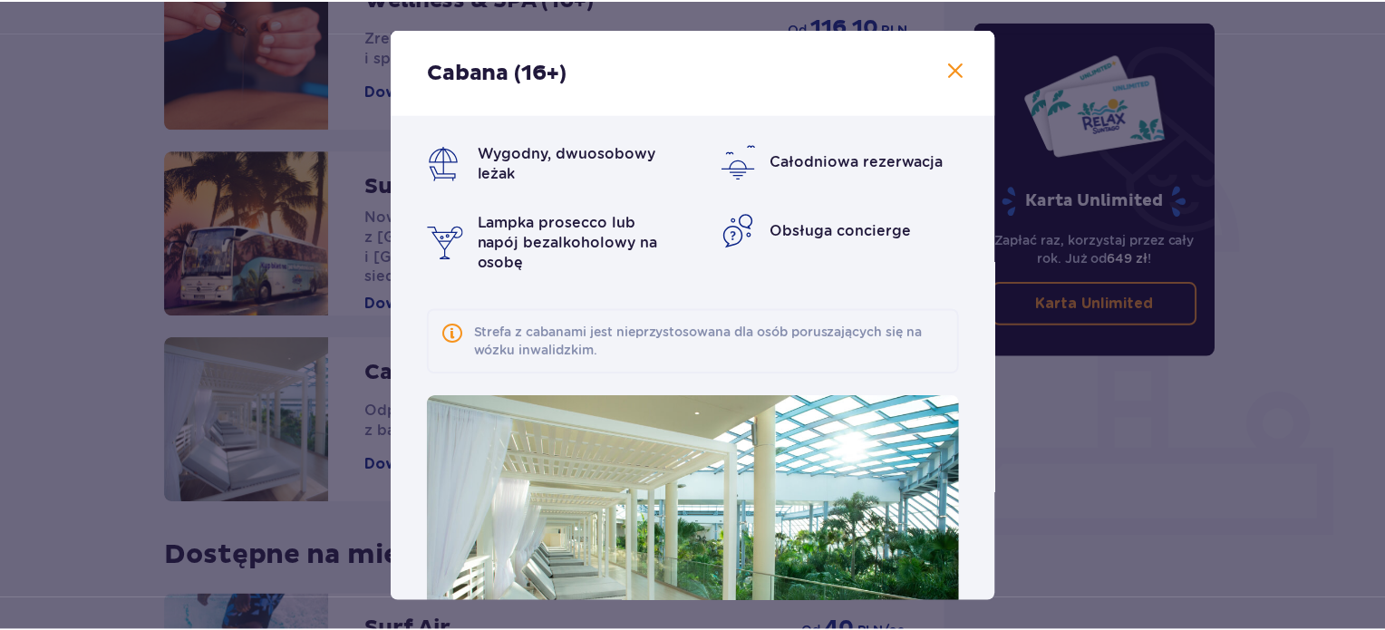
scroll to position [127, 0]
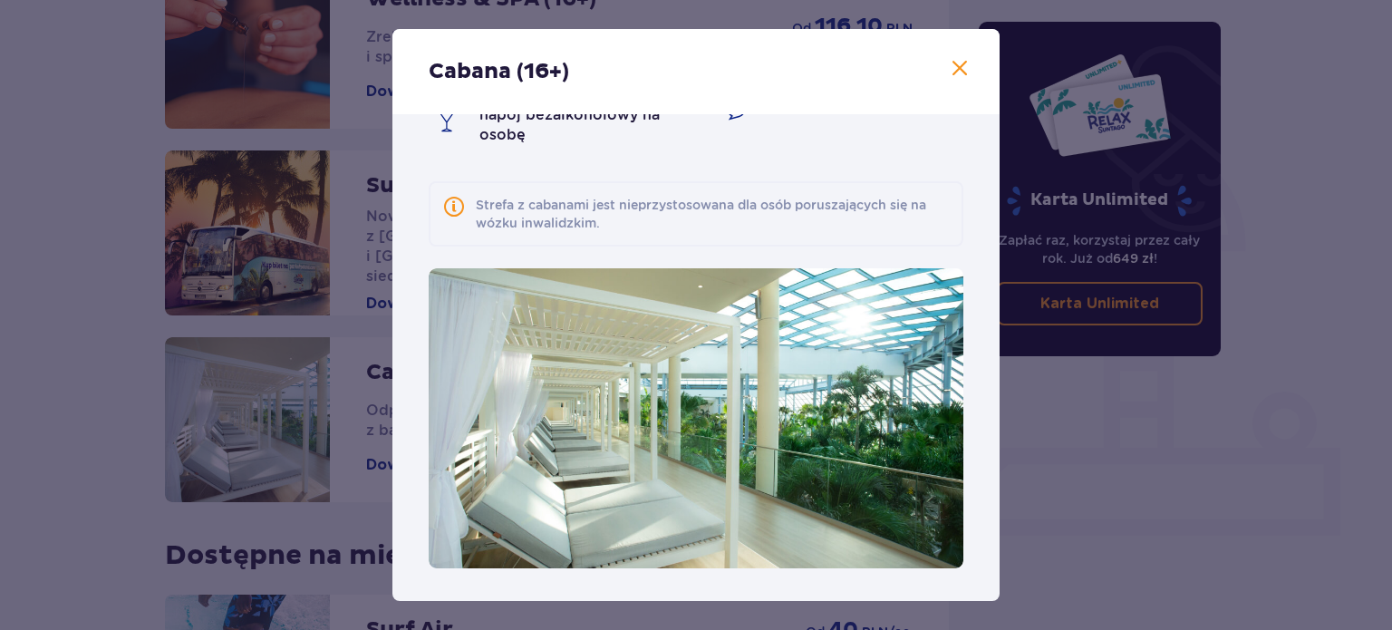
click at [957, 73] on span at bounding box center [960, 69] width 22 height 22
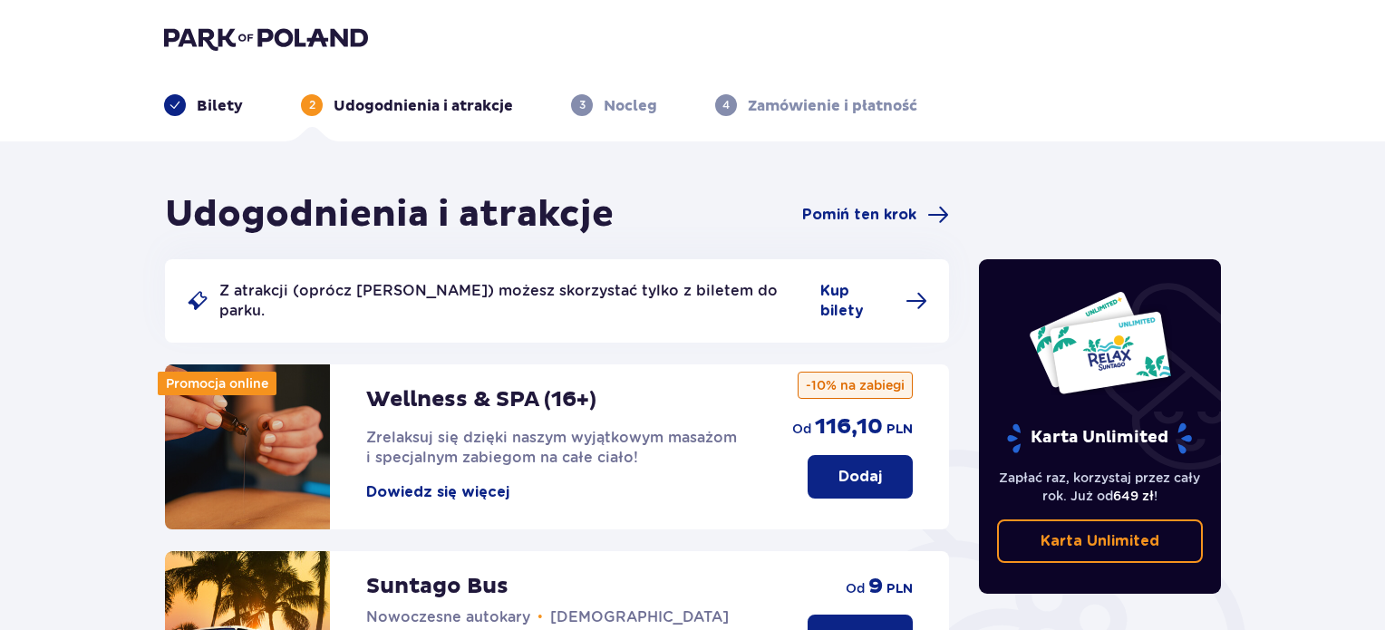
click at [213, 107] on p "Bilety" at bounding box center [220, 106] width 46 height 20
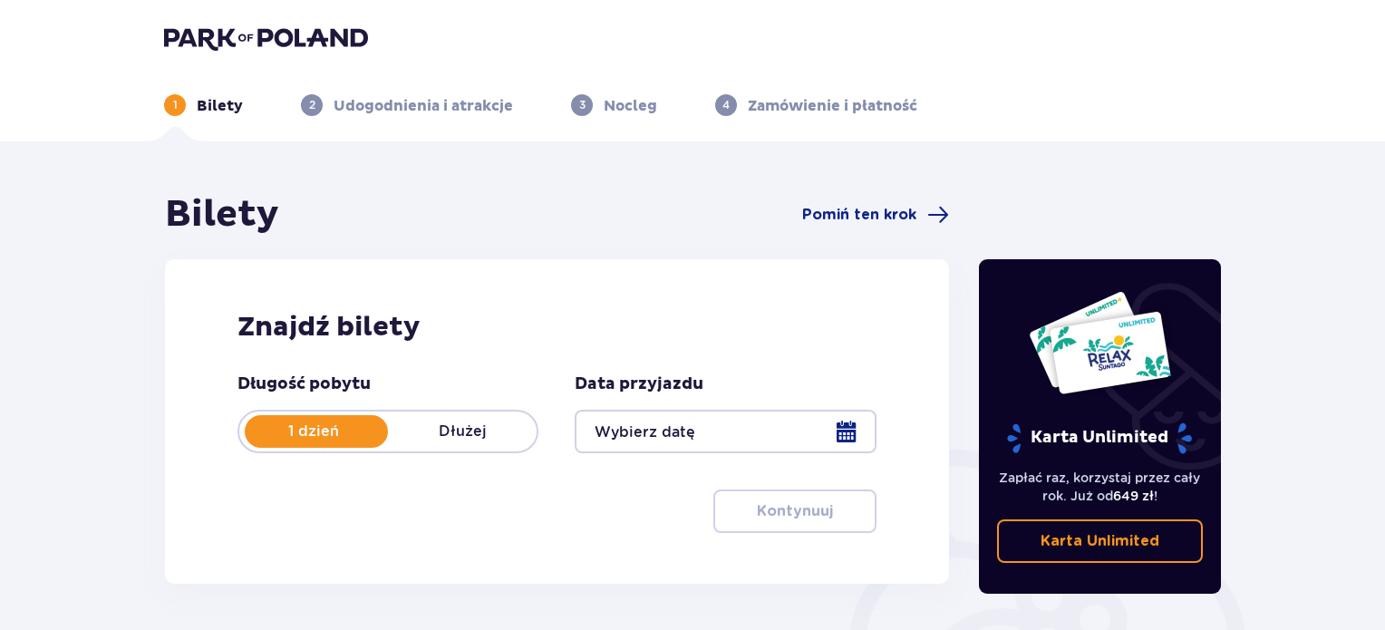
scroll to position [137, 0]
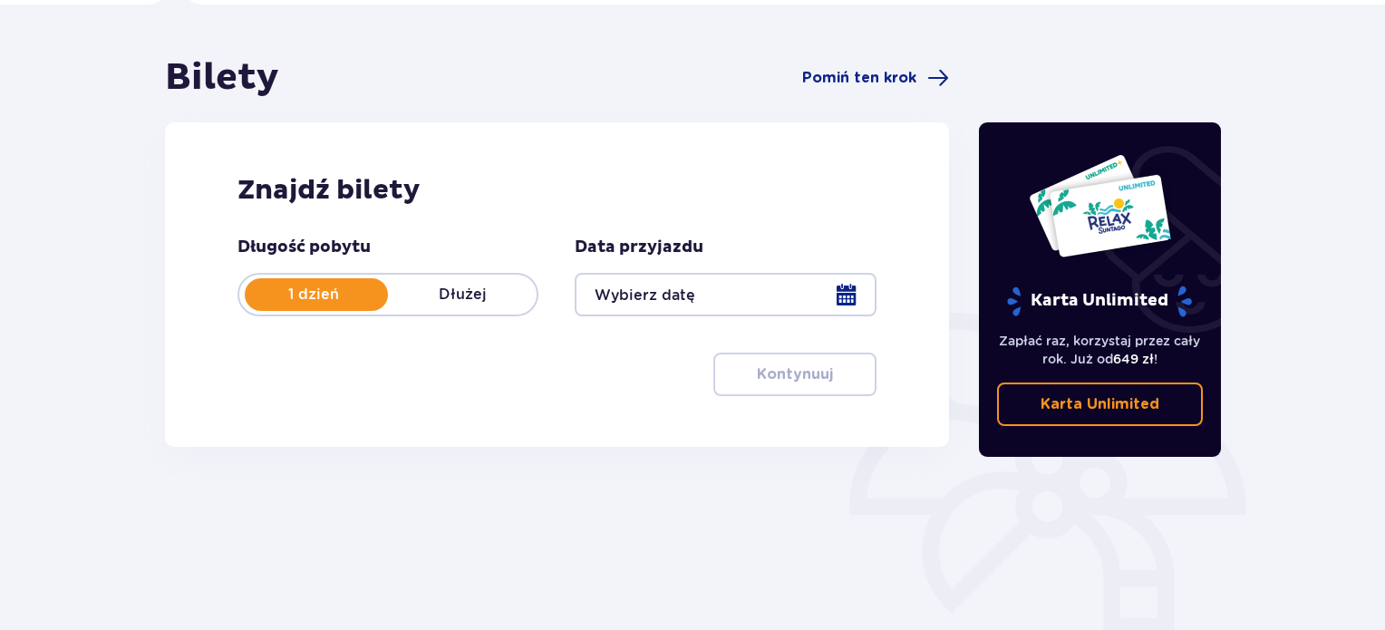
click at [839, 294] on div at bounding box center [725, 295] width 301 height 44
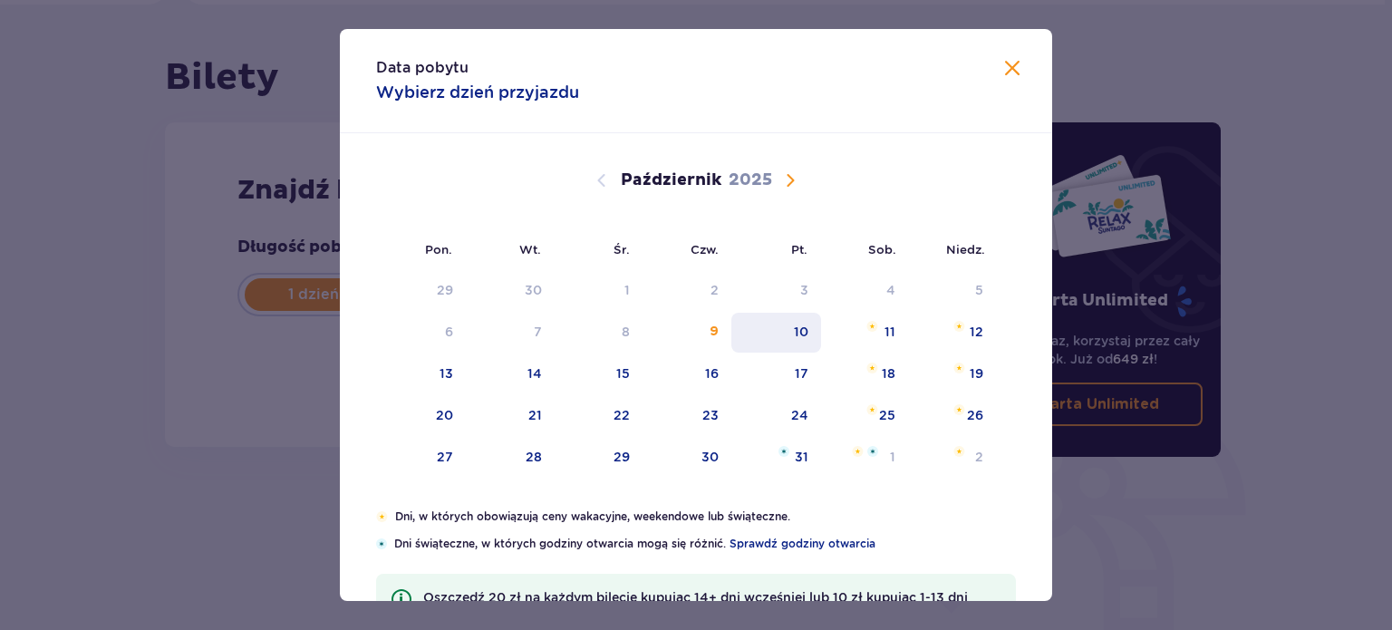
click at [794, 325] on div "10" at bounding box center [801, 332] width 15 height 18
type input "[DATE]"
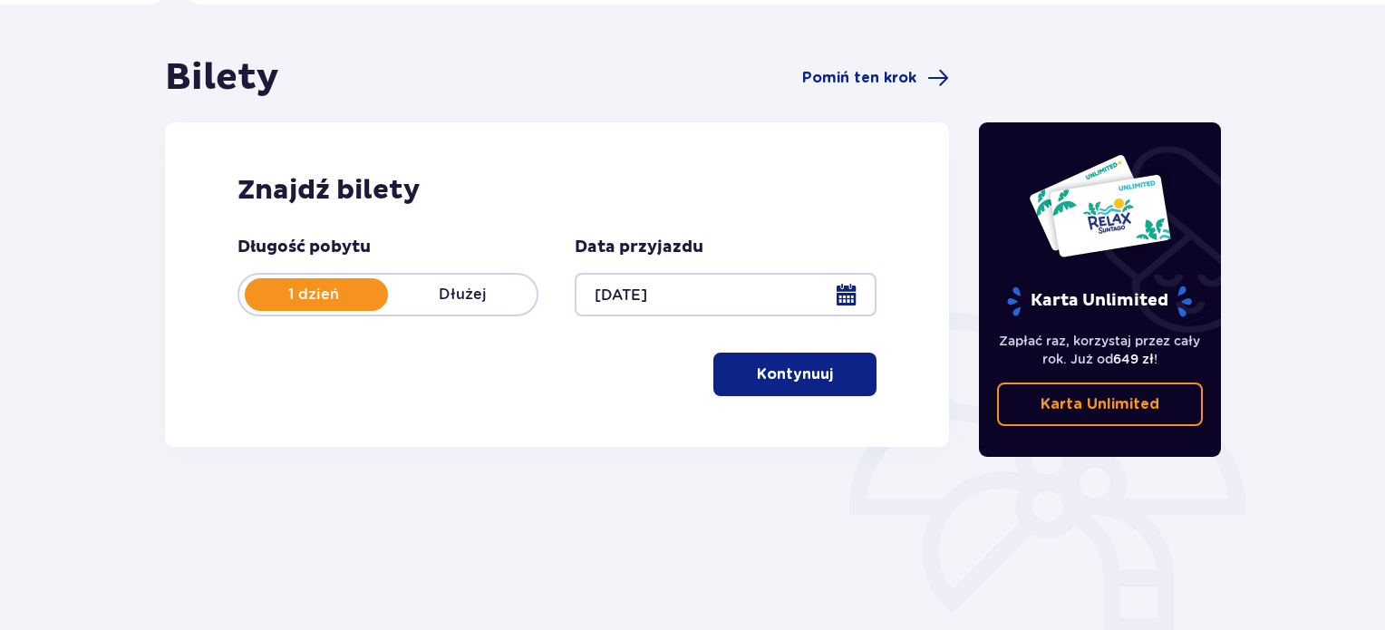
click at [828, 364] on span "button" at bounding box center [837, 375] width 22 height 22
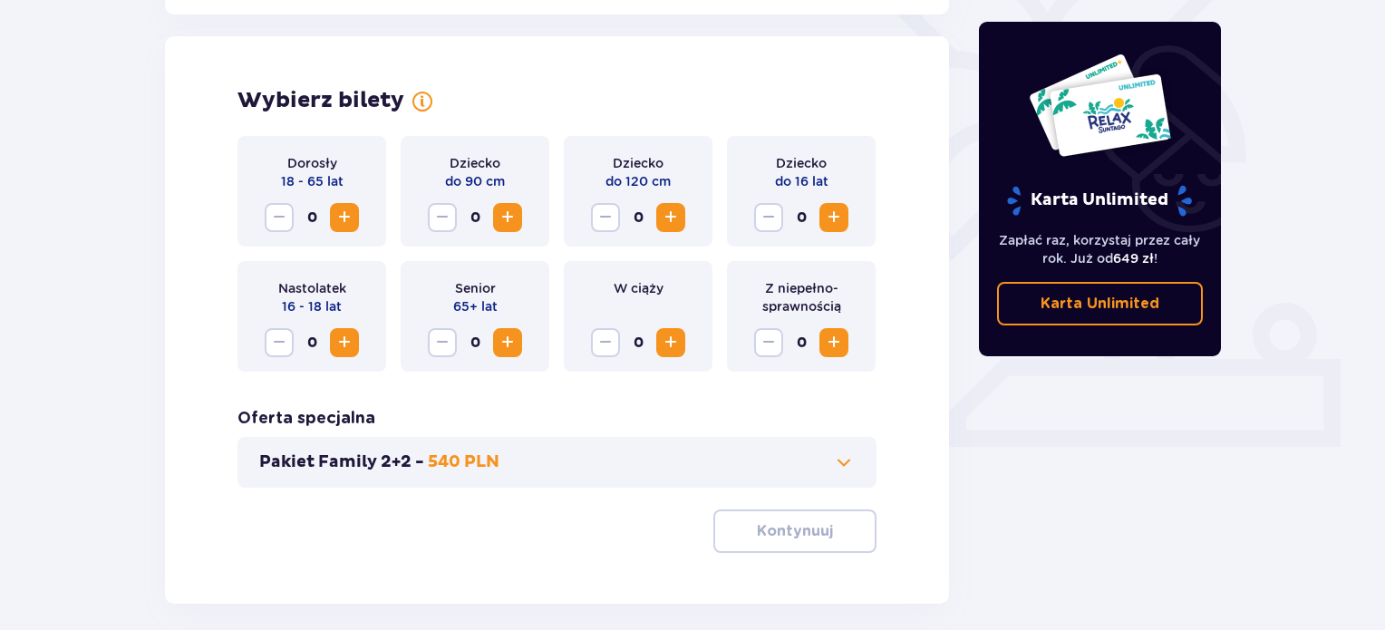
scroll to position [504, 0]
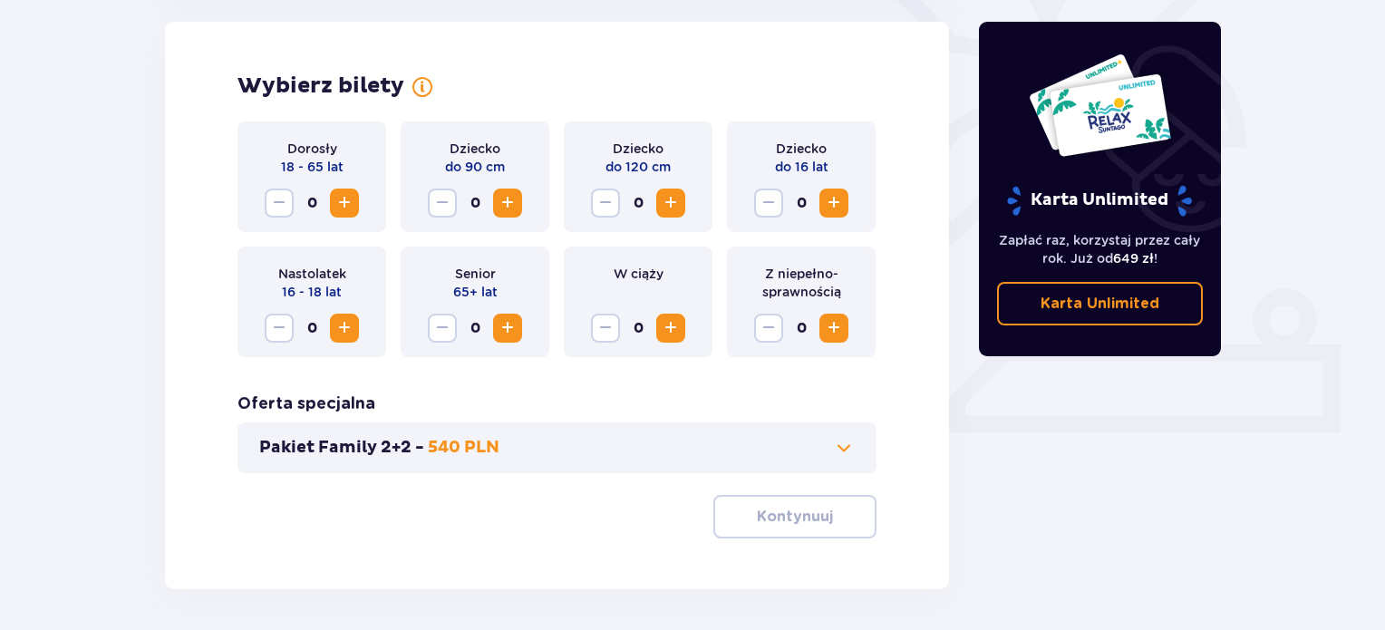
click at [340, 205] on span "Zwiększ" at bounding box center [345, 203] width 22 height 22
click at [817, 506] on button "Kontynuuj" at bounding box center [794, 517] width 163 height 44
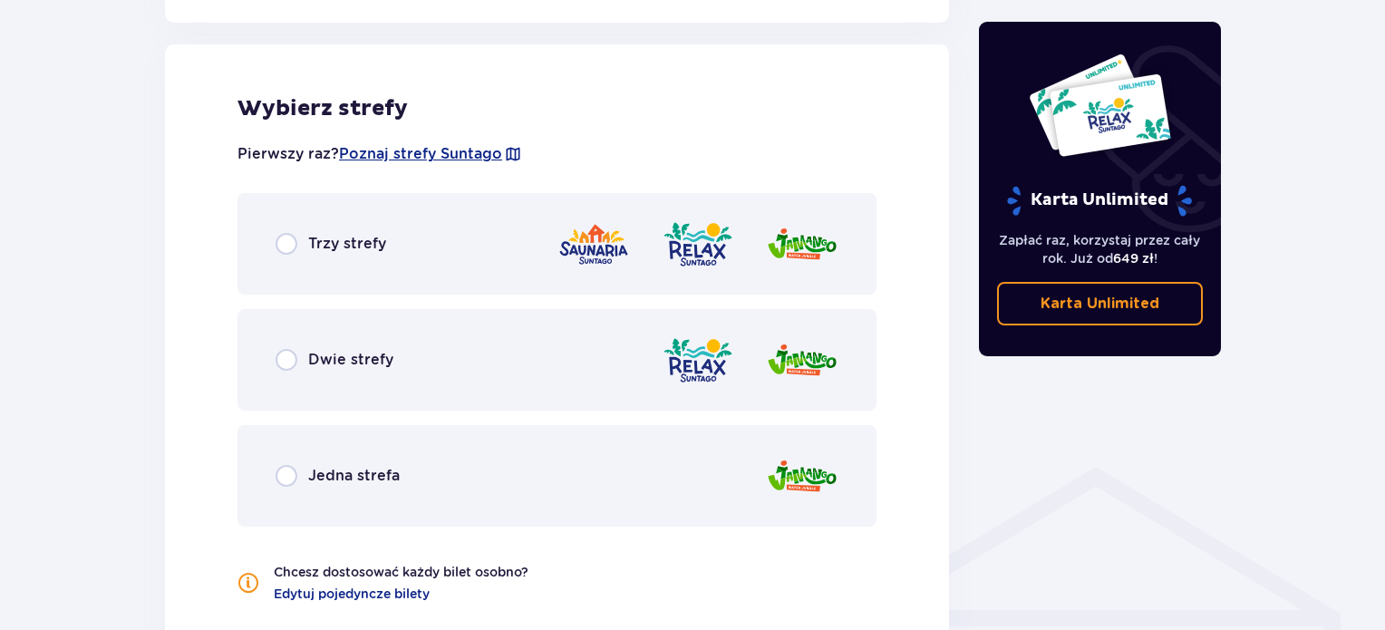
scroll to position [1006, 0]
click at [655, 268] on div "Trzy strefy" at bounding box center [557, 243] width 639 height 102
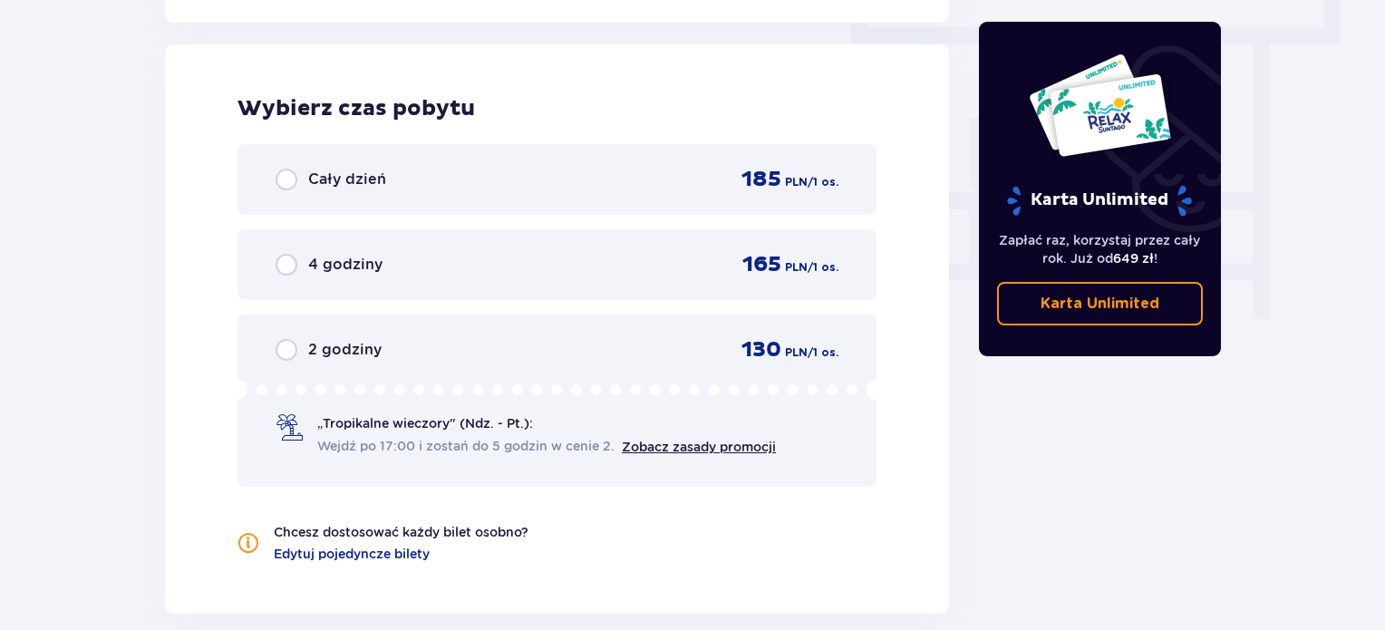
scroll to position [1637, 0]
click at [712, 209] on div "Cały dzień 185 PLN / 1 os." at bounding box center [557, 178] width 639 height 71
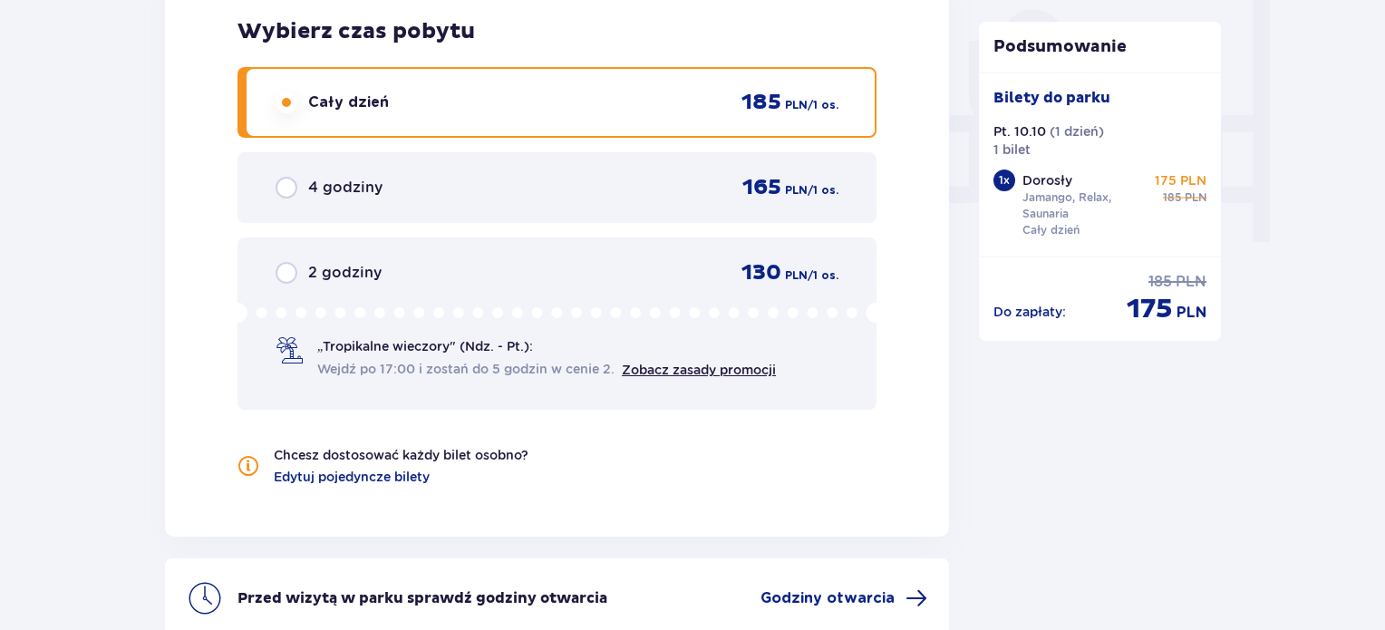
scroll to position [1893, 0]
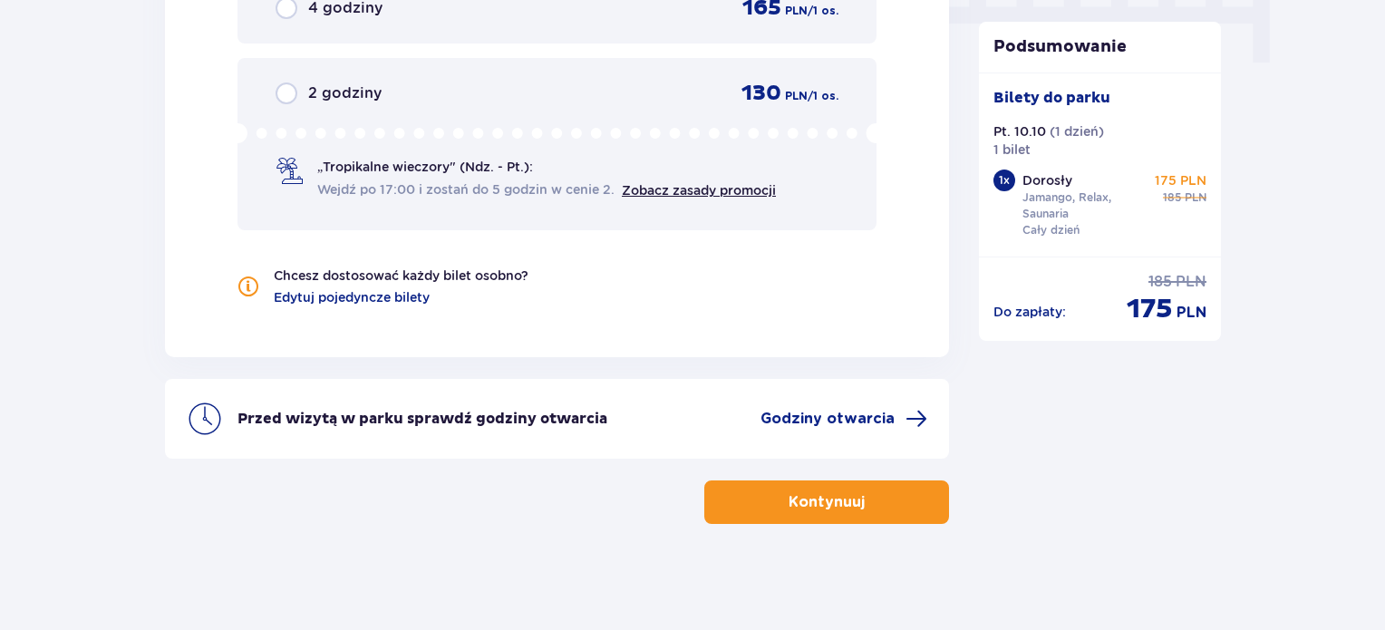
click at [858, 491] on span "button" at bounding box center [869, 502] width 22 height 22
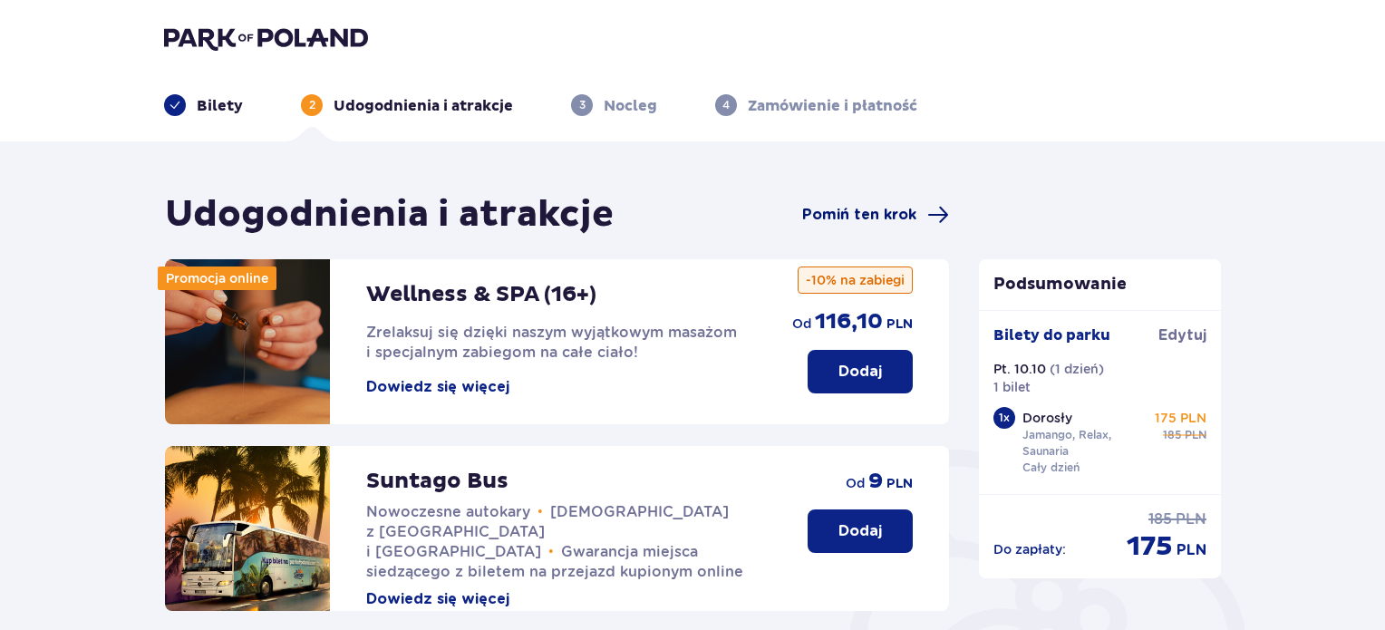
click at [863, 210] on span "Pomiń ten krok" at bounding box center [859, 215] width 114 height 20
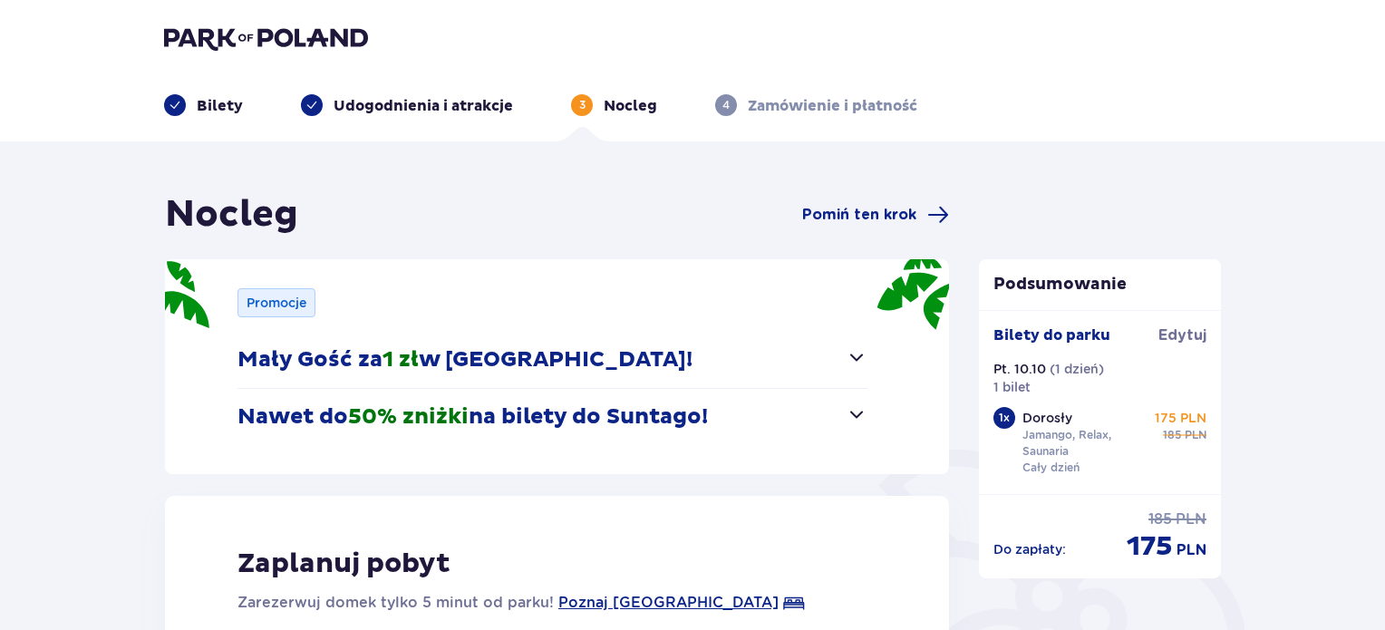
click at [863, 210] on span "Pomiń ten krok" at bounding box center [859, 215] width 114 height 20
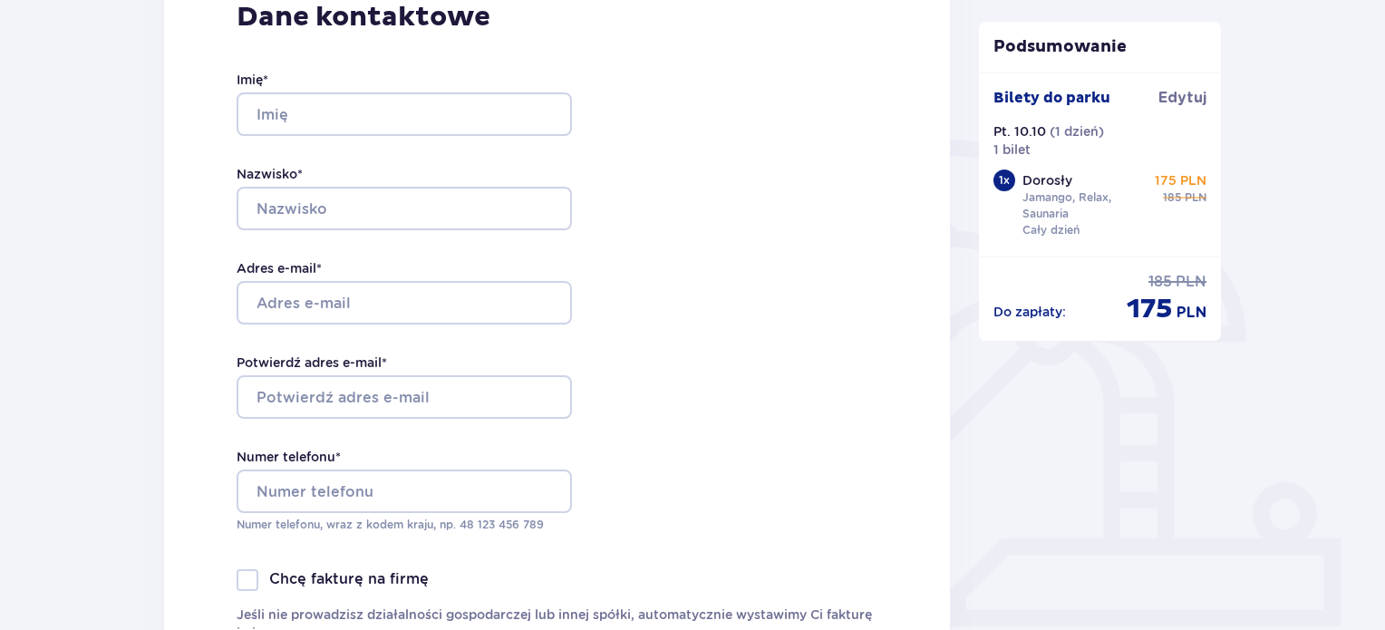
scroll to position [301, 0]
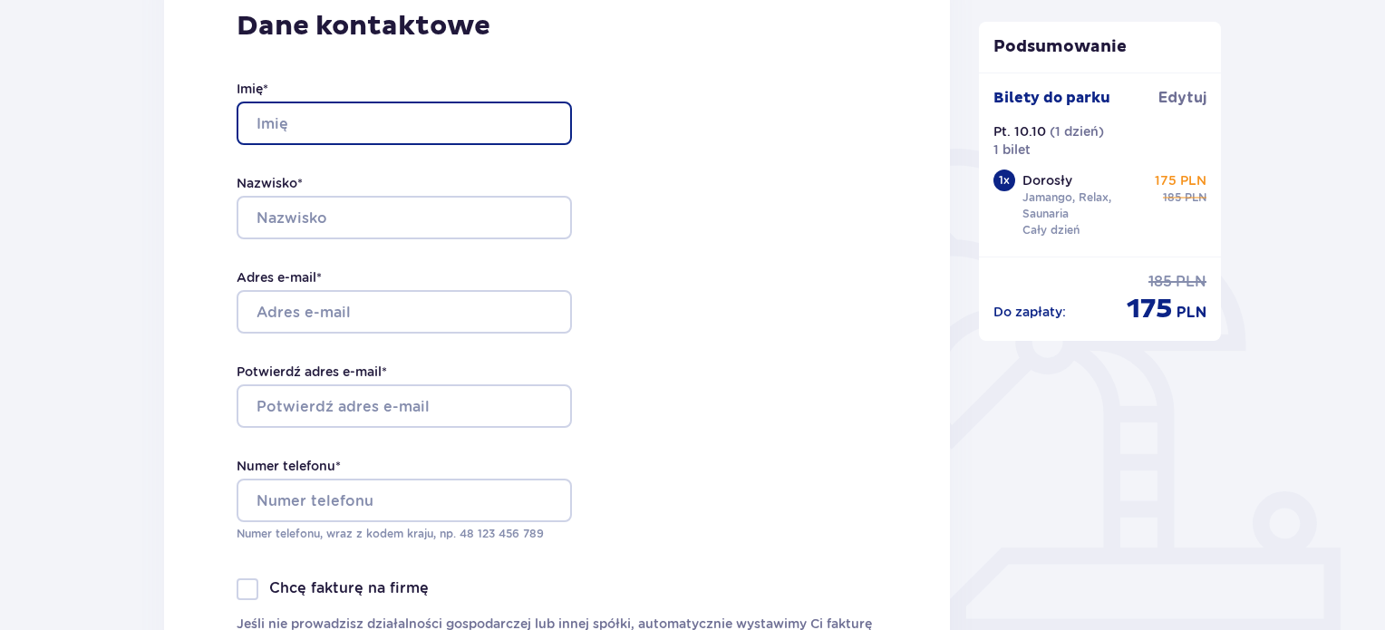
click at [396, 119] on input "Imię *" at bounding box center [404, 124] width 335 height 44
type input "[PERSON_NAME]"
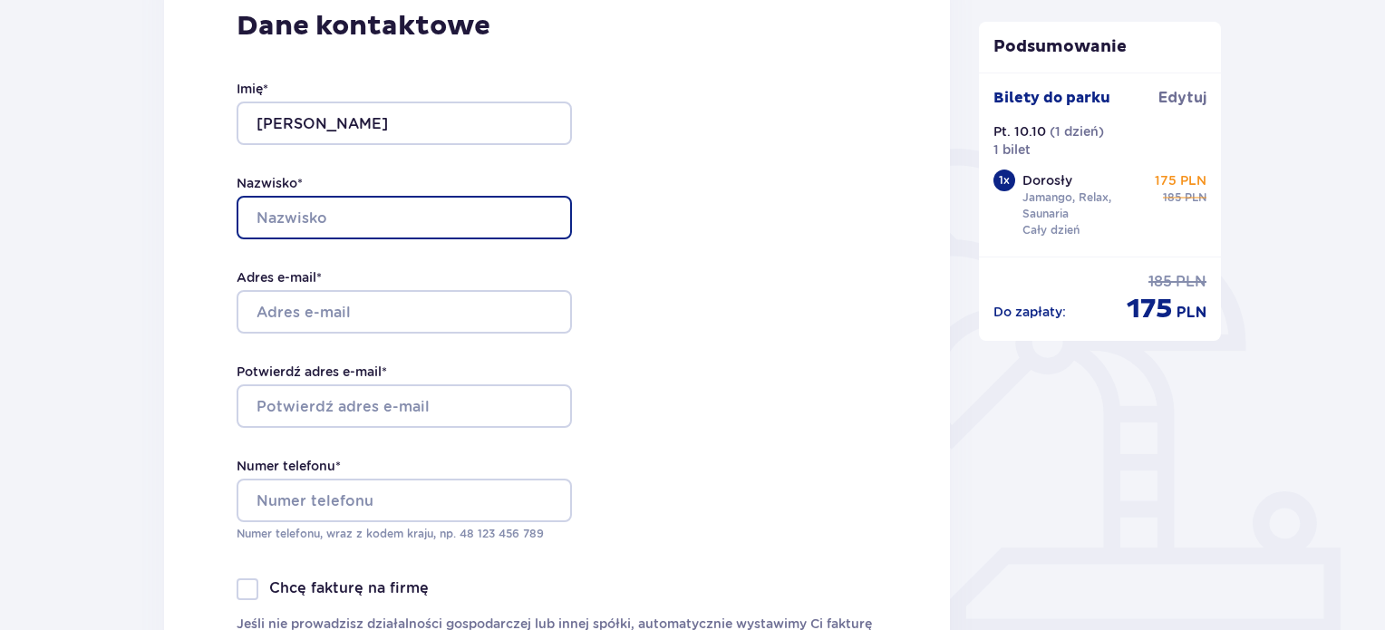
type input "Witek"
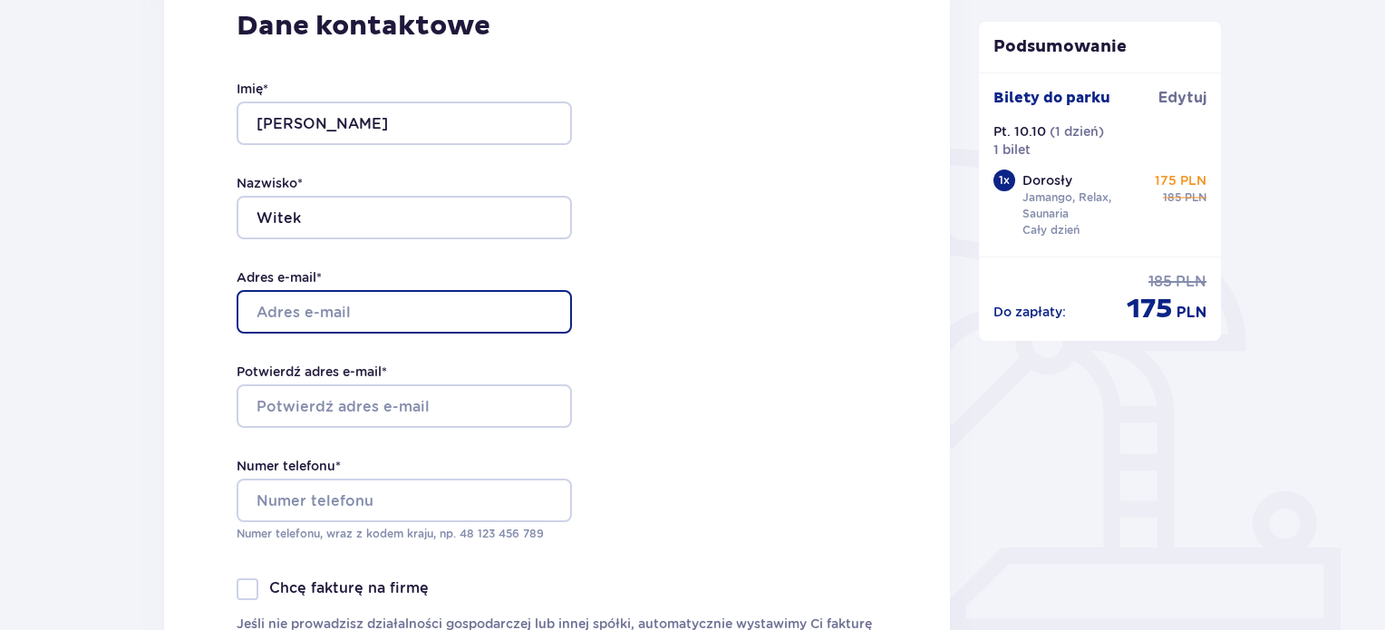
type input "[PERSON_NAME][EMAIL_ADDRESS][DOMAIN_NAME]"
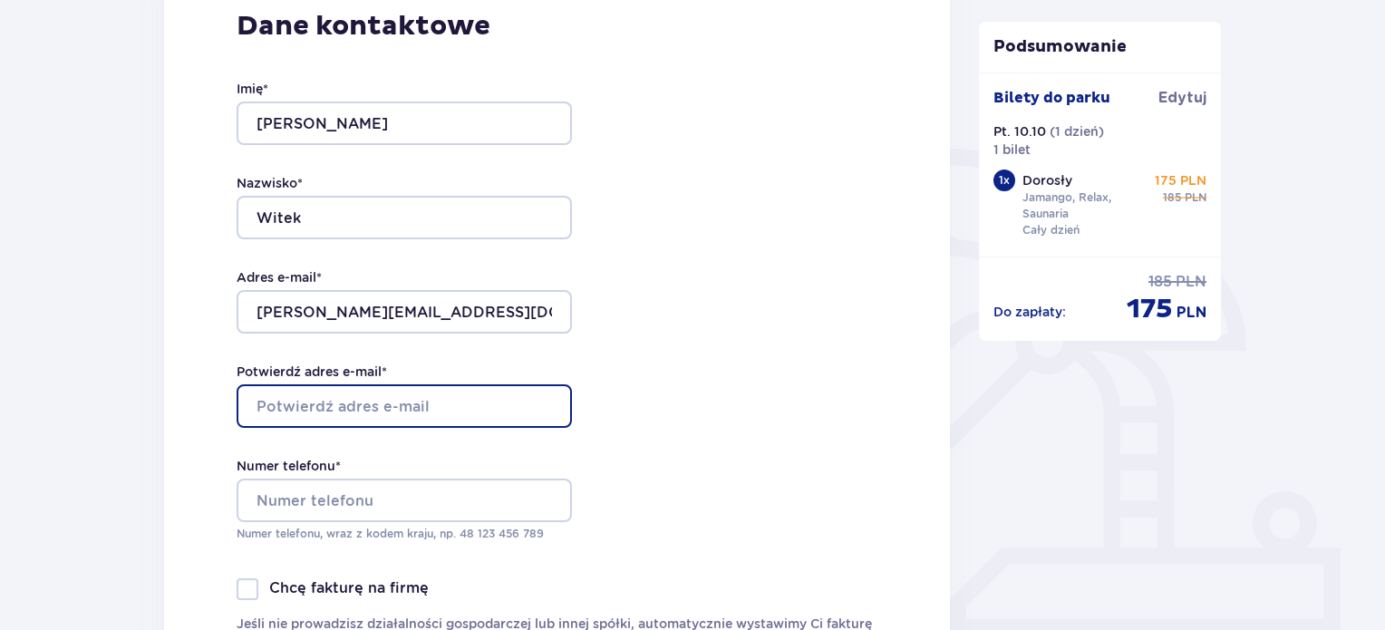
type input "[PERSON_NAME][EMAIL_ADDRESS][DOMAIN_NAME]"
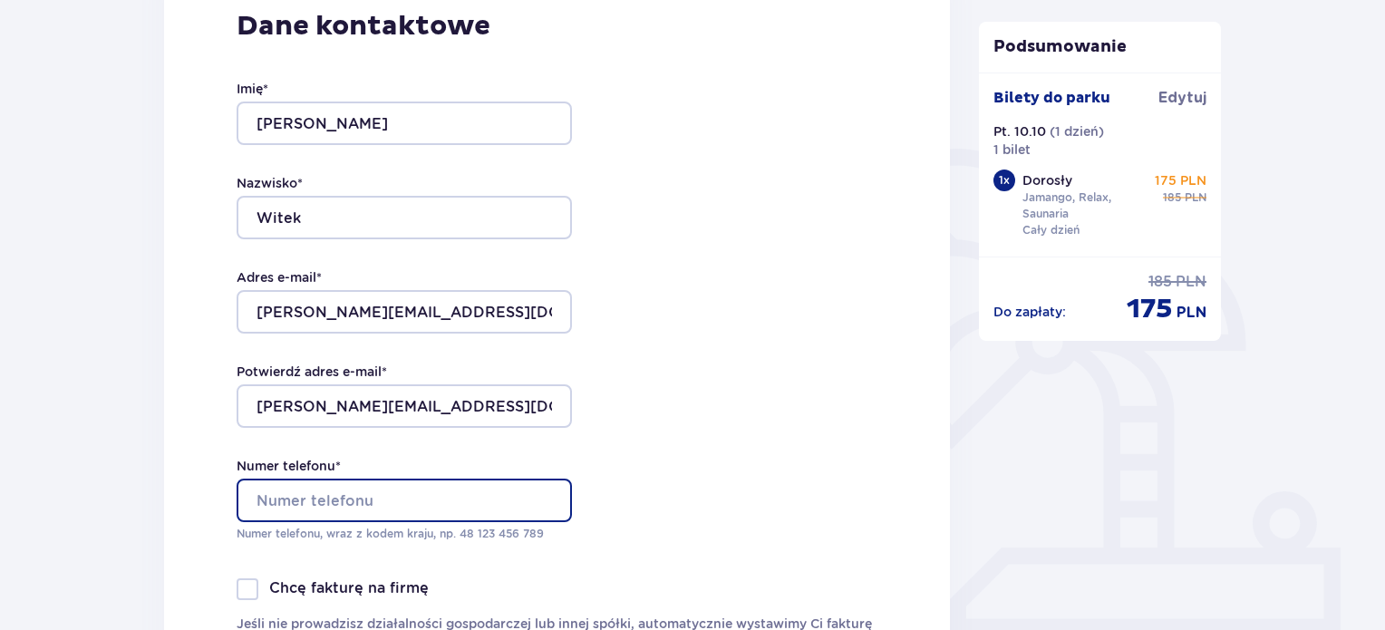
type input "661366504"
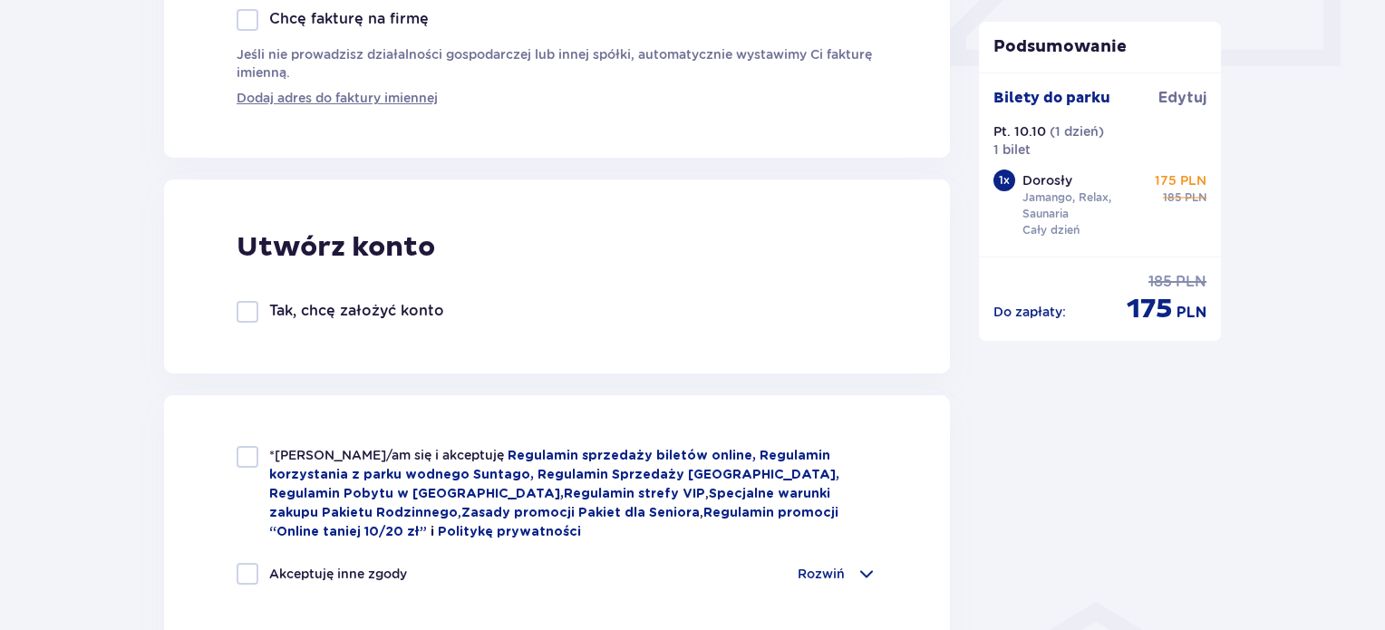
scroll to position [878, 0]
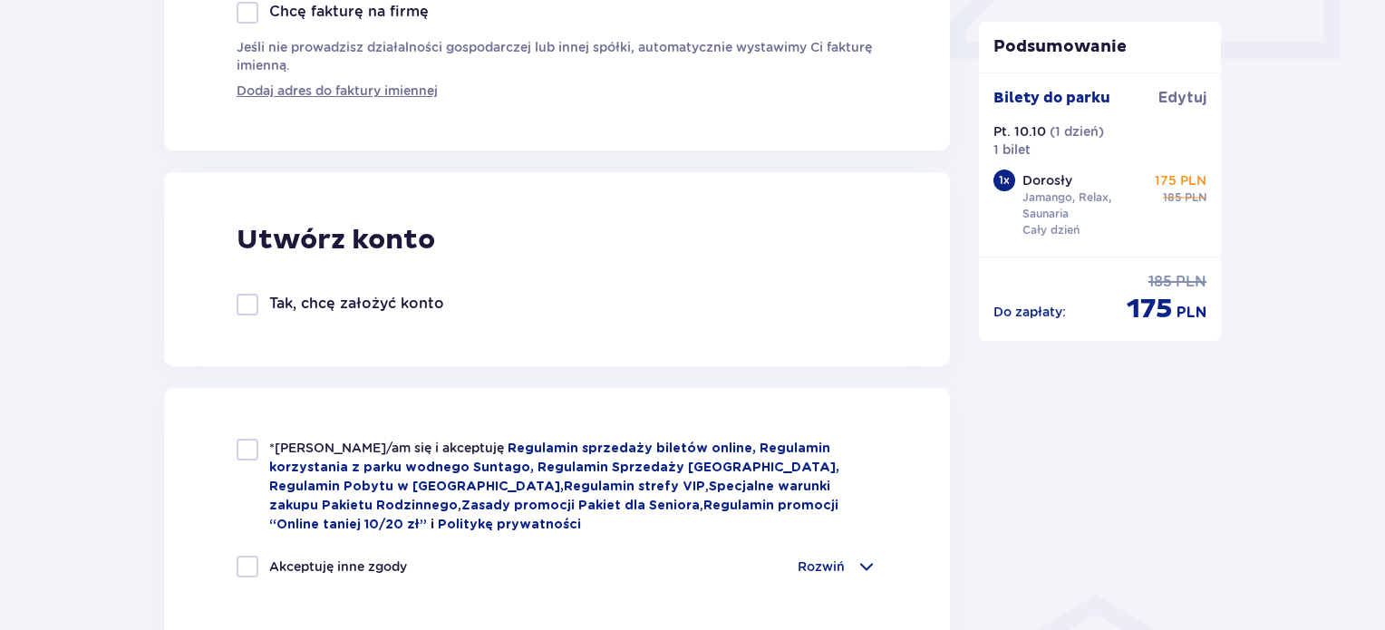
click at [260, 445] on div "*Zapoznałem/am się i akceptuję Regulamin sprzedaży biletów online, Regulamin ko…" at bounding box center [557, 486] width 641 height 95
checkbox input "true"
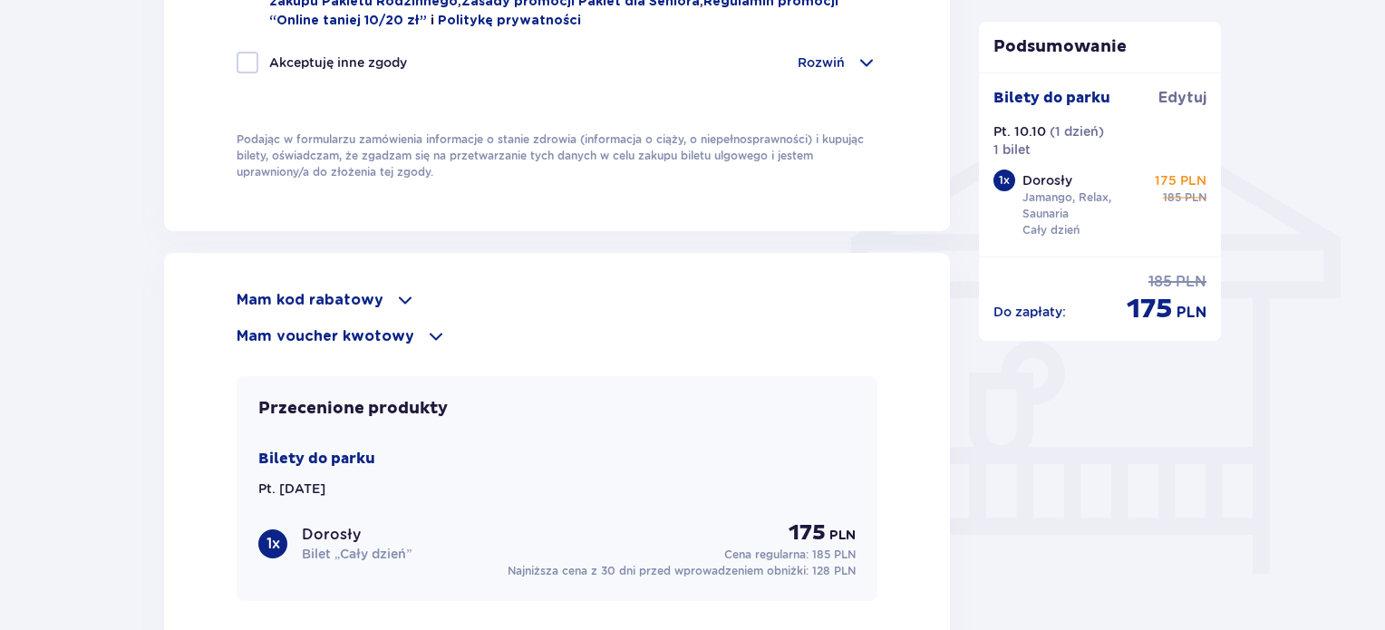
scroll to position [1383, 0]
